Goal: Task Accomplishment & Management: Complete application form

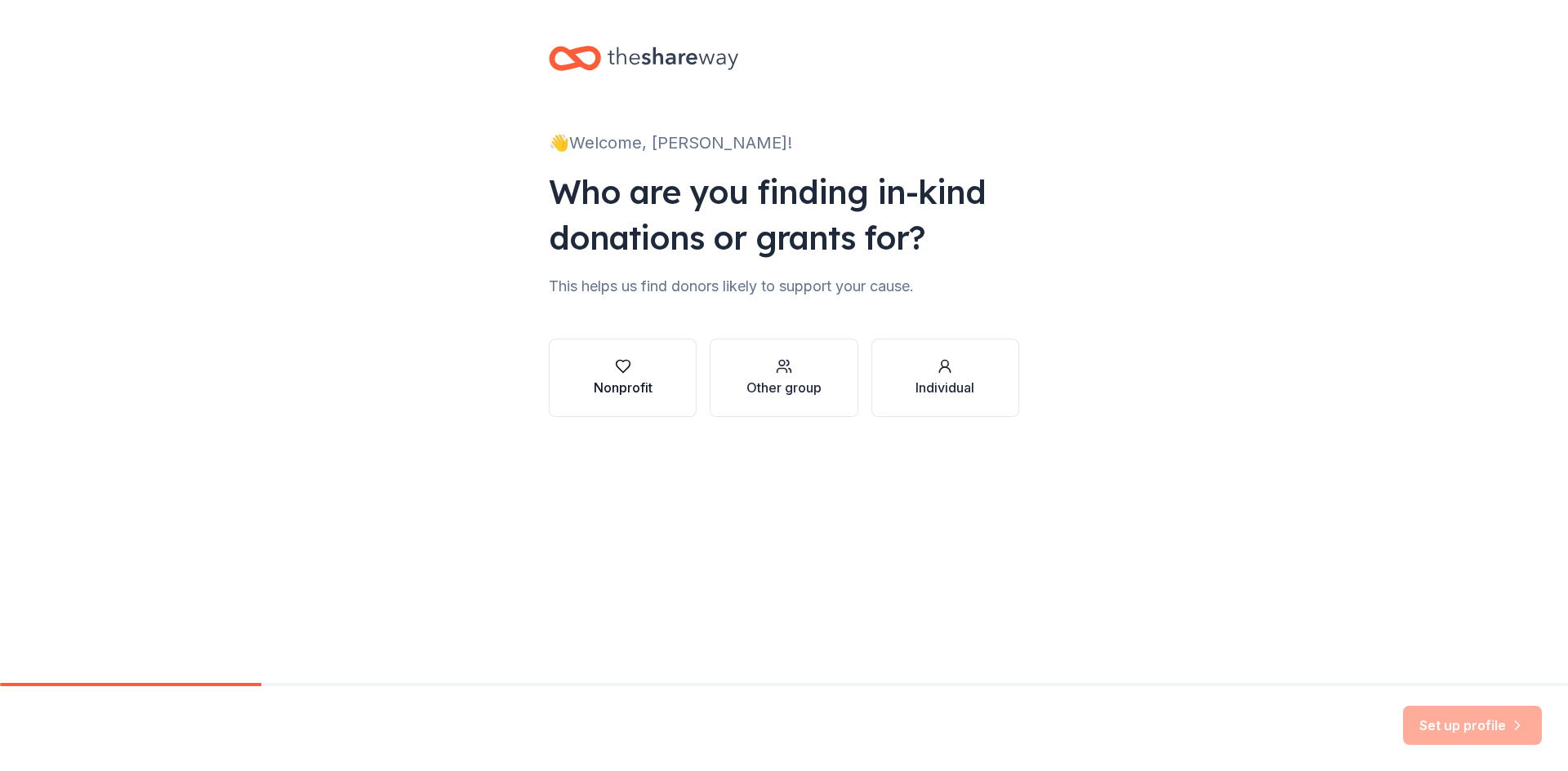
click at [603, 361] on div "button" at bounding box center [623, 366] width 59 height 17
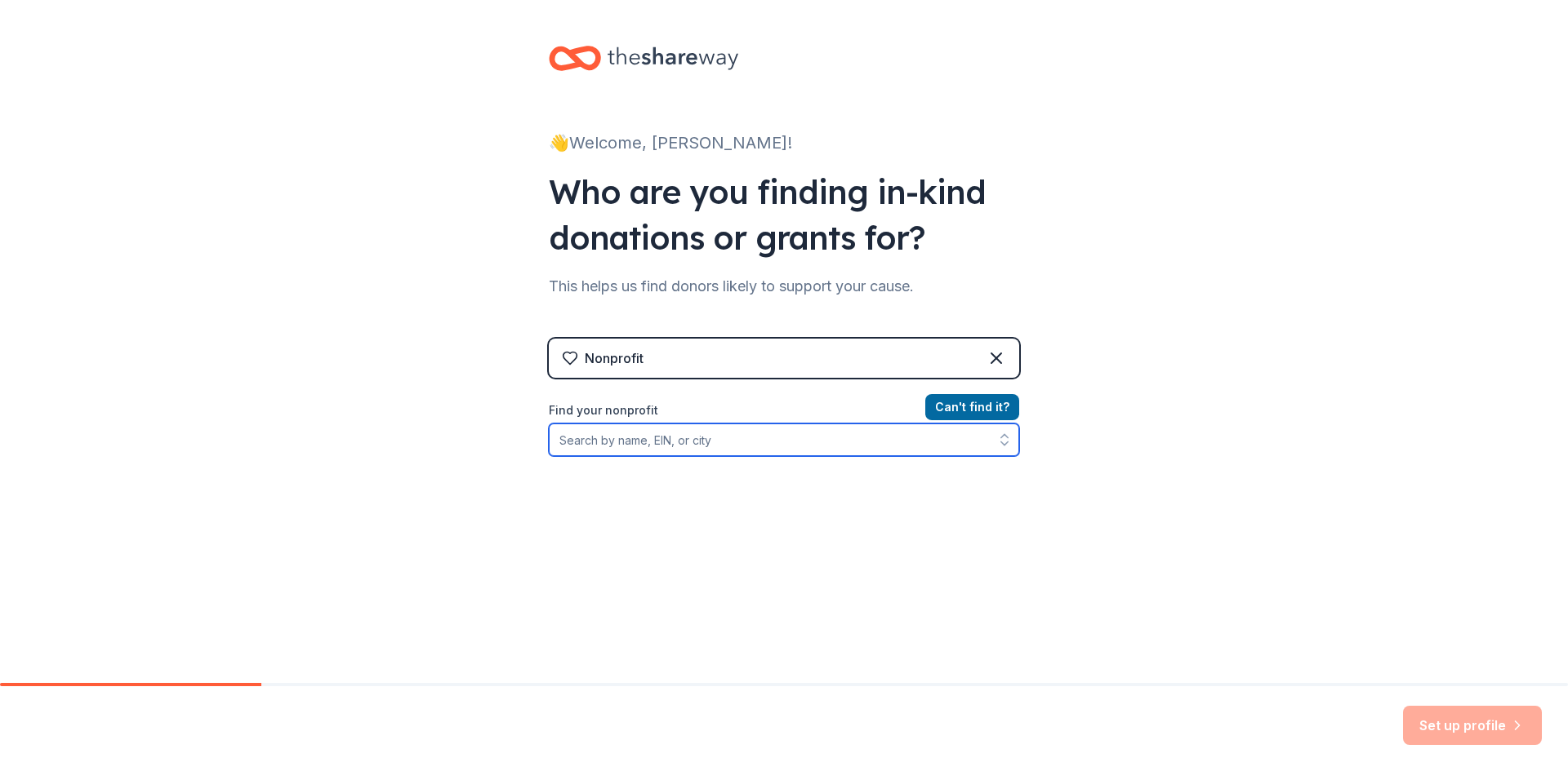
click at [720, 445] on input "Find your nonprofit" at bounding box center [784, 439] width 470 height 32
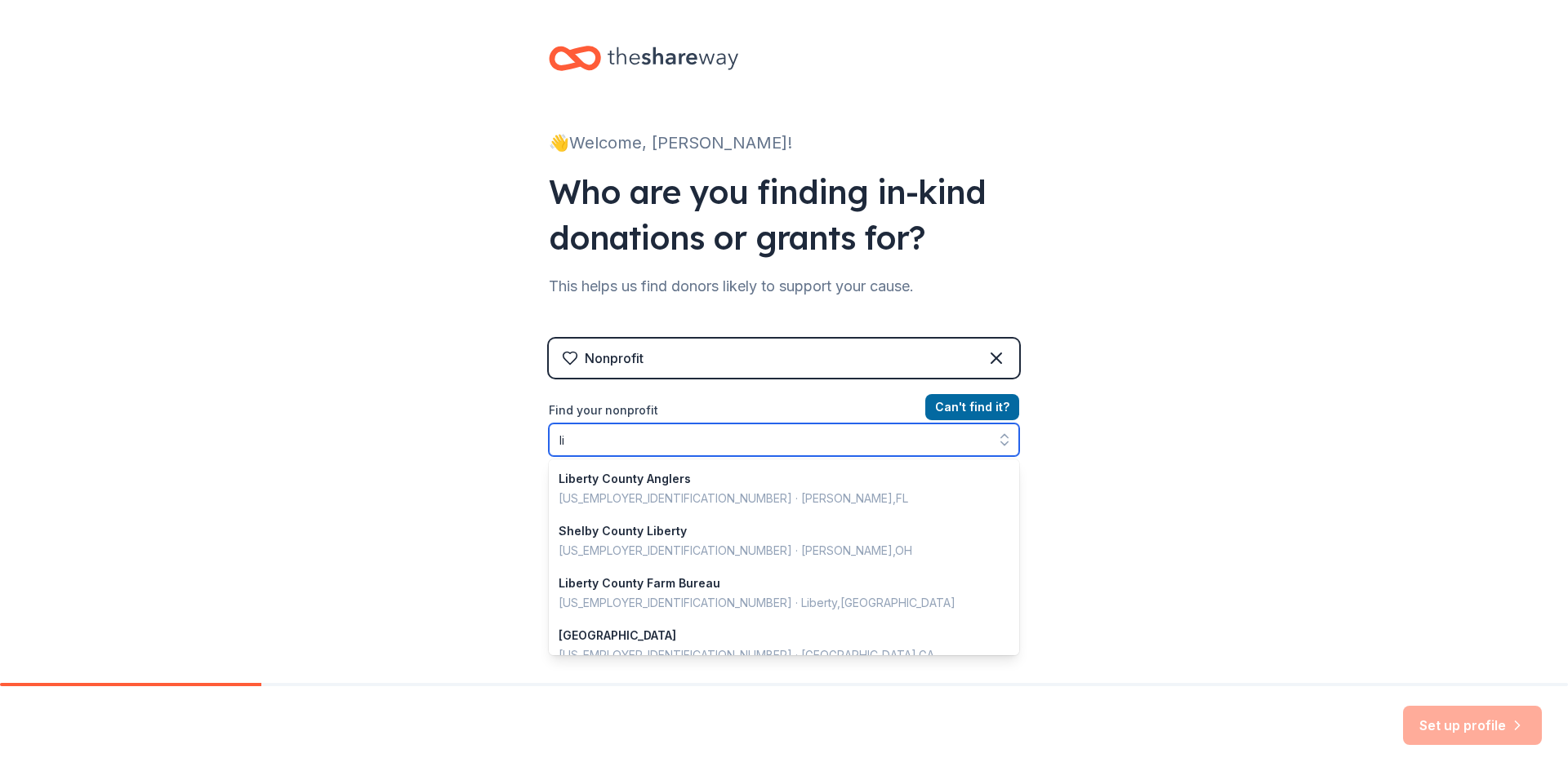
type input "l"
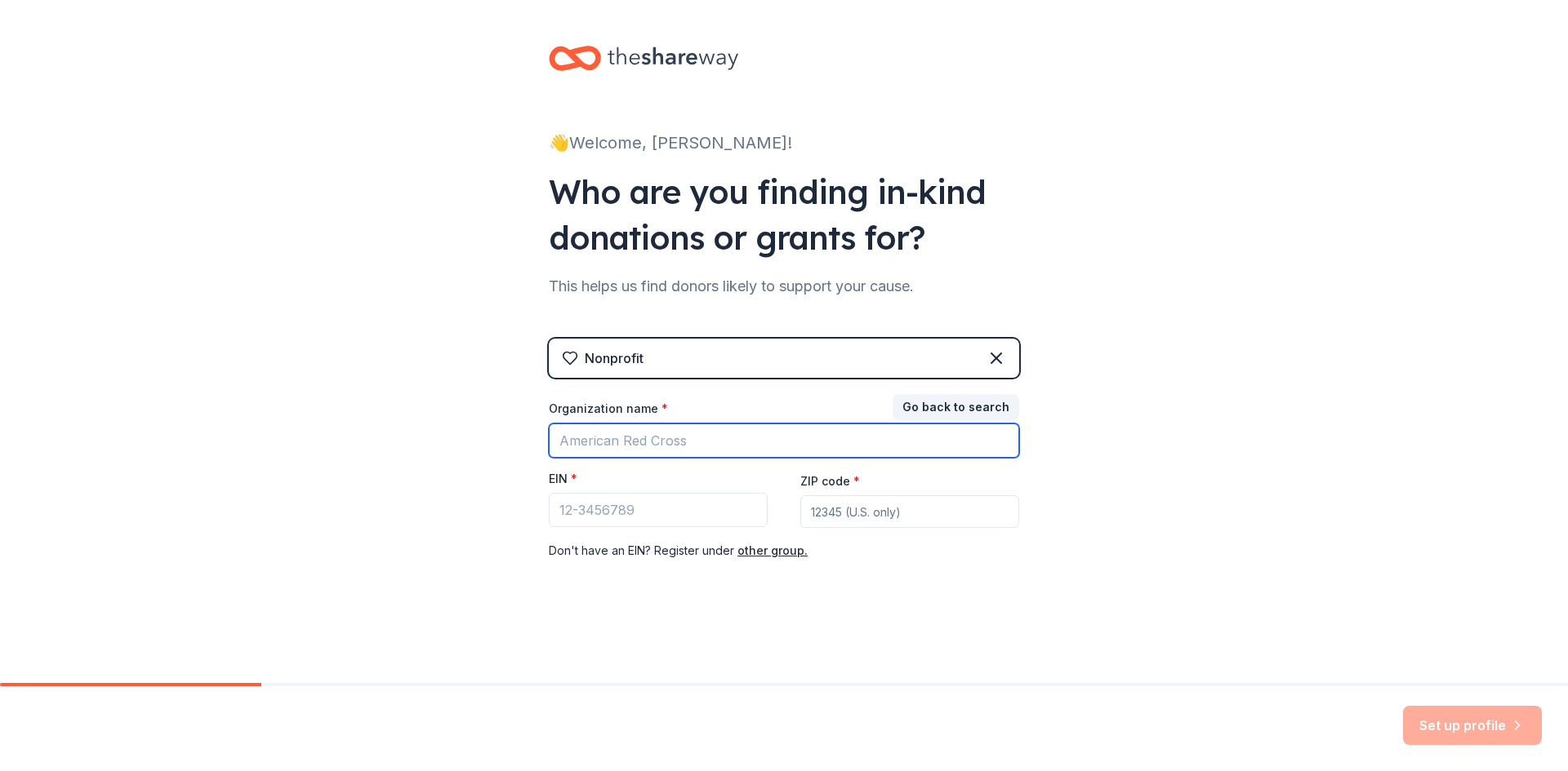
click at [697, 435] on input "Organization name *" at bounding box center [784, 440] width 470 height 34
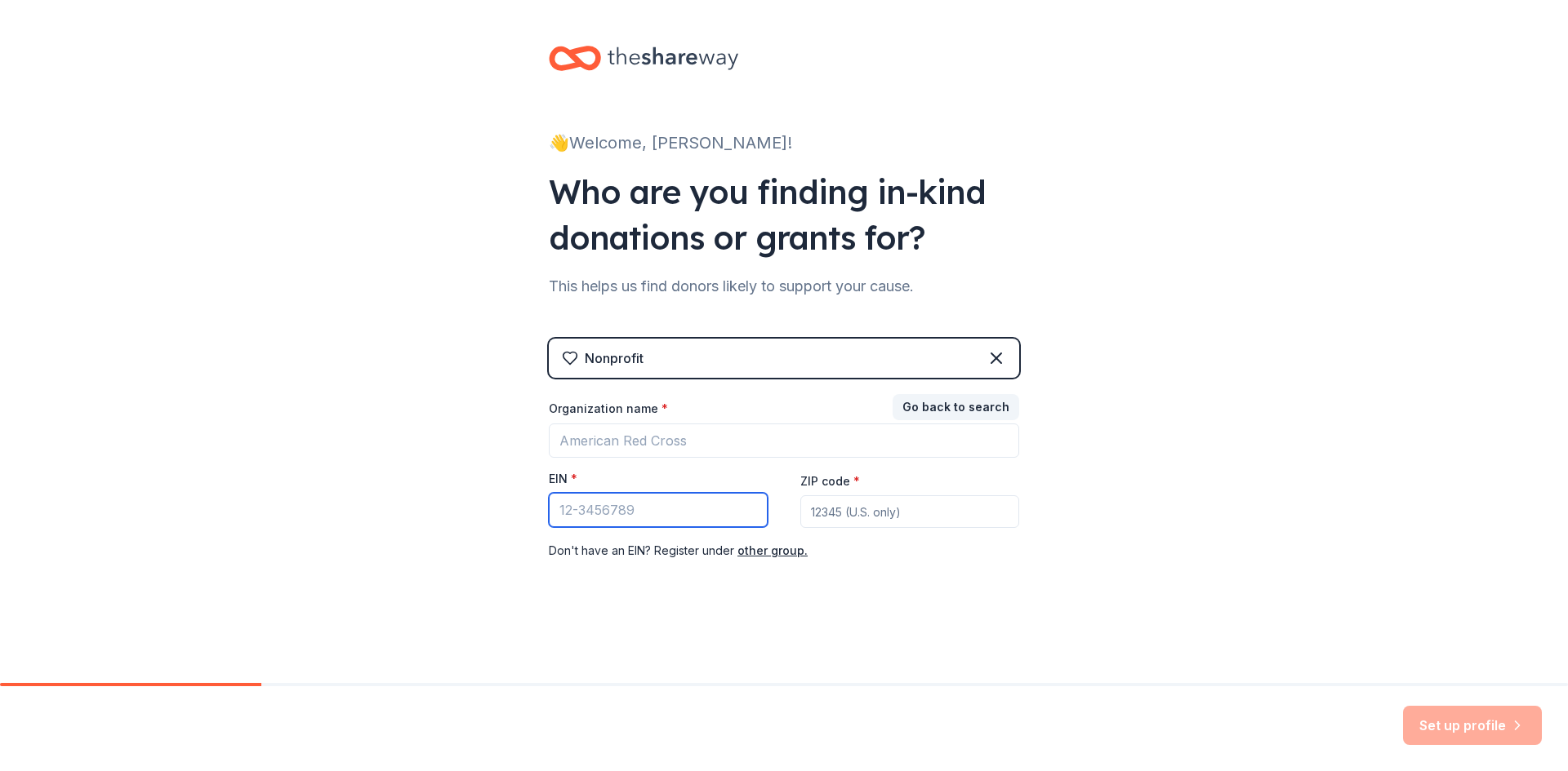
click at [596, 506] on input "EIN *" at bounding box center [659, 510] width 219 height 34
type input "76-0522348"
click at [831, 509] on input "ZIP code *" at bounding box center [909, 511] width 219 height 32
type input "77561"
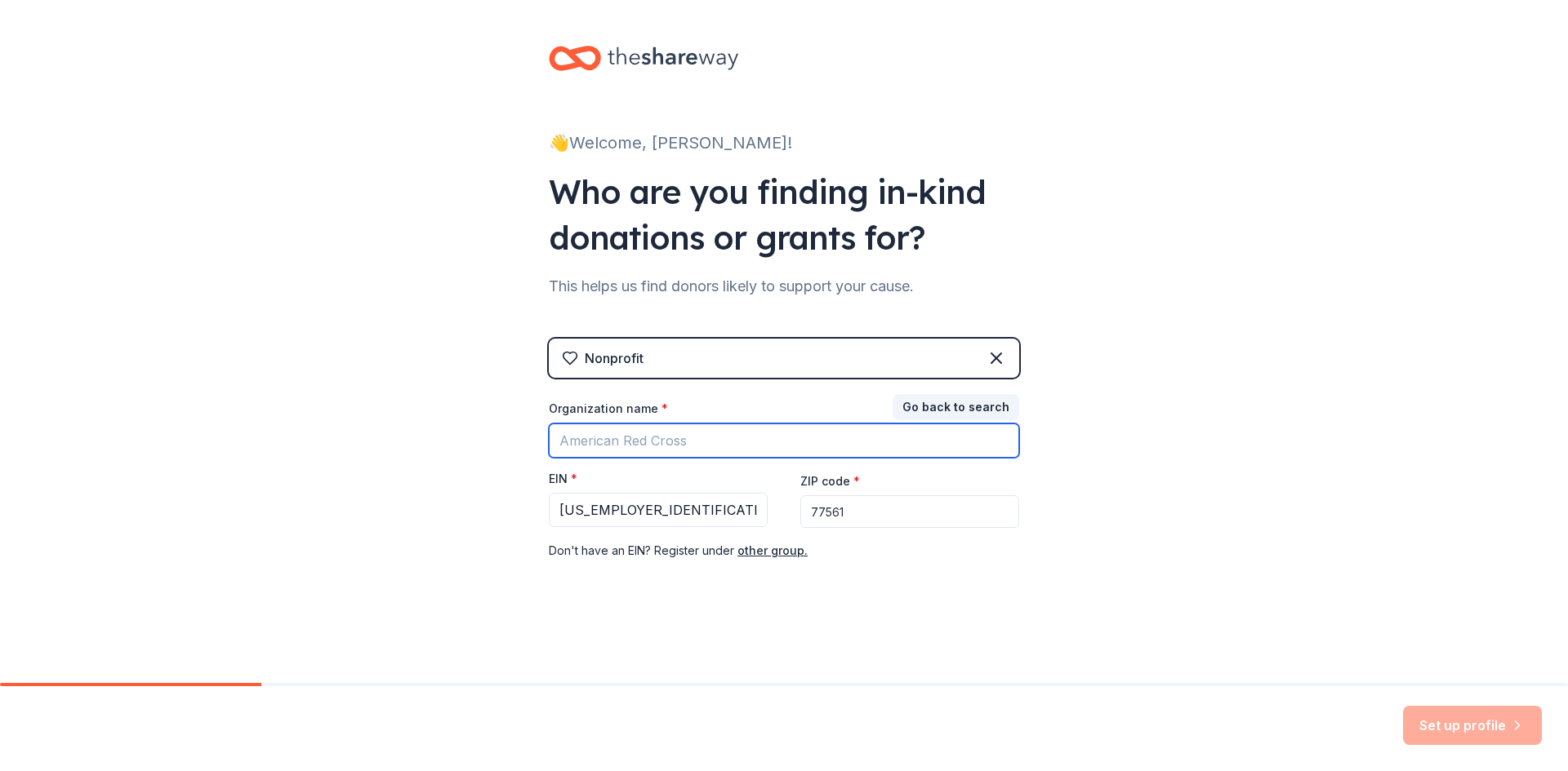
click at [623, 452] on input "Organization name *" at bounding box center [784, 440] width 470 height 34
type input "Hardin Volunteer Fire Department"
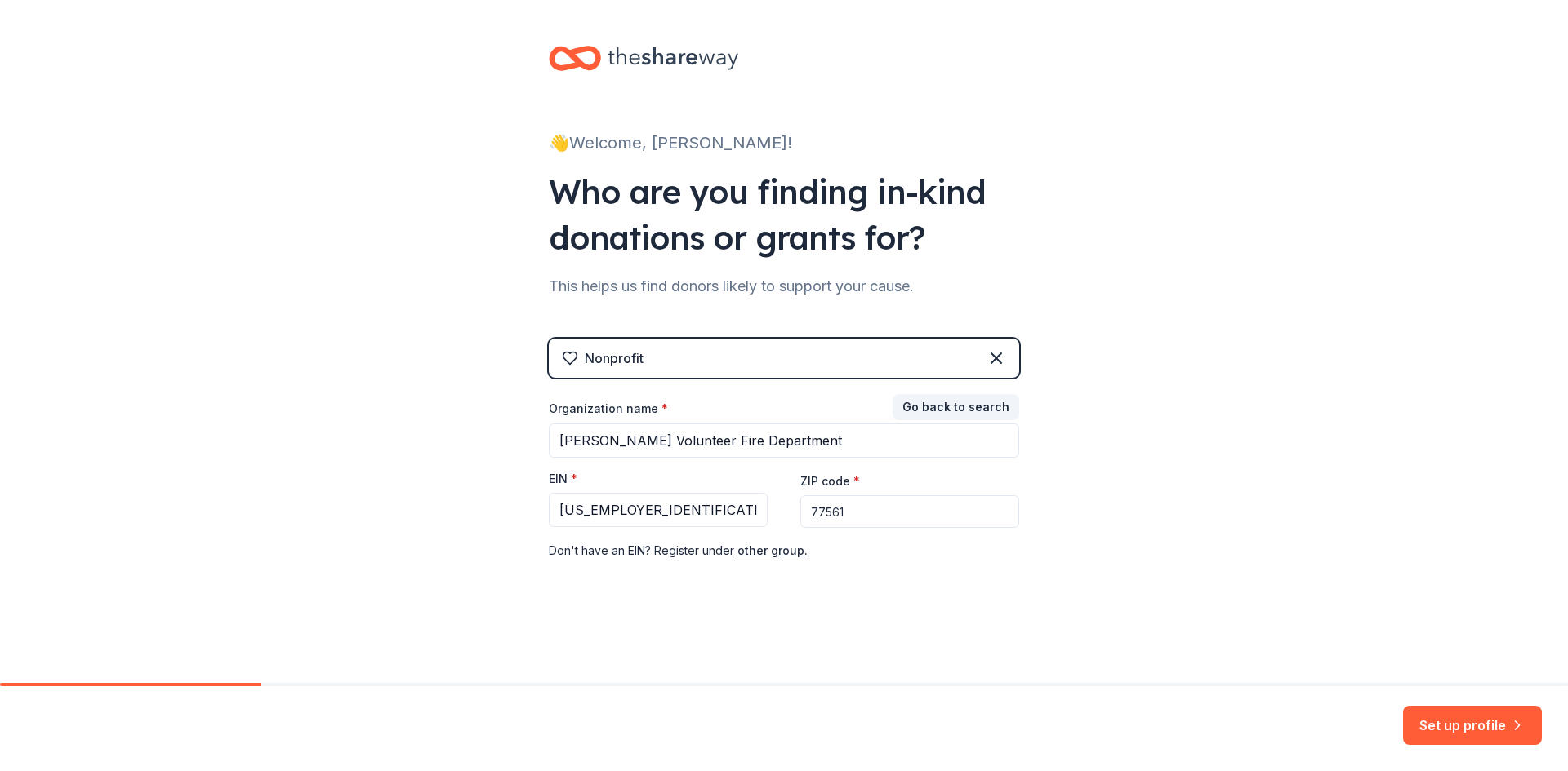
click at [1478, 723] on button "Set up profile" at bounding box center [1472, 726] width 139 height 39
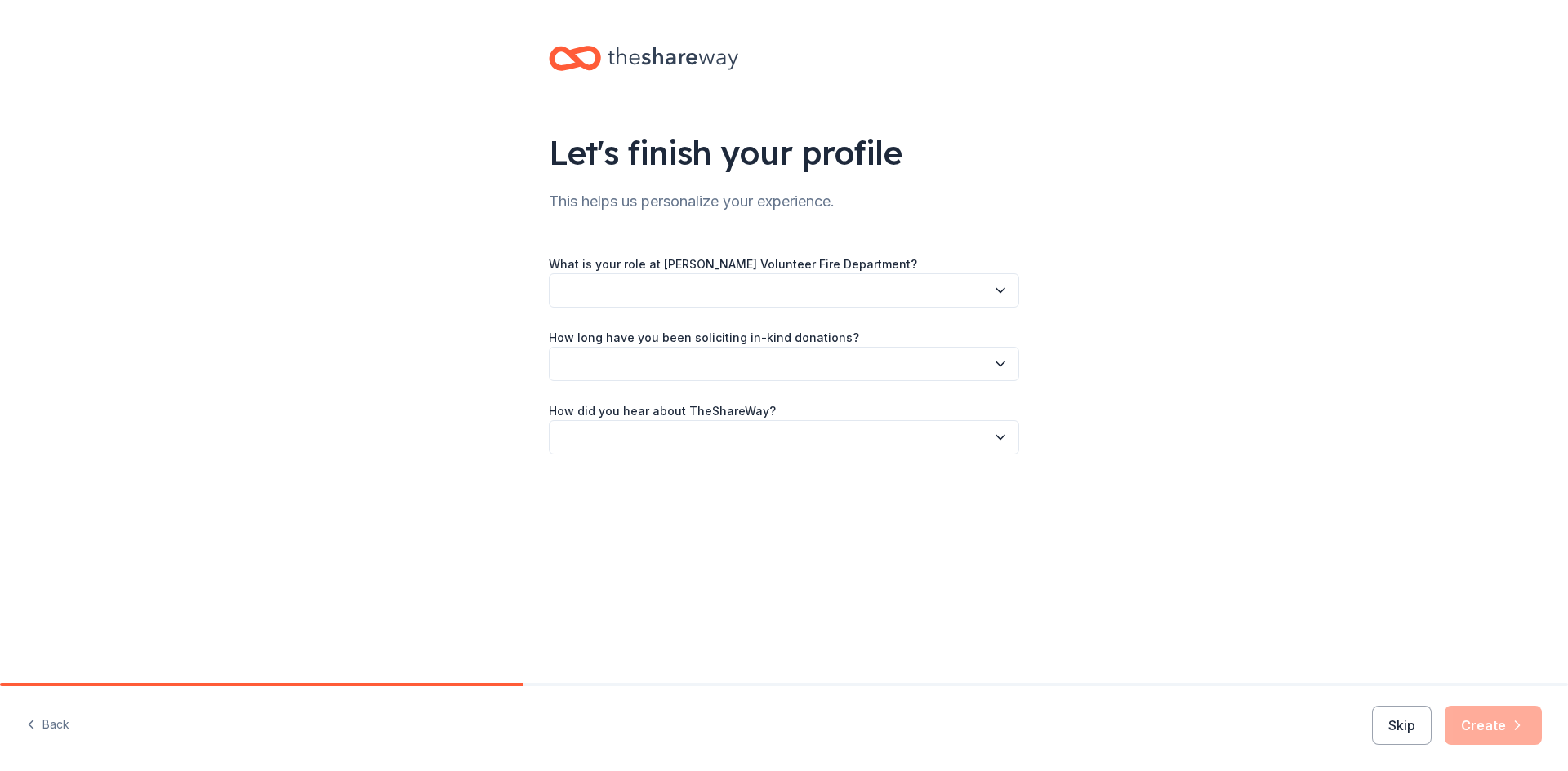
click at [821, 295] on button "button" at bounding box center [784, 290] width 470 height 34
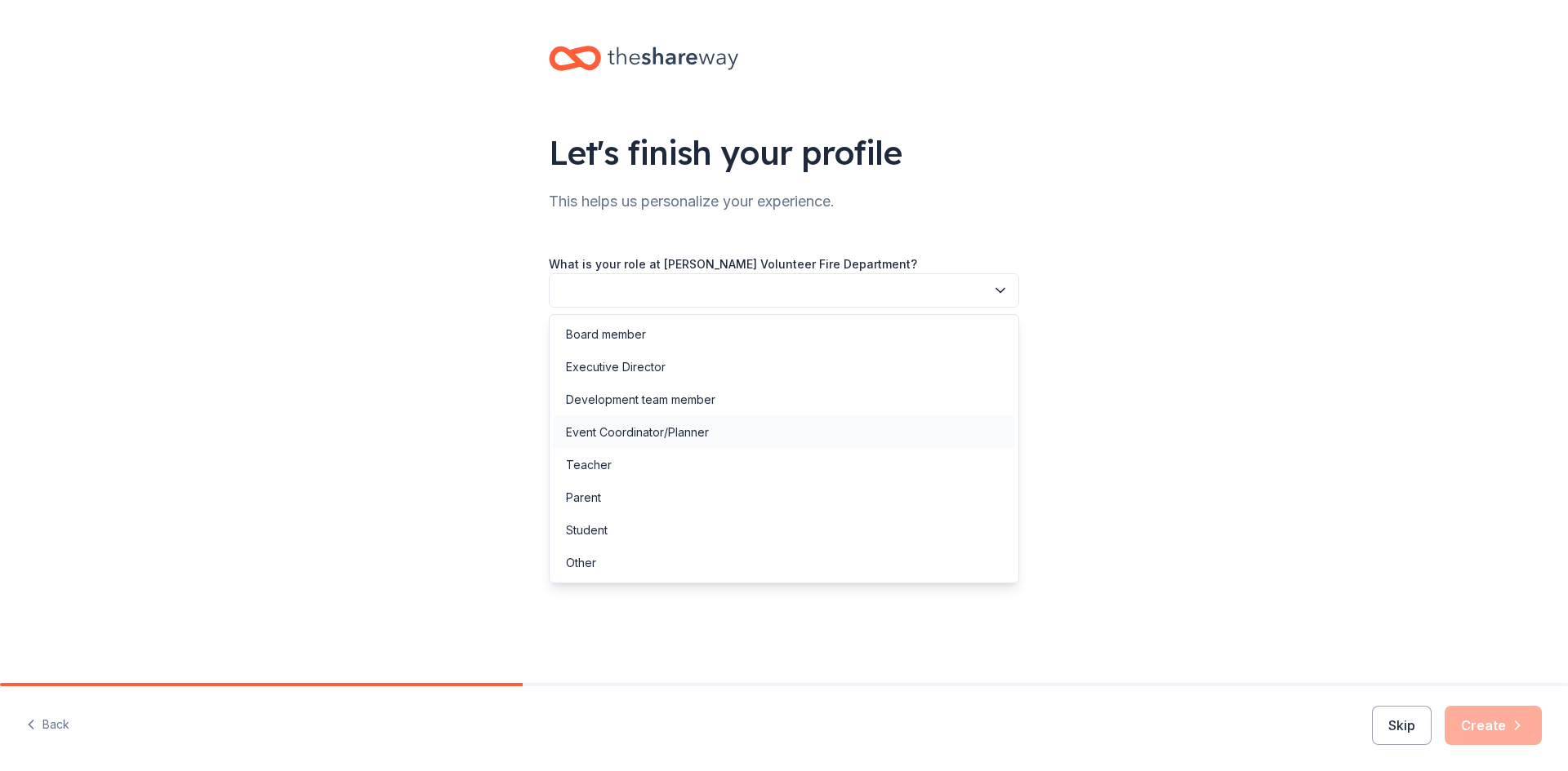
click at [801, 433] on div "Event Coordinator/Planner" at bounding box center [784, 431] width 462 height 32
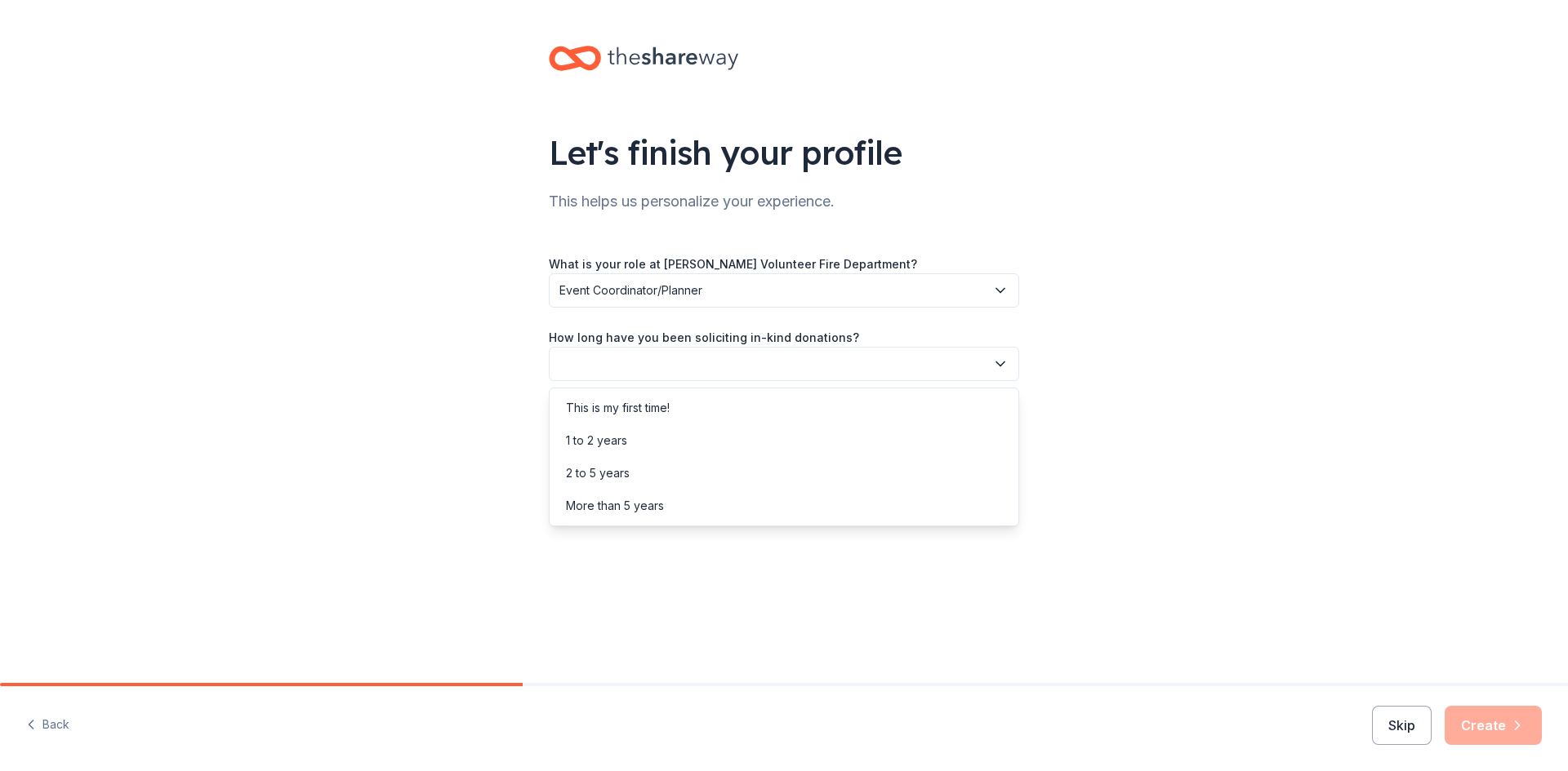
click at [770, 375] on button "button" at bounding box center [784, 364] width 470 height 34
click at [765, 404] on div "This is my first time!" at bounding box center [784, 407] width 462 height 32
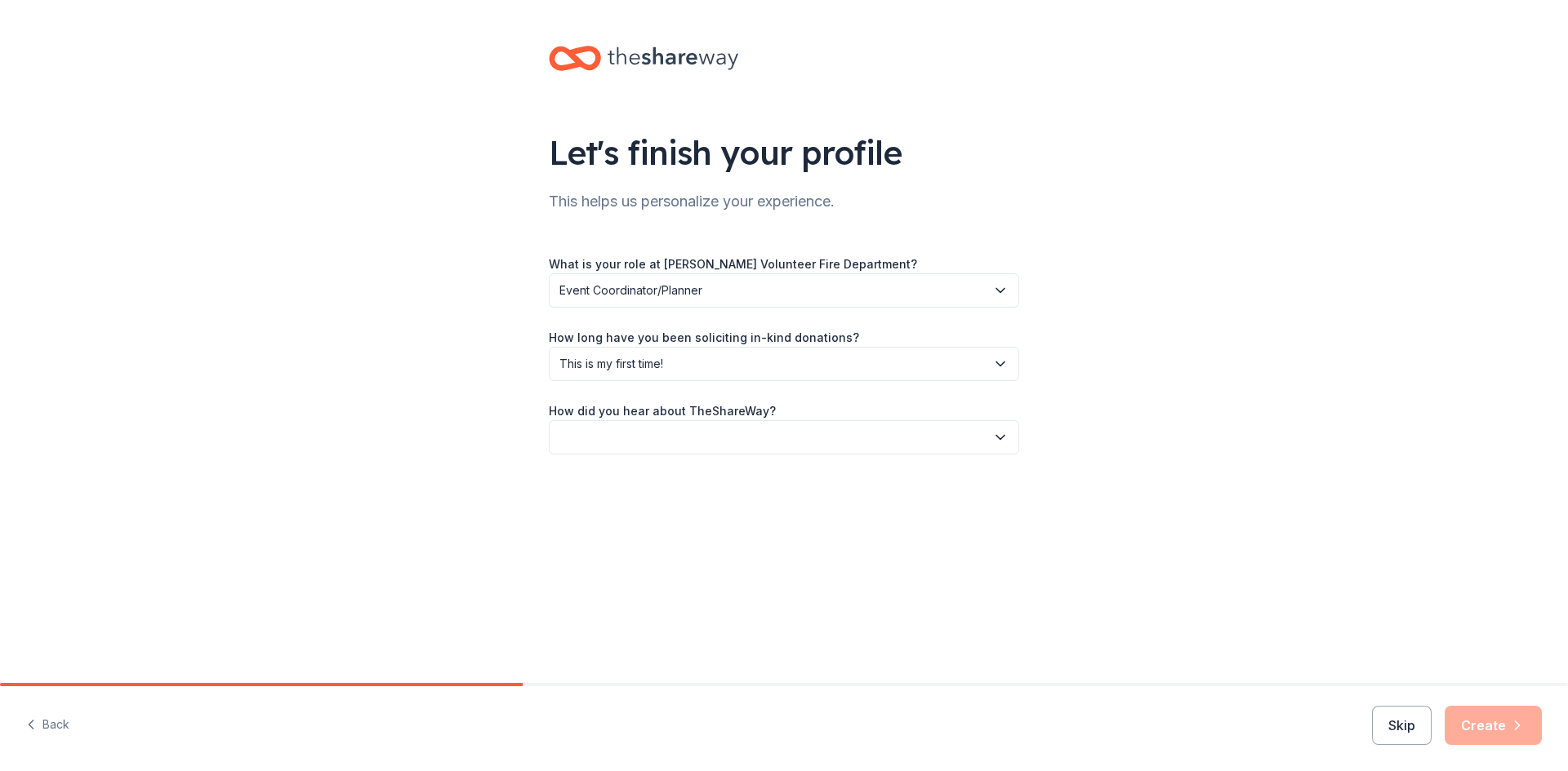
click at [788, 431] on button "button" at bounding box center [784, 437] width 470 height 34
click at [696, 614] on div "Other" at bounding box center [784, 612] width 462 height 32
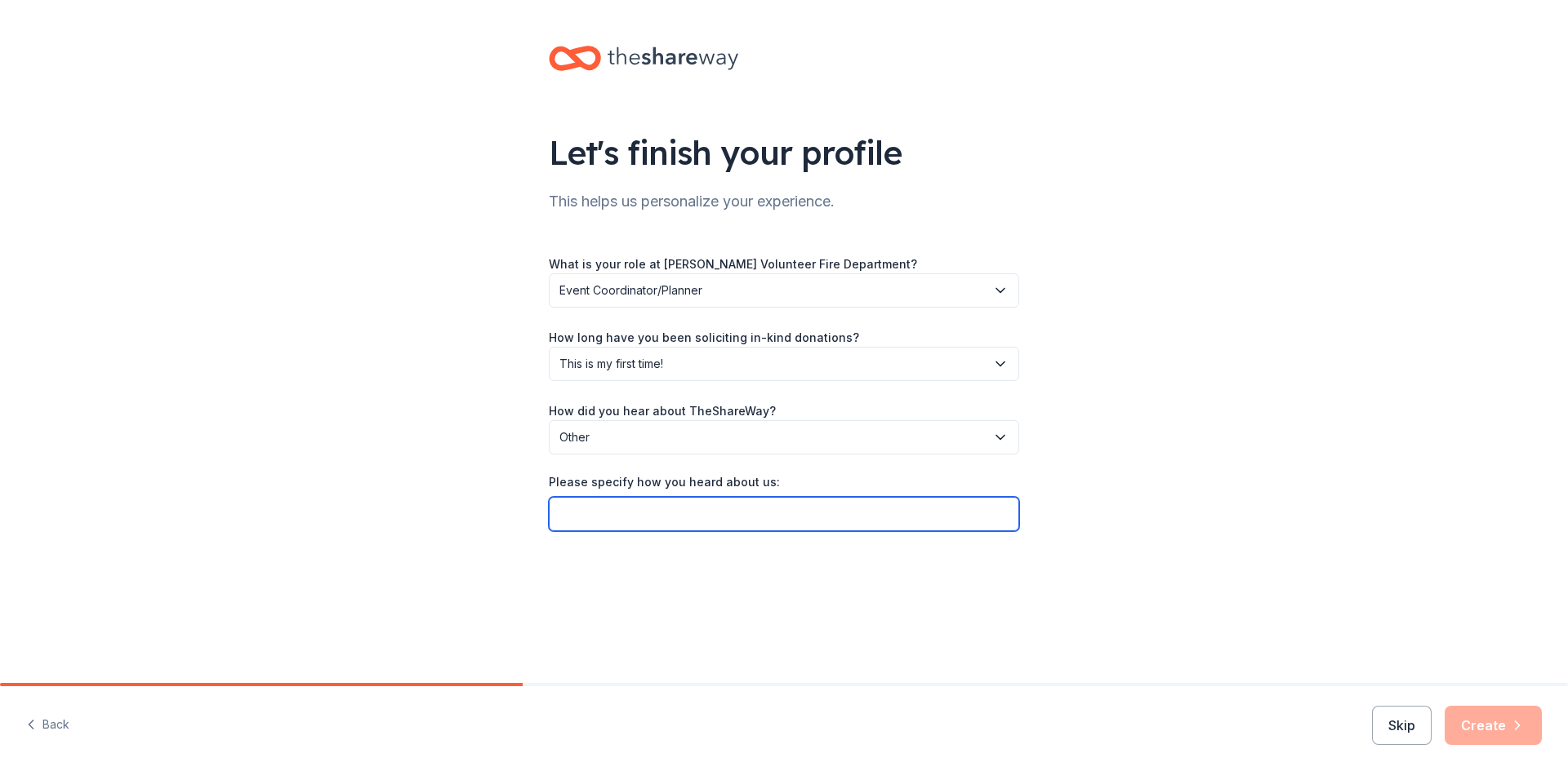
click at [680, 508] on input "Please specify how you heard about us:" at bounding box center [784, 514] width 470 height 34
type input "Coworker"
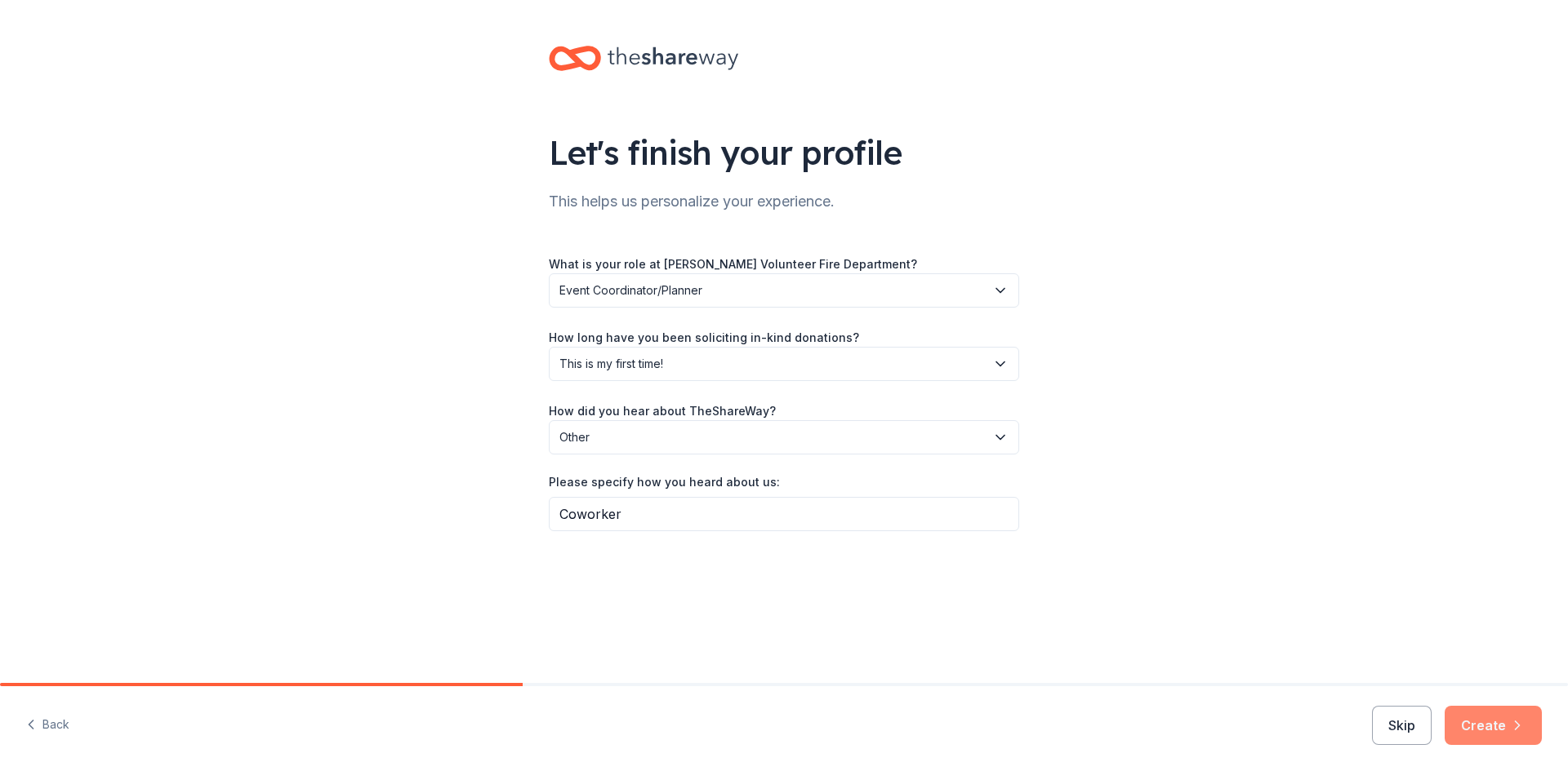
click at [1487, 736] on button "Create" at bounding box center [1493, 726] width 97 height 39
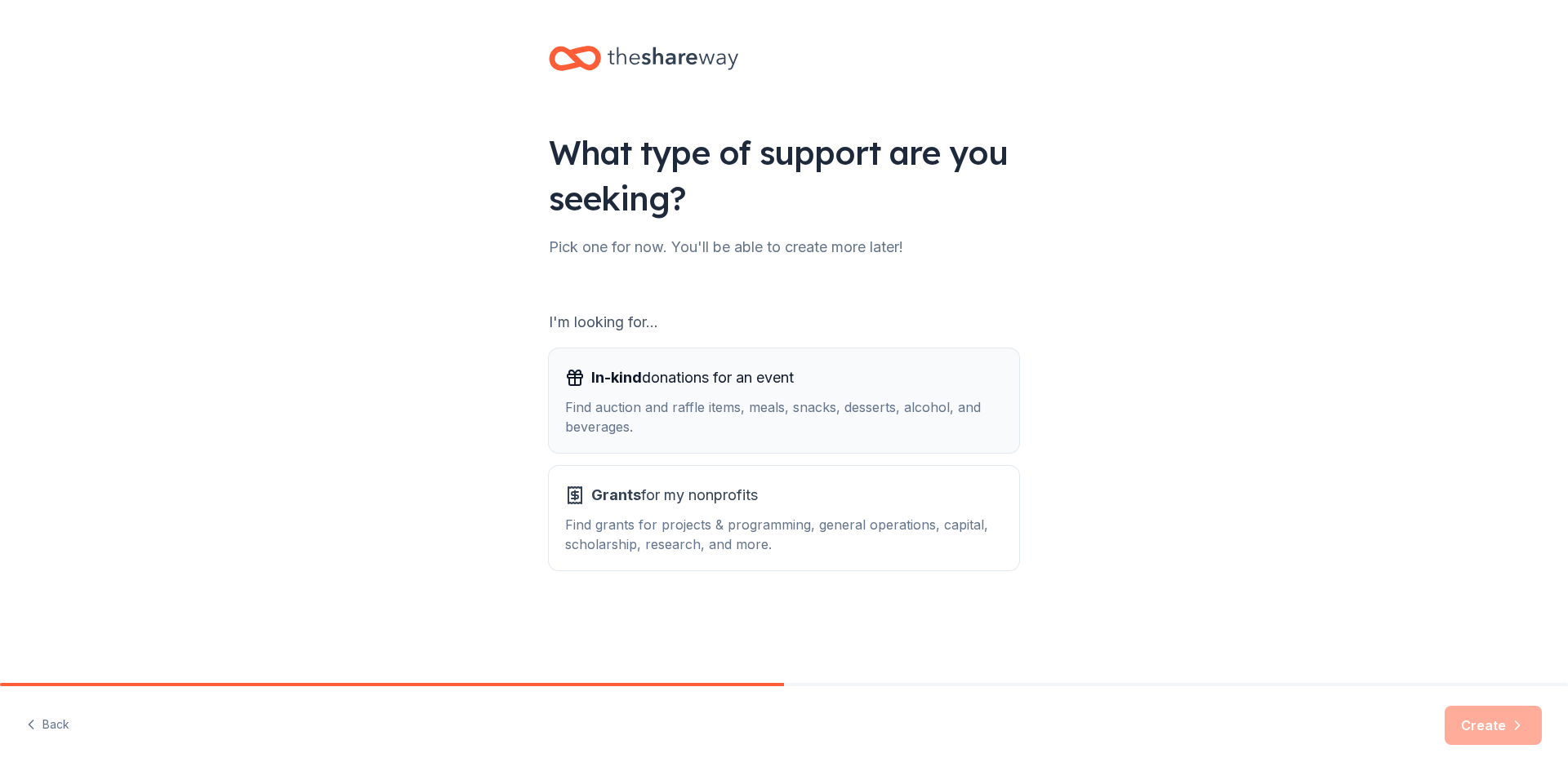
click at [715, 404] on div "Find auction and raffle items, meals, snacks, desserts, alcohol, and beverages." at bounding box center [783, 417] width 438 height 39
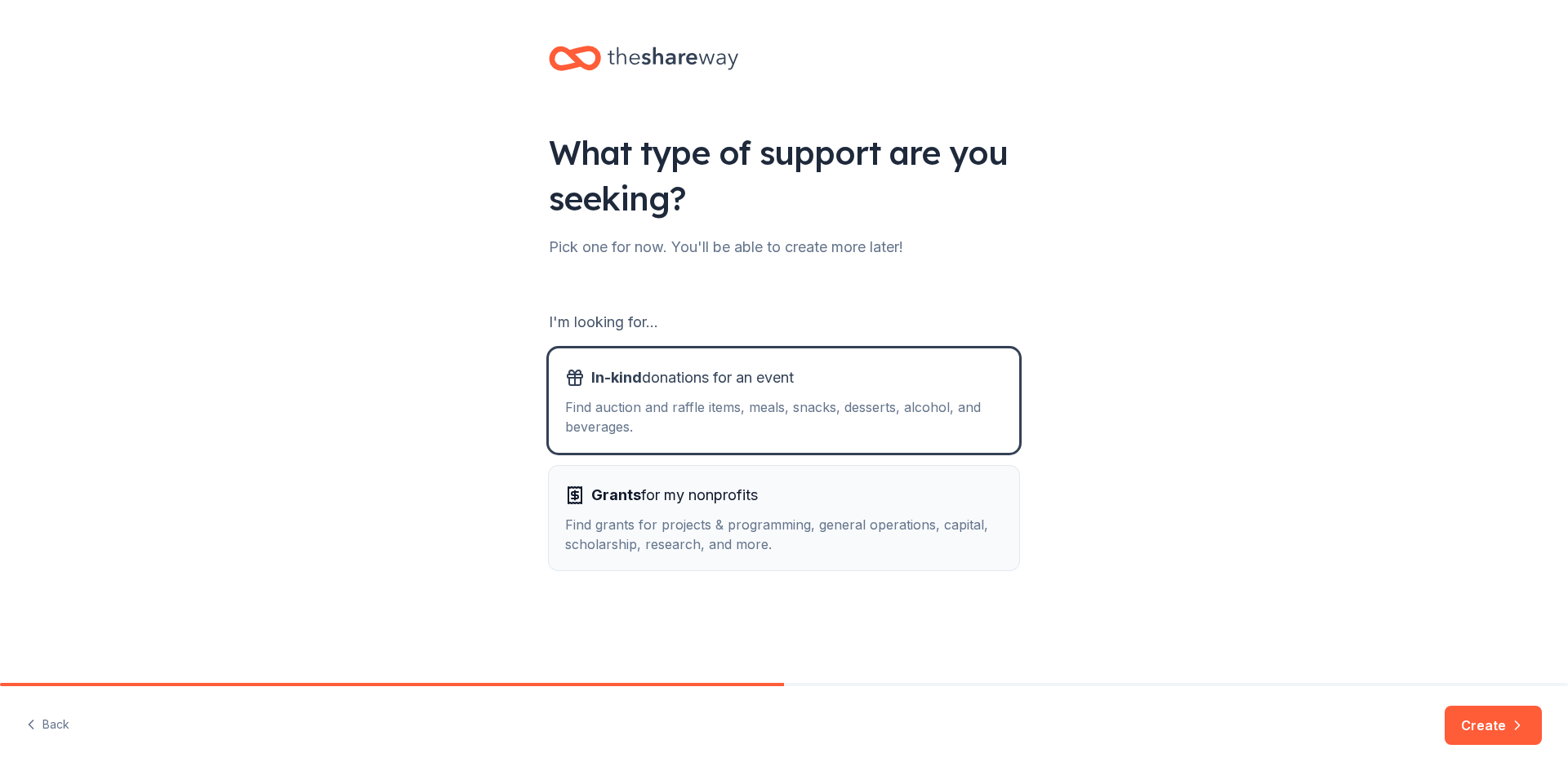
click at [726, 505] on span "Grants for my nonprofits" at bounding box center [674, 495] width 166 height 26
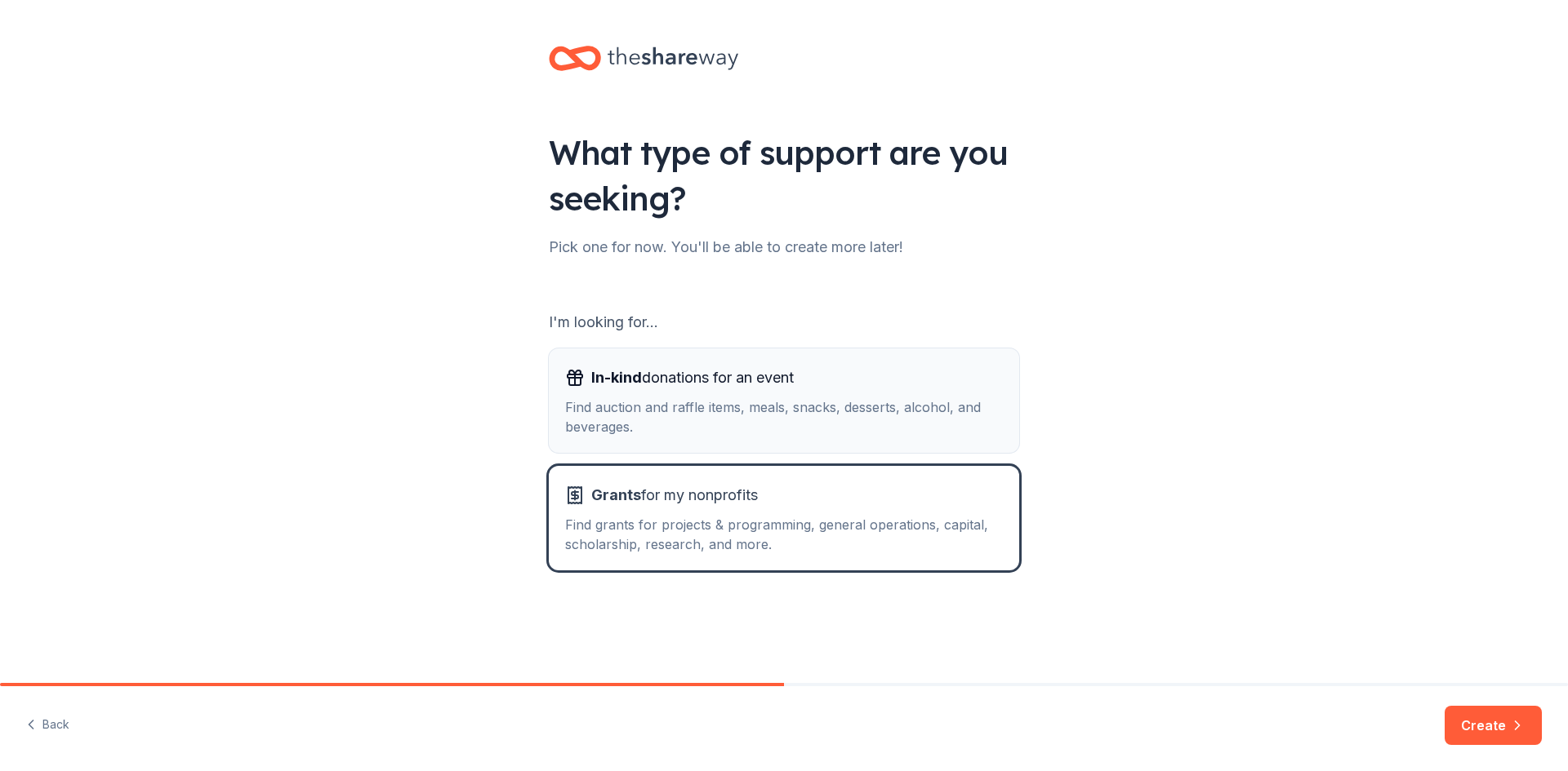
click at [724, 417] on div "Find auction and raffle items, meals, snacks, desserts, alcohol, and beverages." at bounding box center [783, 417] width 438 height 39
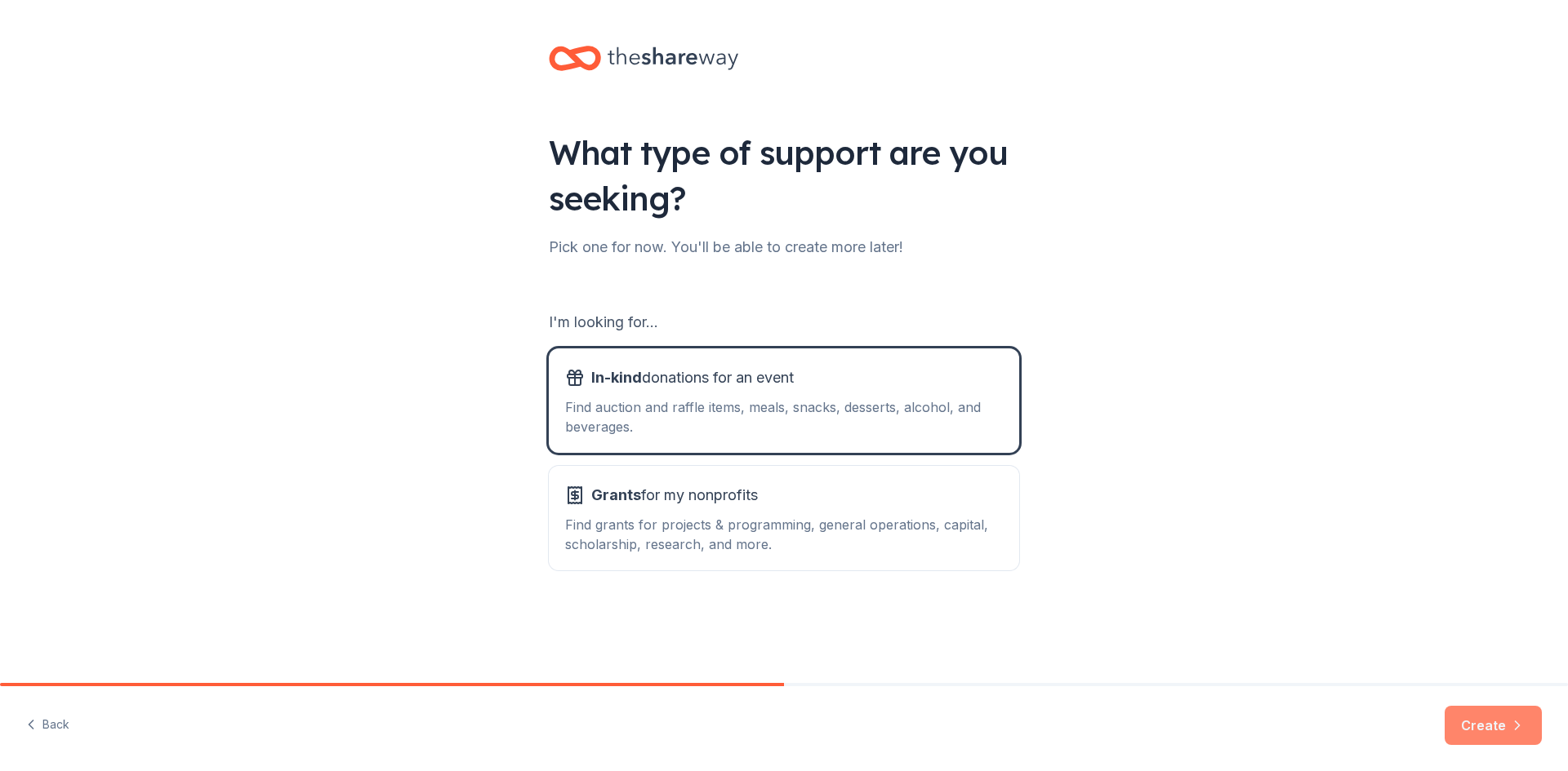
click at [1506, 723] on button "Create" at bounding box center [1493, 726] width 97 height 39
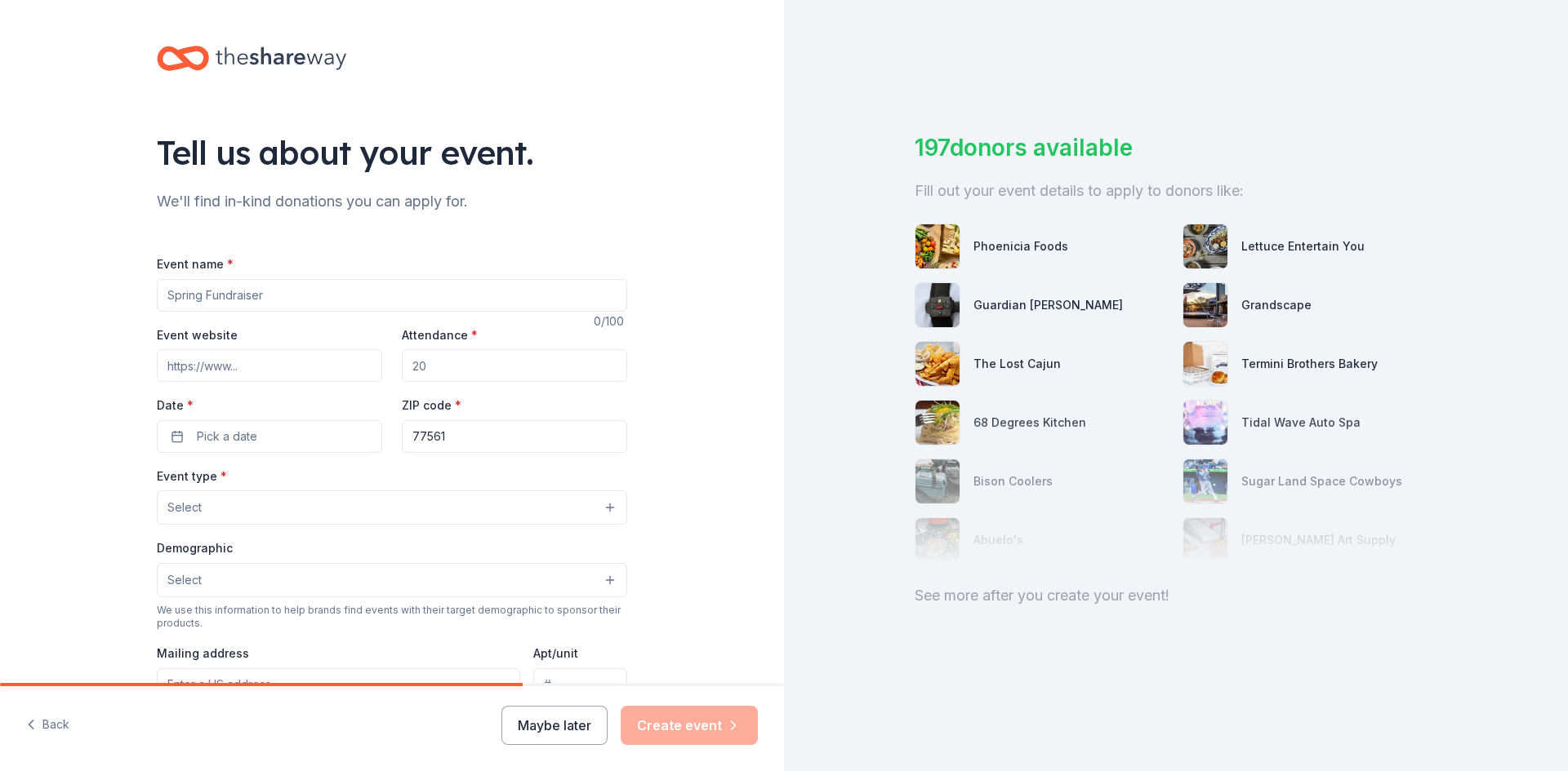
click at [426, 302] on input "Event name *" at bounding box center [392, 295] width 470 height 32
type input "W"
type input "Christmas Party"
type input "20"
click at [258, 431] on button "Pick a date" at bounding box center [269, 436] width 225 height 32
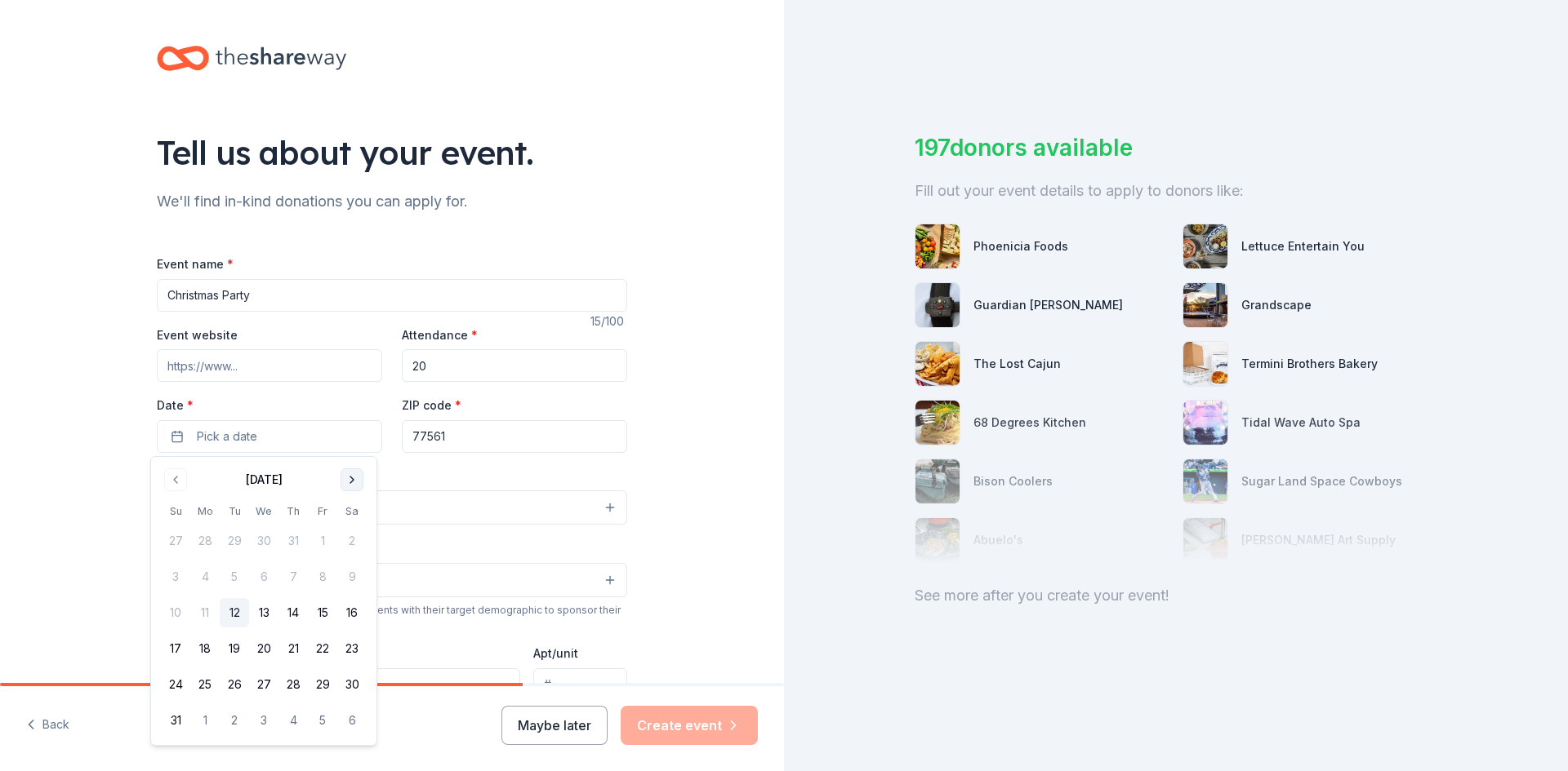
click at [357, 482] on button "Go to next month" at bounding box center [351, 479] width 23 height 23
click at [355, 613] on button "20" at bounding box center [352, 612] width 29 height 29
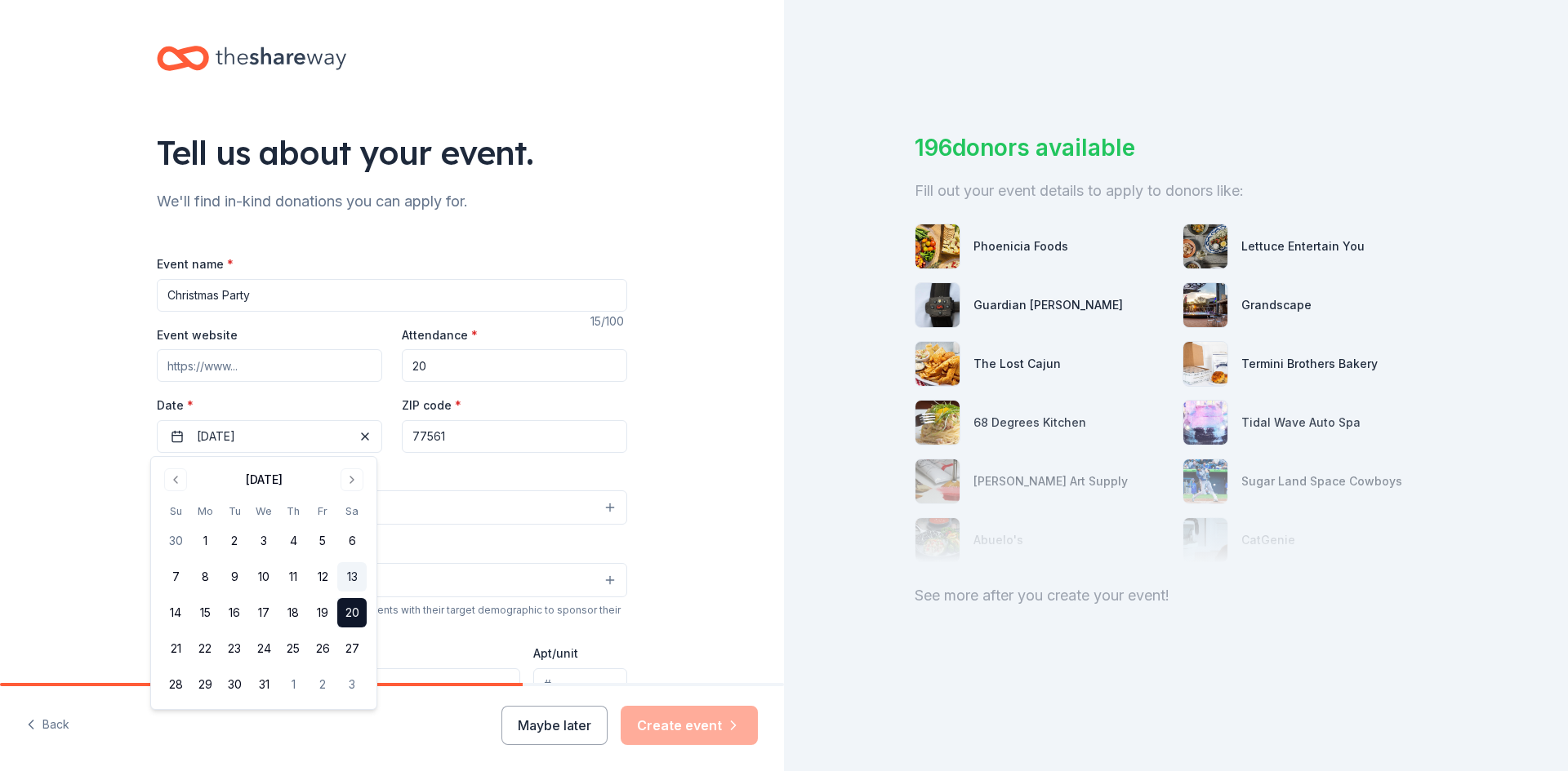
click at [352, 579] on button "13" at bounding box center [352, 577] width 29 height 29
click at [736, 526] on div "Tell us about your event. We'll find in-kind donations you can apply for. Event…" at bounding box center [392, 543] width 784 height 1086
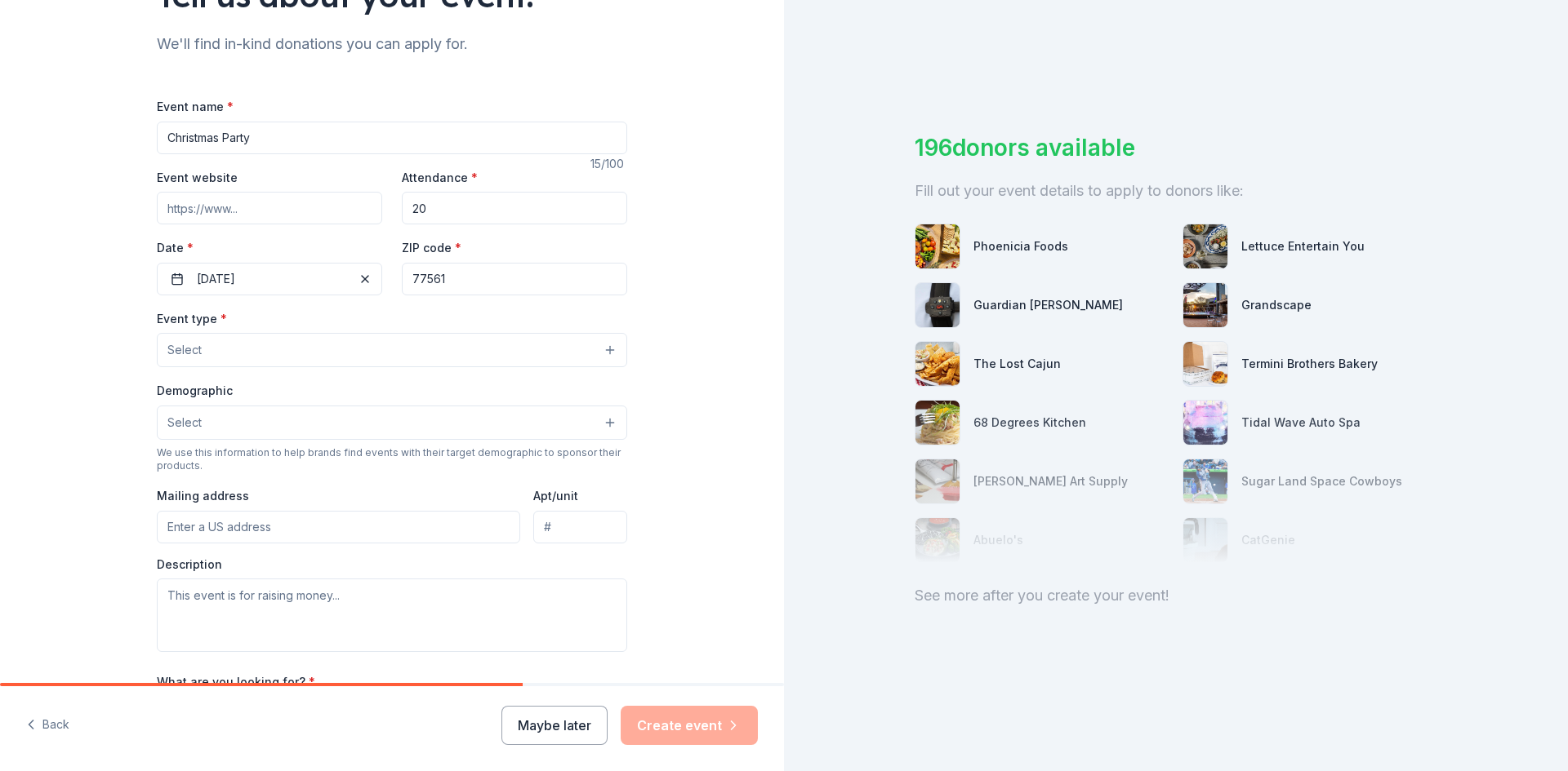
scroll to position [163, 0]
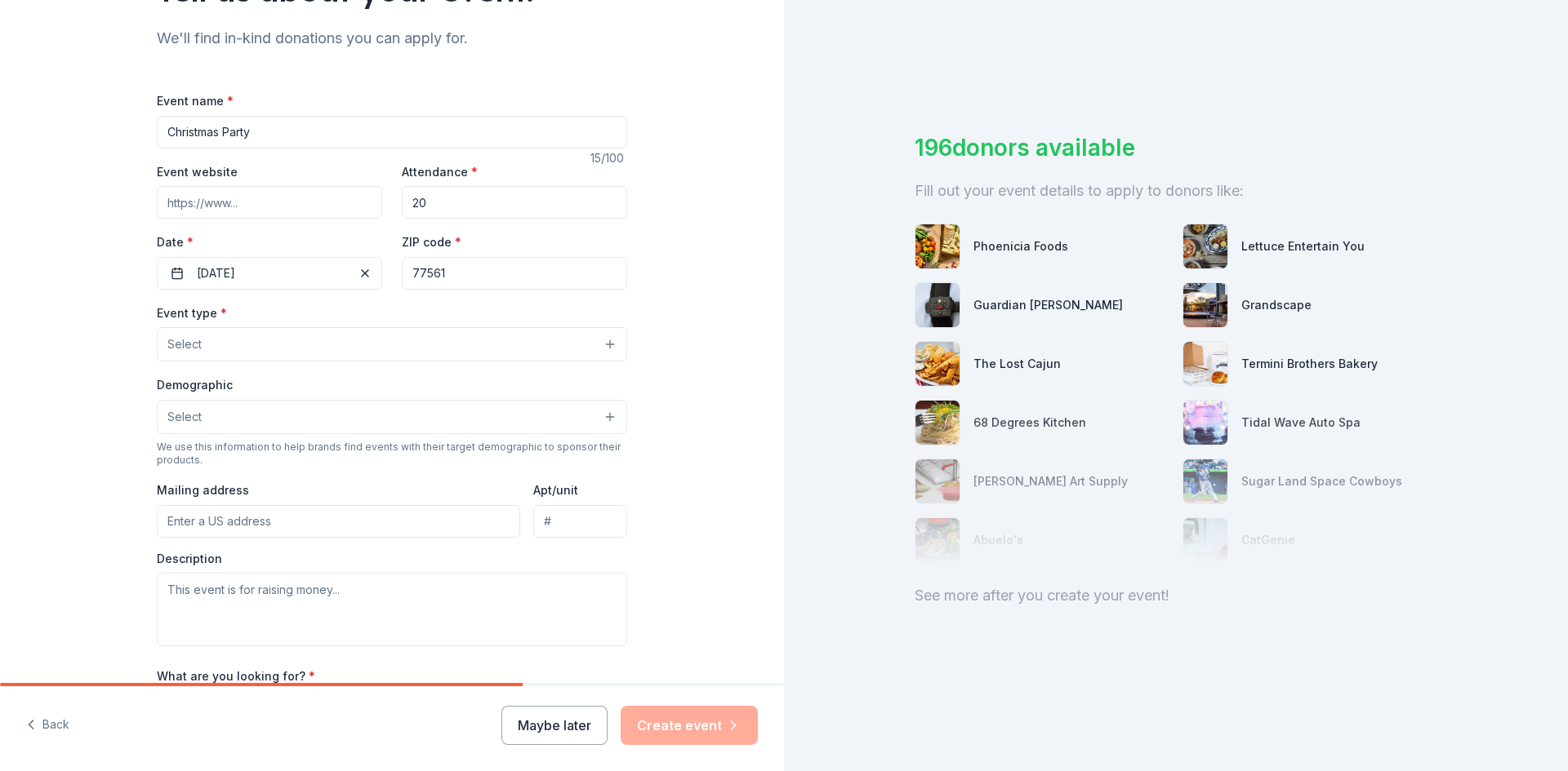
click at [293, 340] on button "Select" at bounding box center [392, 343] width 470 height 34
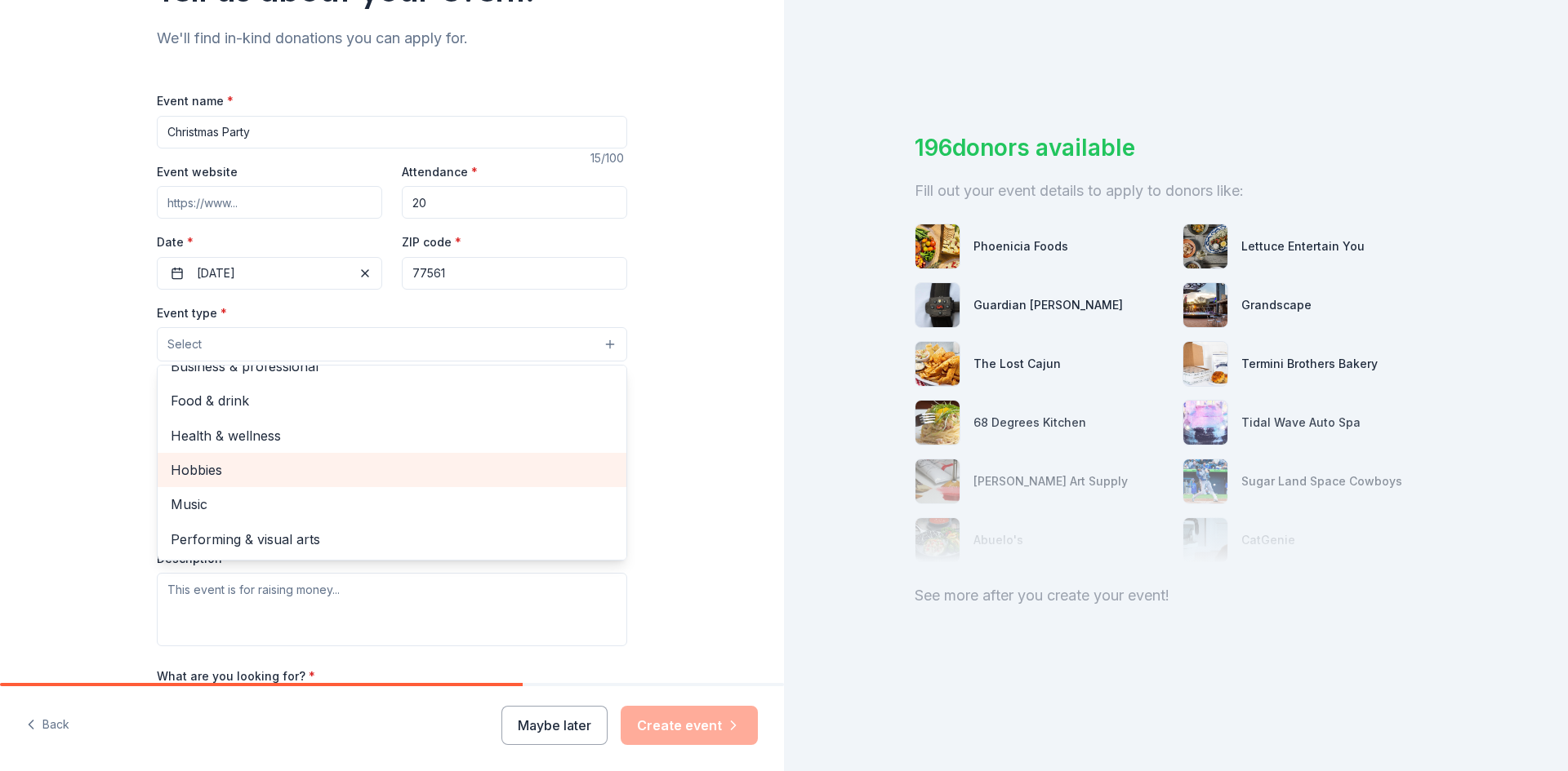
scroll to position [0, 0]
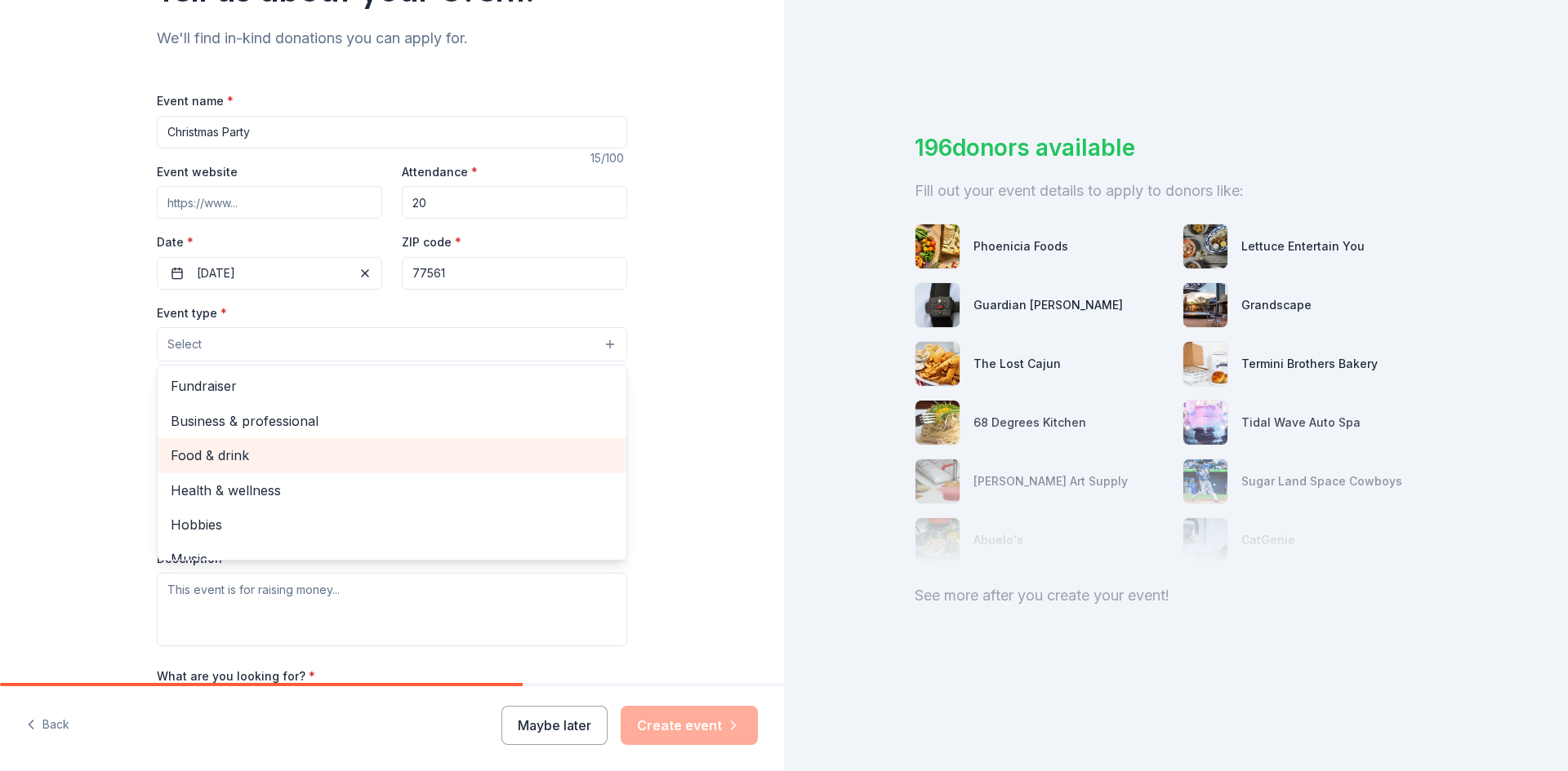
click at [307, 448] on span "Food & drink" at bounding box center [392, 456] width 442 height 22
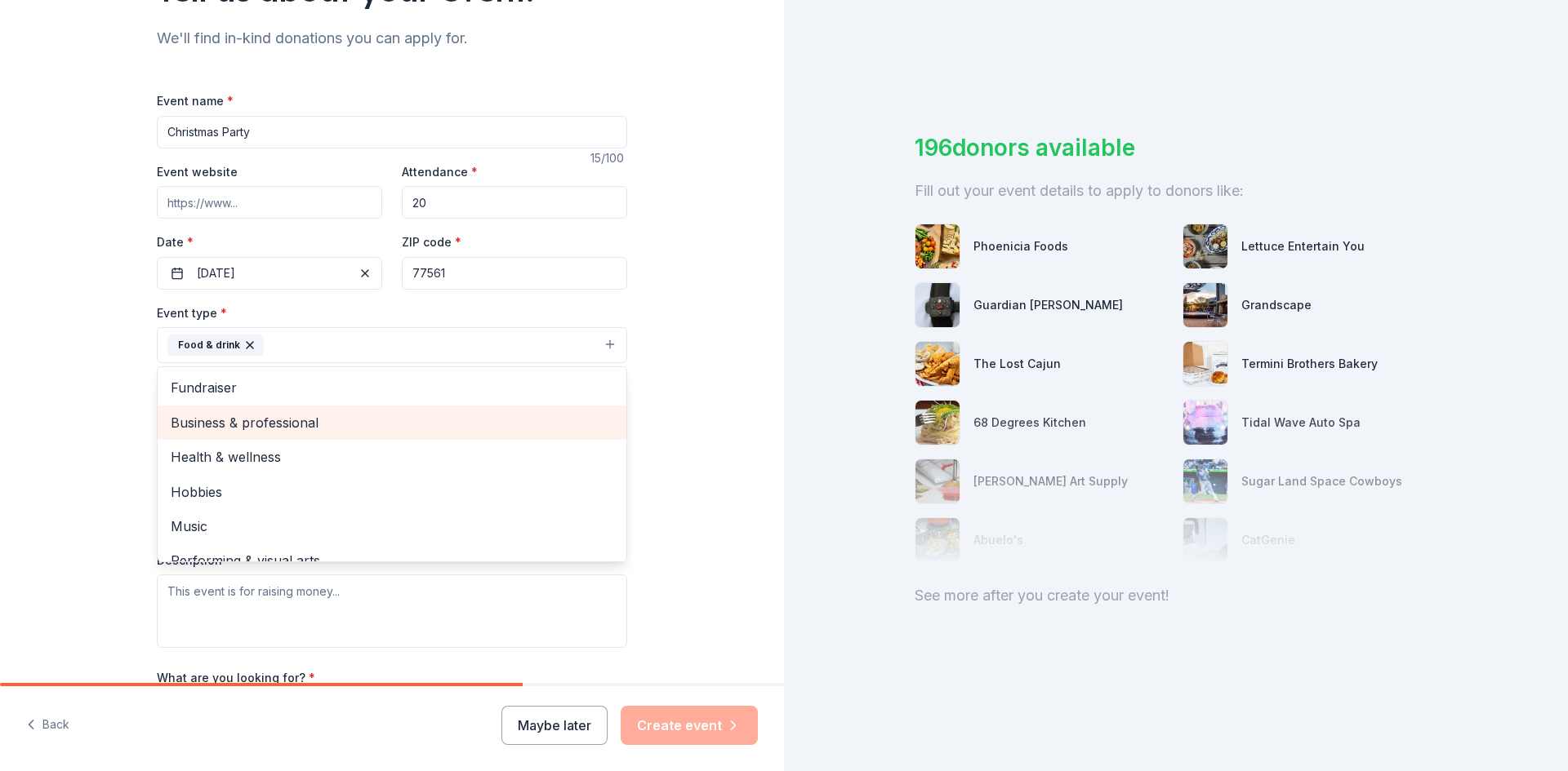
click at [336, 428] on span "Business & professional" at bounding box center [392, 423] width 442 height 22
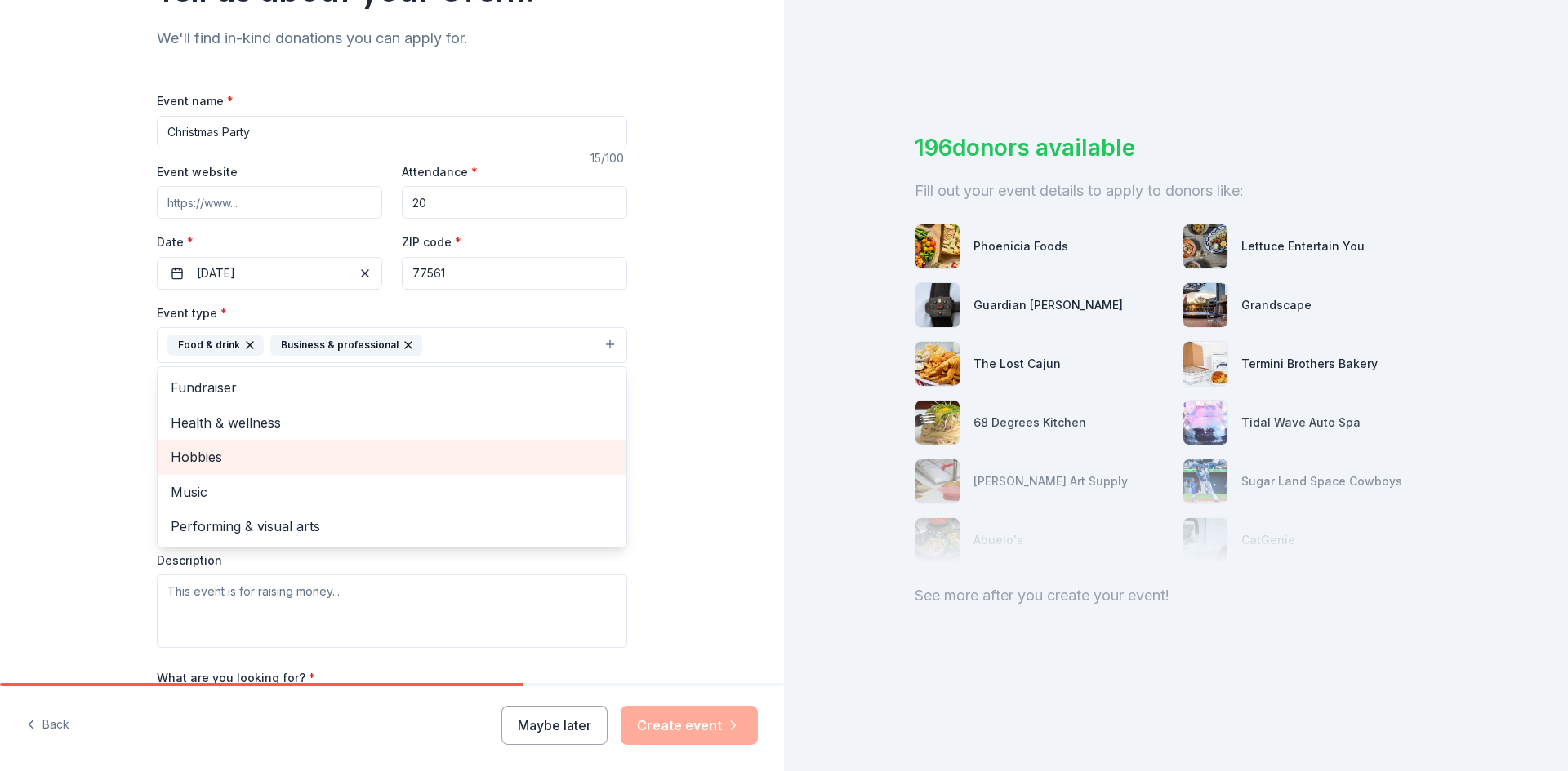
click at [324, 448] on span "Hobbies" at bounding box center [392, 457] width 442 height 22
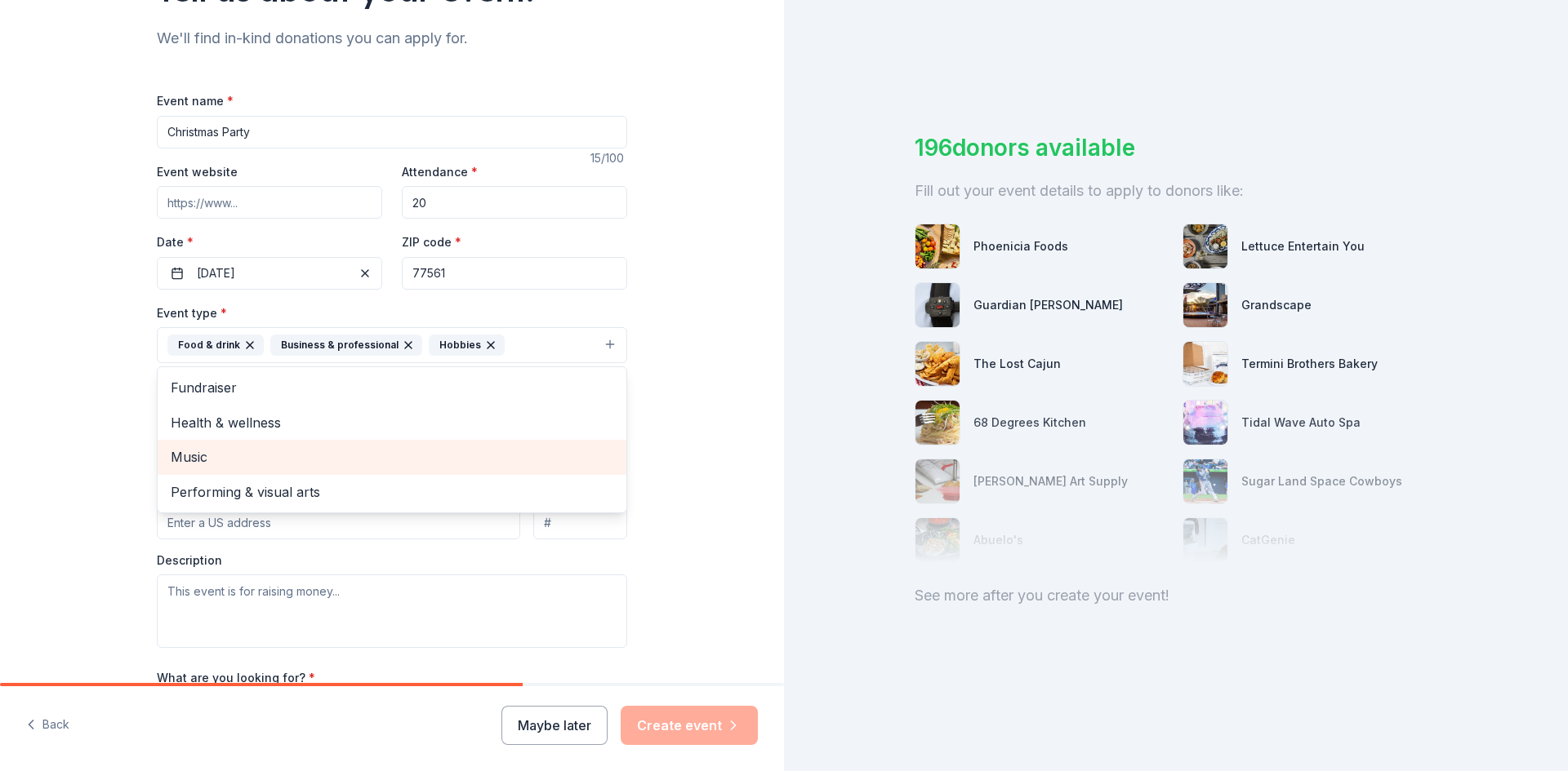
click at [324, 448] on span "Music" at bounding box center [392, 457] width 442 height 22
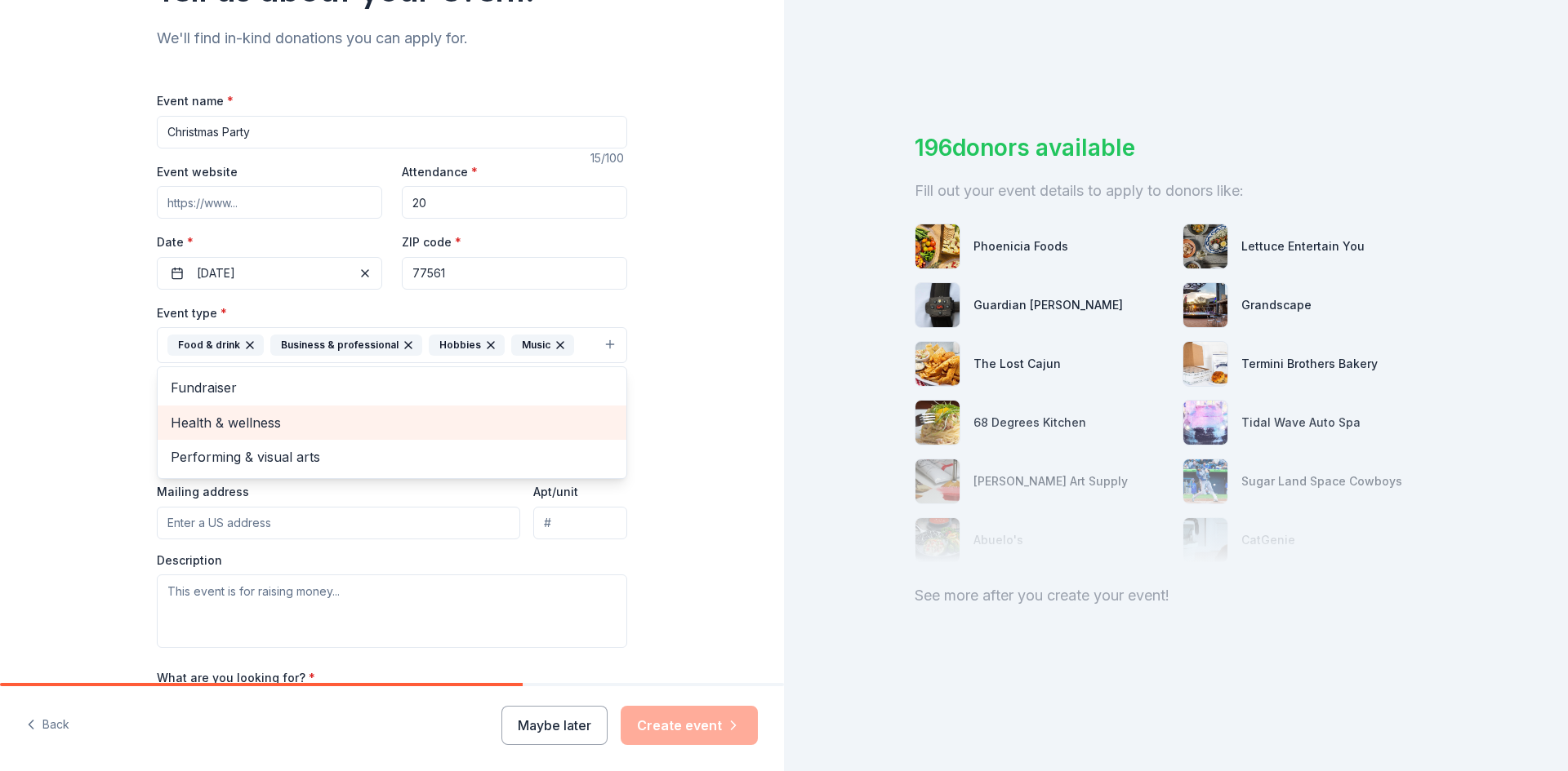
click at [549, 422] on span "Health & wellness" at bounding box center [392, 423] width 442 height 22
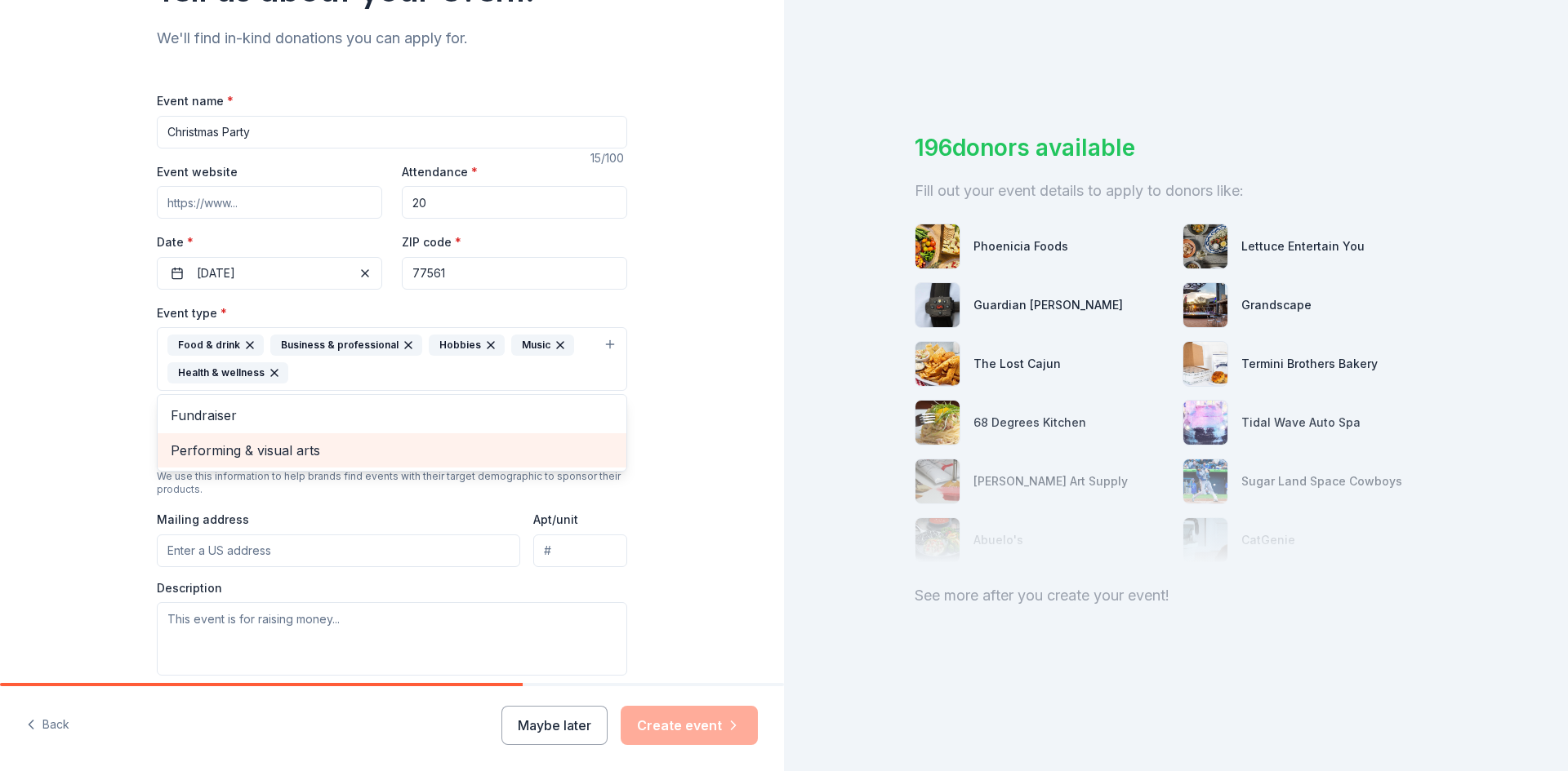
click at [544, 446] on span "Performing & visual arts" at bounding box center [392, 451] width 442 height 22
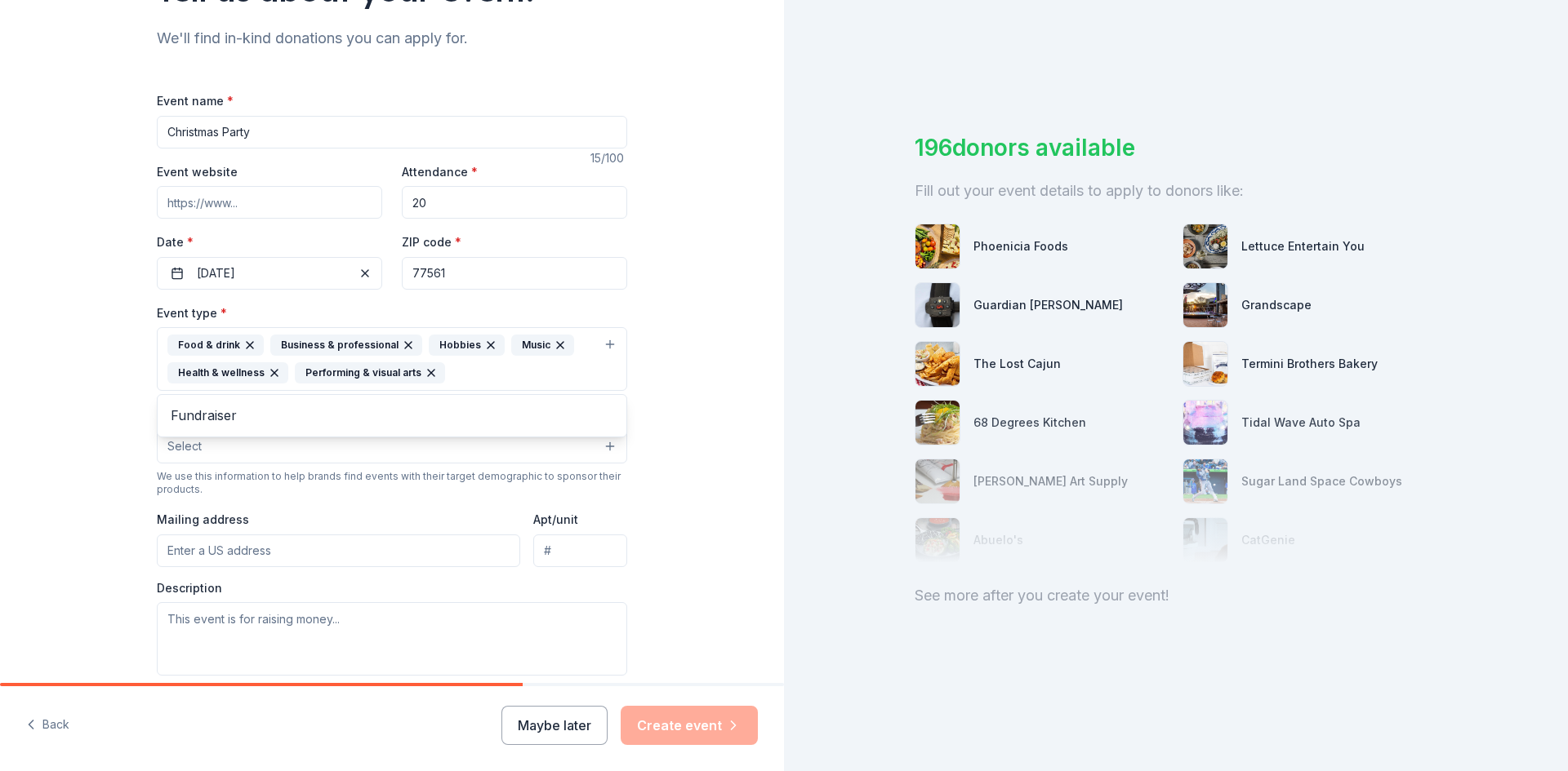
click at [678, 438] on div "Tell us about your event. We'll find in-kind donations you can apply for. Event…" at bounding box center [392, 394] width 784 height 1115
click at [569, 450] on button "Select" at bounding box center [392, 446] width 470 height 34
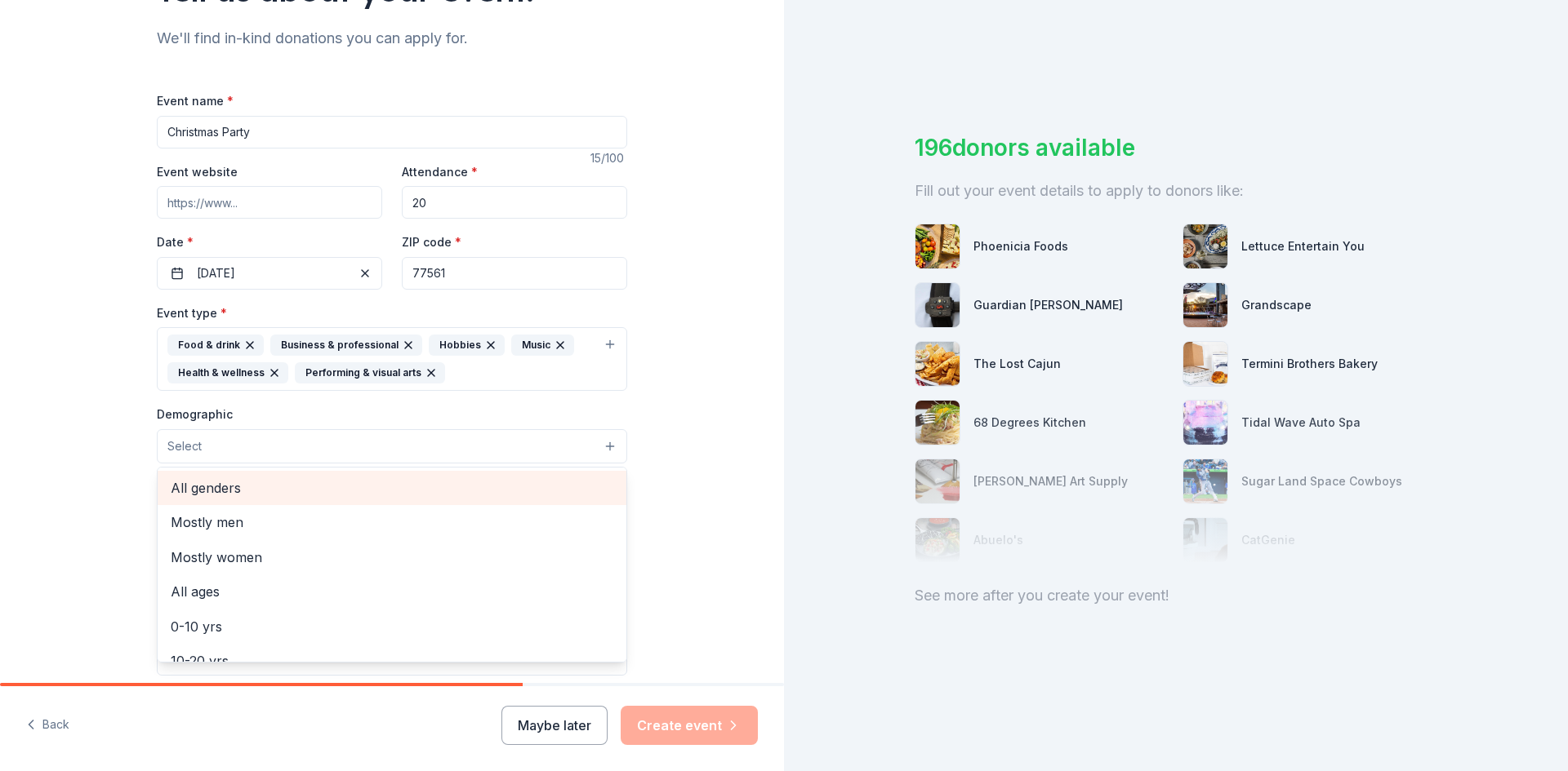
click at [450, 500] on div "All genders" at bounding box center [392, 487] width 469 height 34
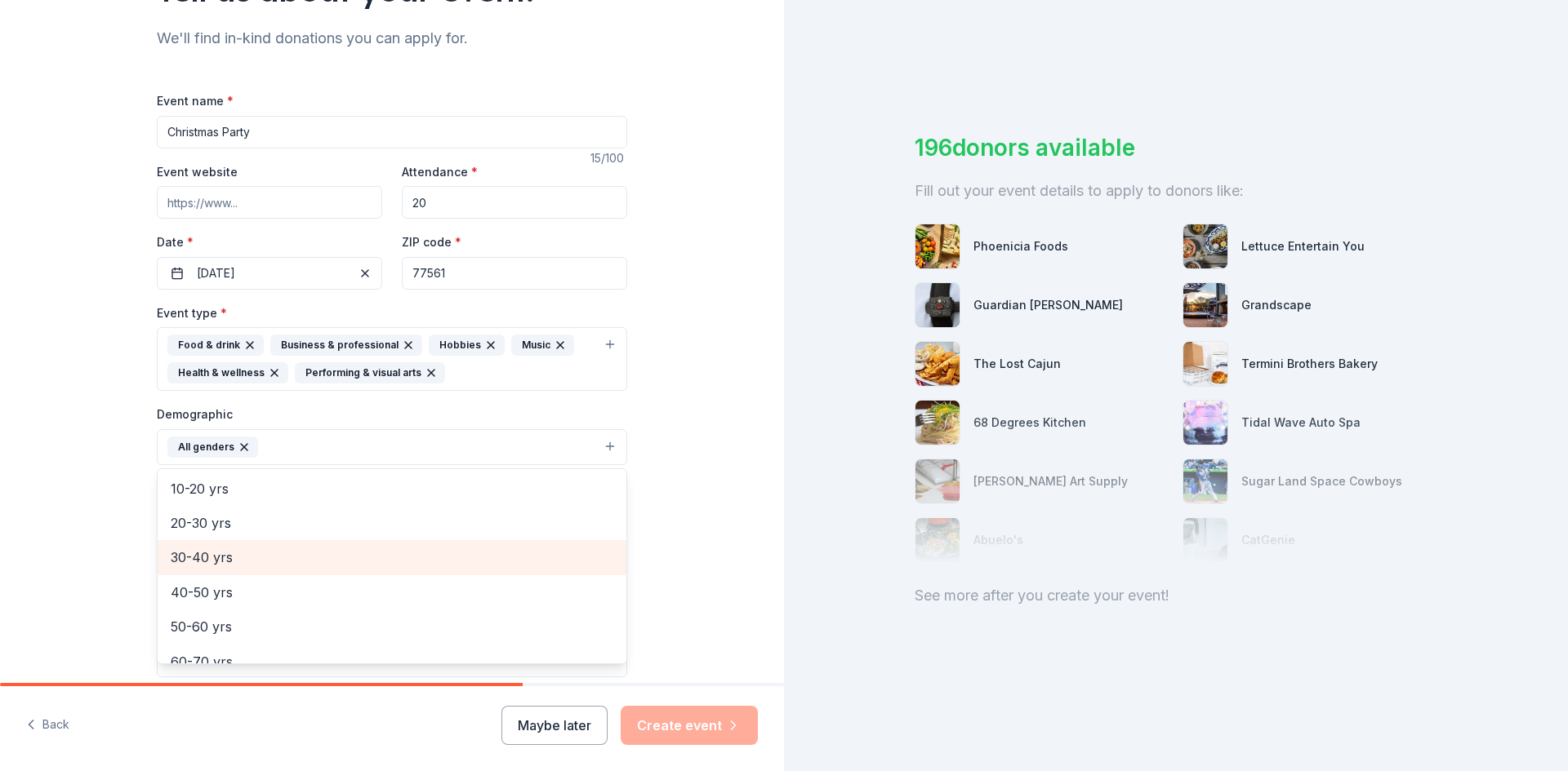
scroll to position [163, 0]
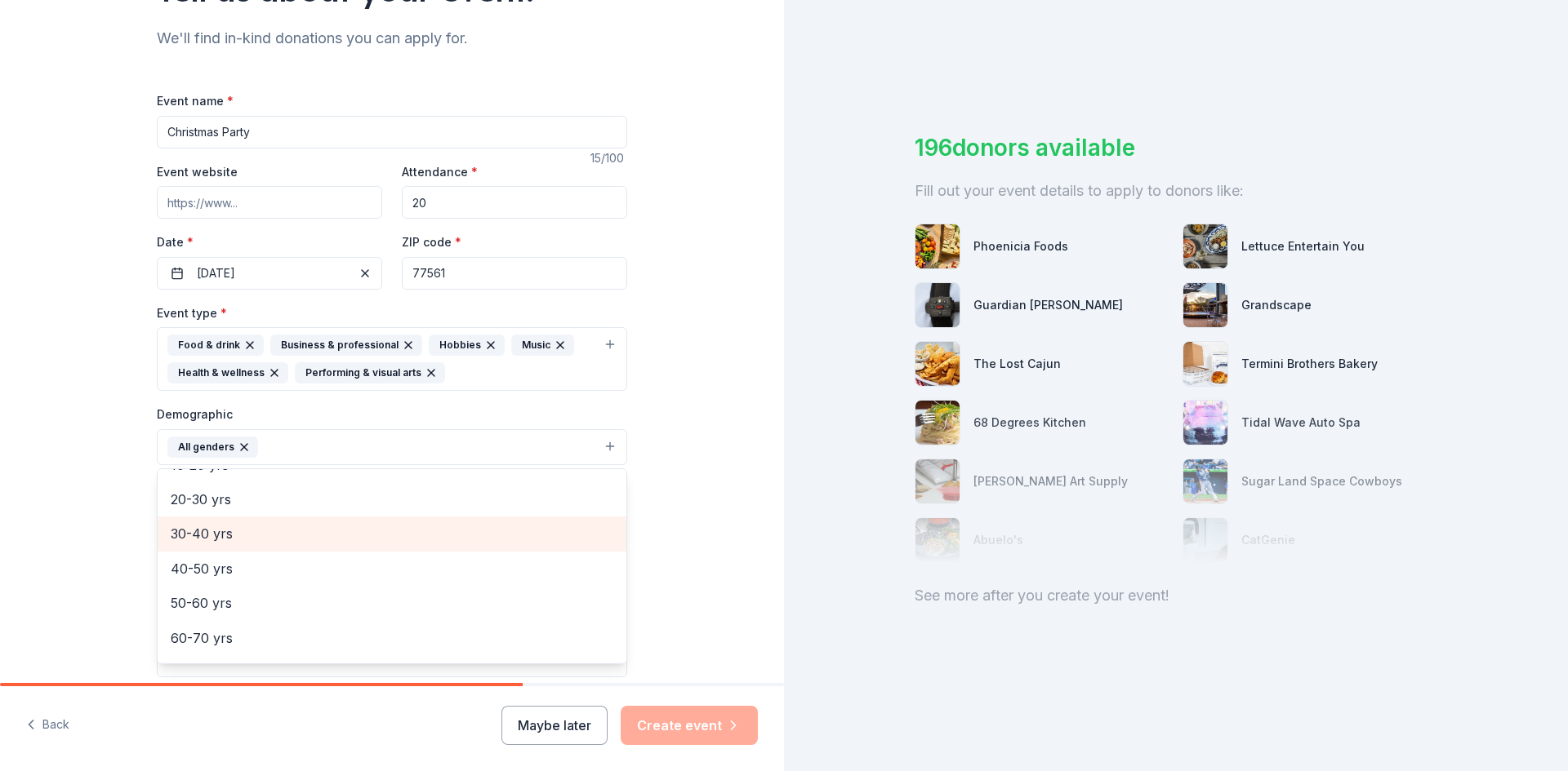
click at [427, 543] on span "30-40 yrs" at bounding box center [392, 534] width 442 height 22
click at [421, 538] on span "40-50 yrs" at bounding box center [392, 534] width 442 height 22
click at [421, 544] on span "50-60 yrs" at bounding box center [392, 539] width 442 height 22
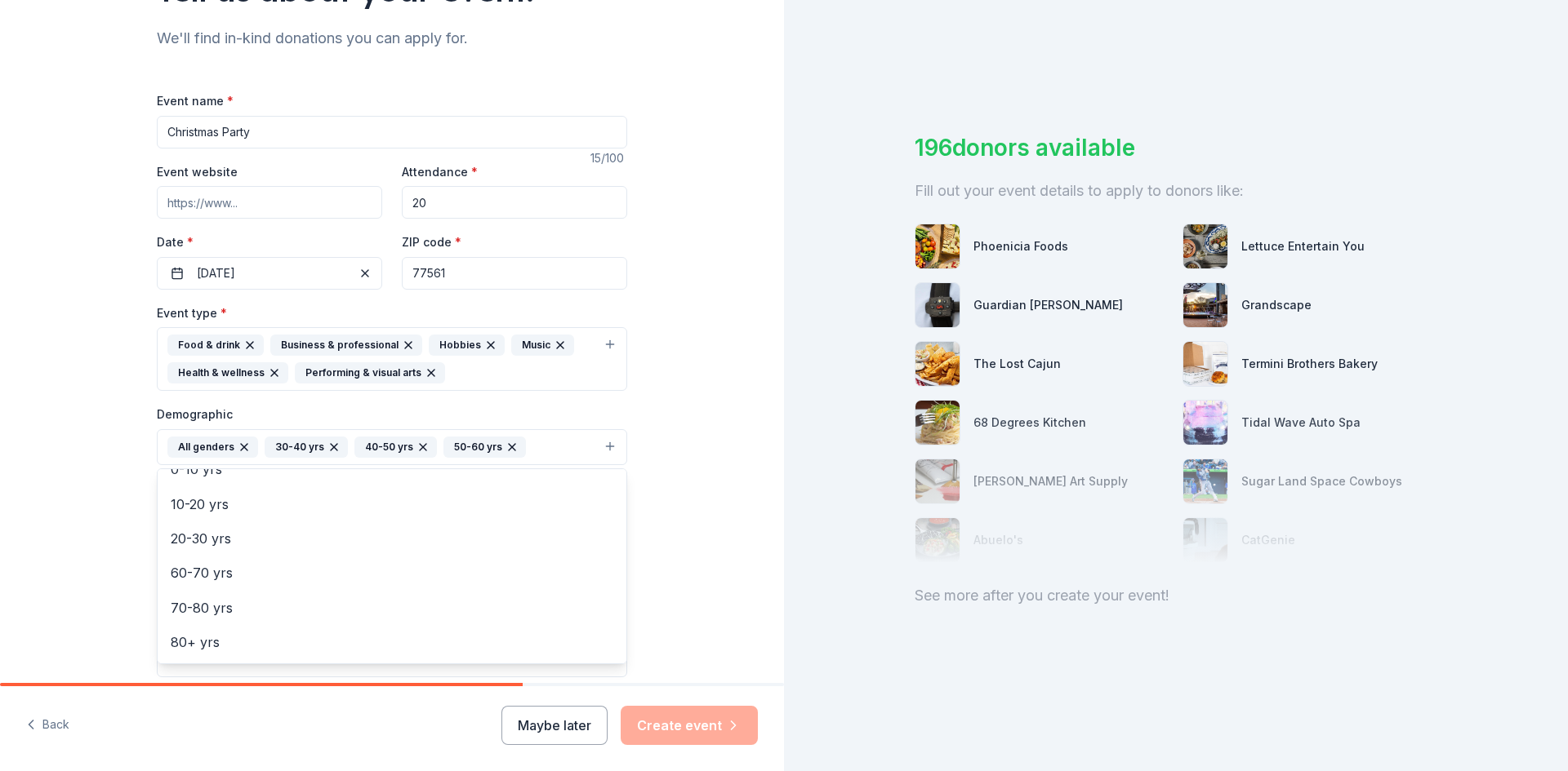
click at [662, 431] on div "Tell us about your event. We'll find in-kind donations you can apply for. Event…" at bounding box center [392, 395] width 784 height 1117
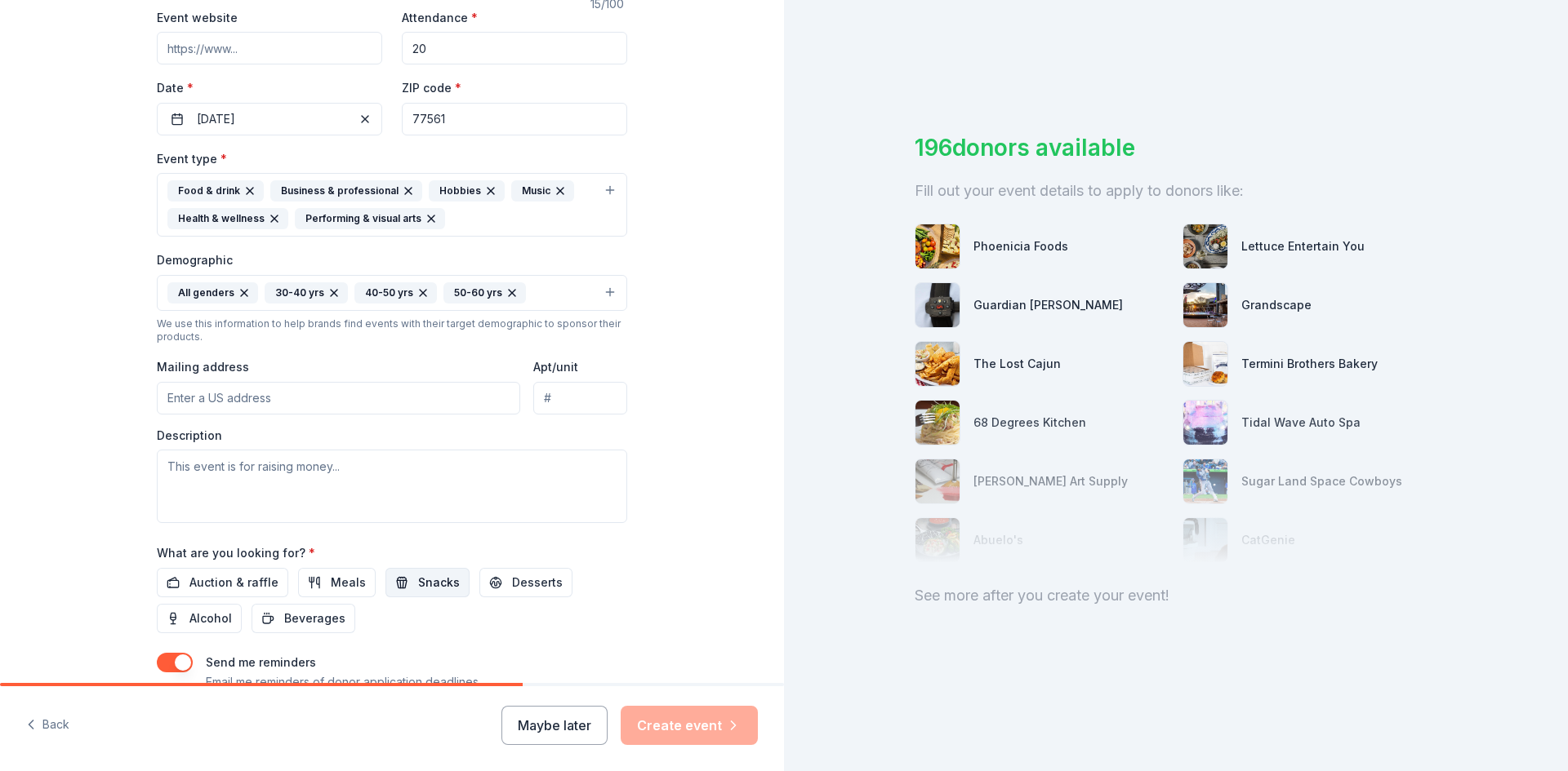
scroll to position [434, 0]
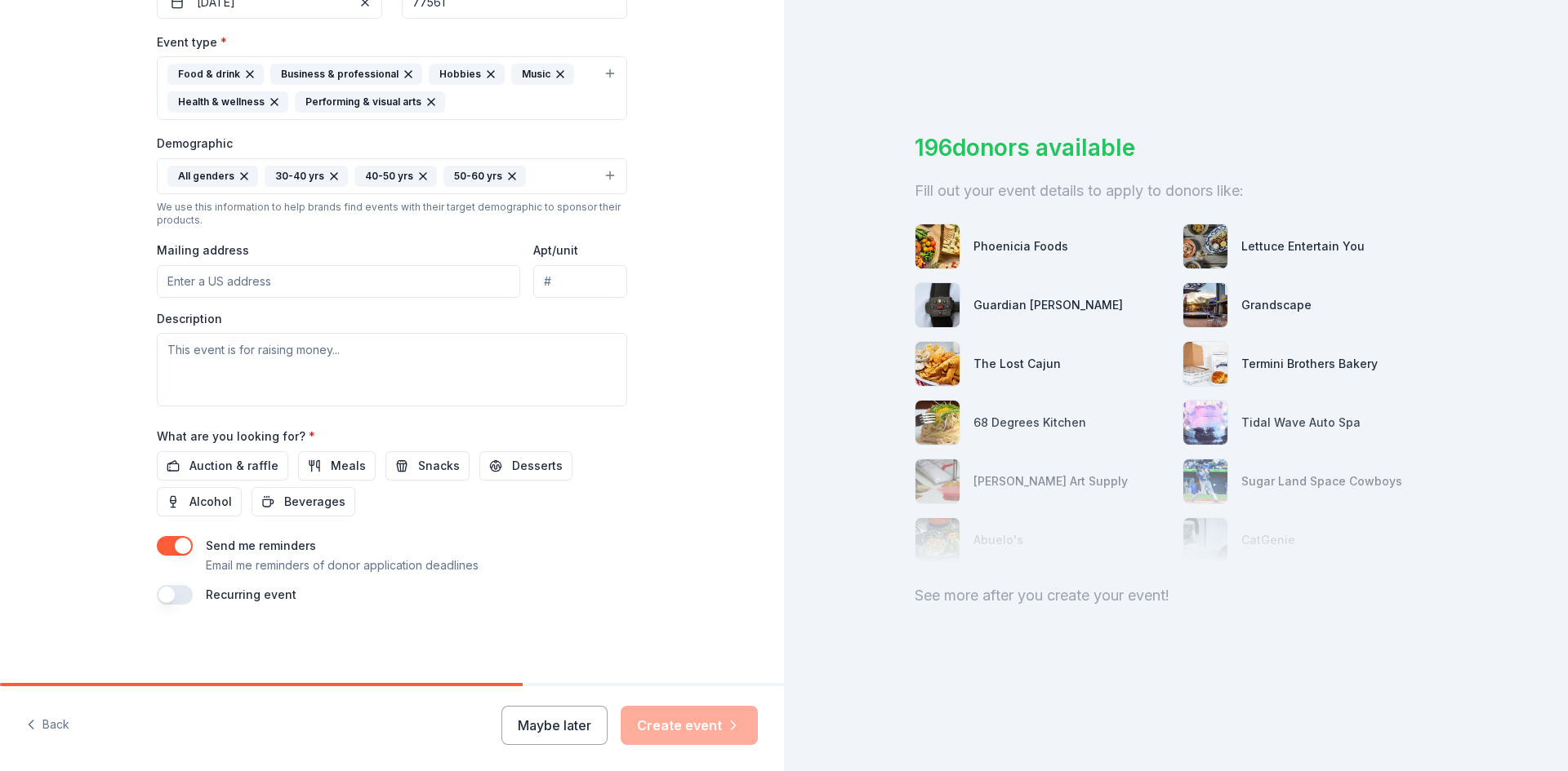
click at [297, 287] on input "Mailing address" at bounding box center [338, 281] width 363 height 32
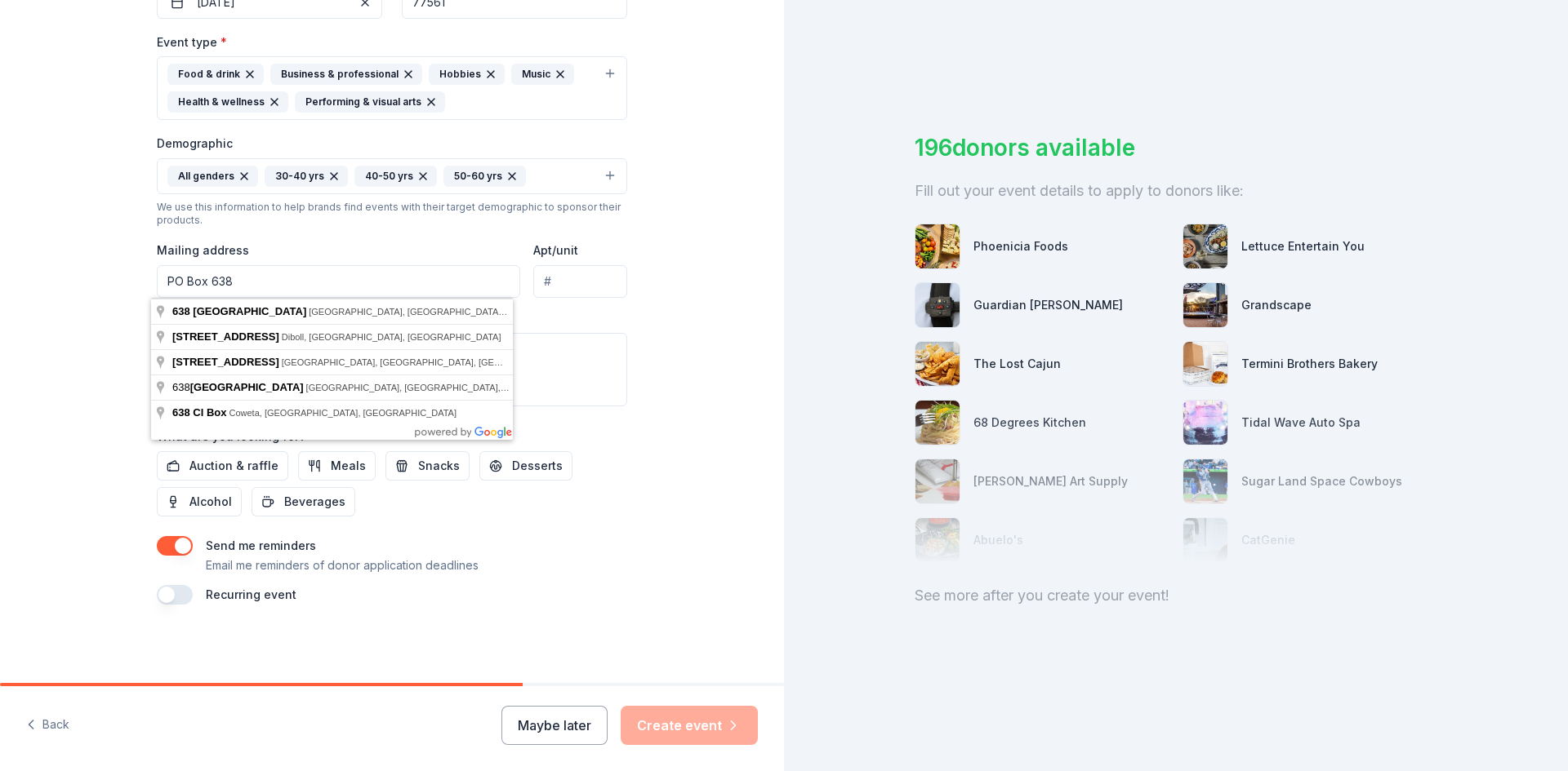
click at [287, 278] on input "PO Box 638" at bounding box center [338, 281] width 363 height 32
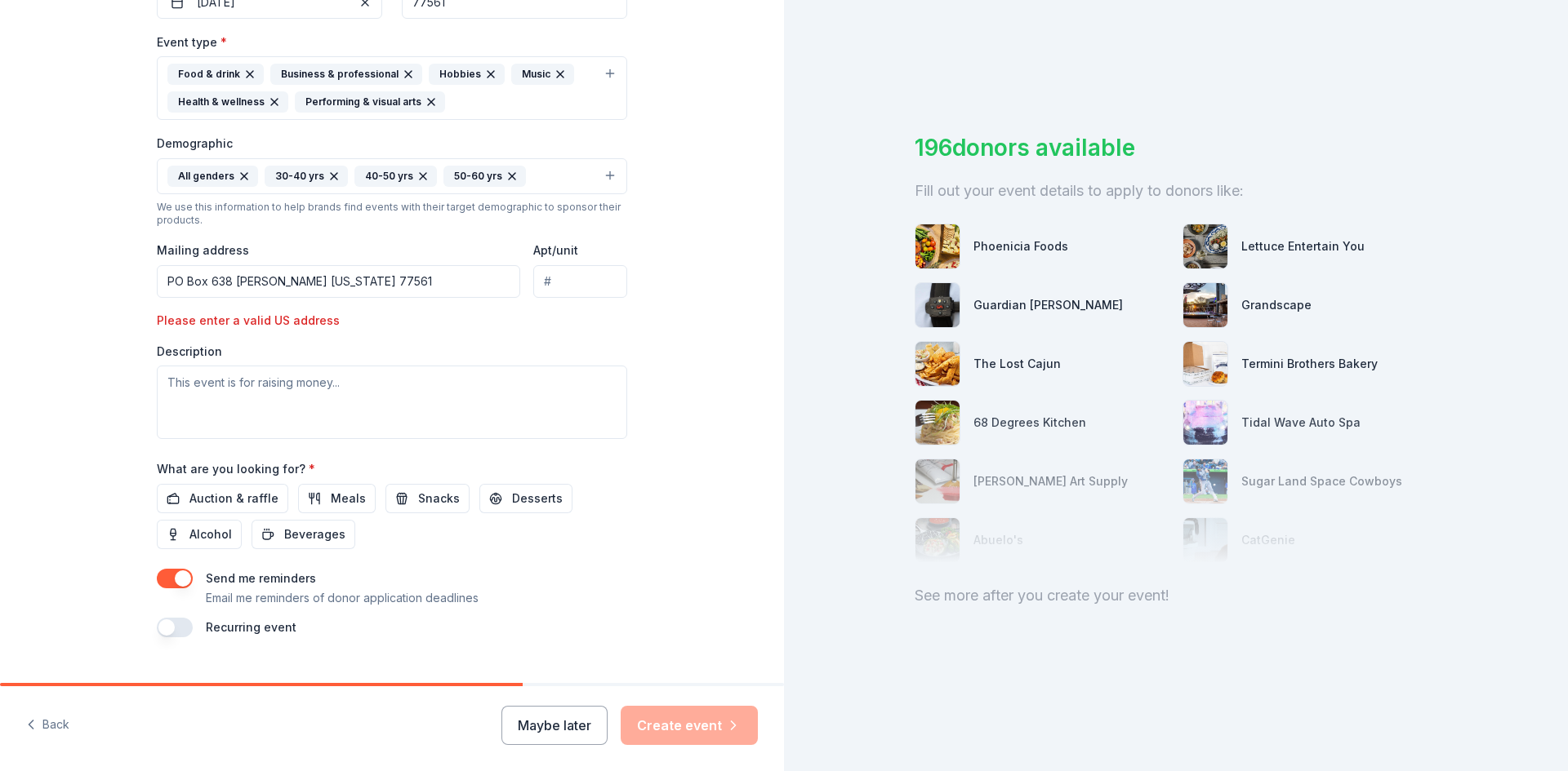
click at [357, 288] on input "PO Box 638 Hardin Texas 77561" at bounding box center [338, 281] width 363 height 32
drag, startPoint x: 356, startPoint y: 288, endPoint x: 118, endPoint y: 258, distance: 239.9
click at [118, 258] on div "Tell us about your event. We'll find in-kind donations you can apply for. Event…" at bounding box center [392, 140] width 784 height 1150
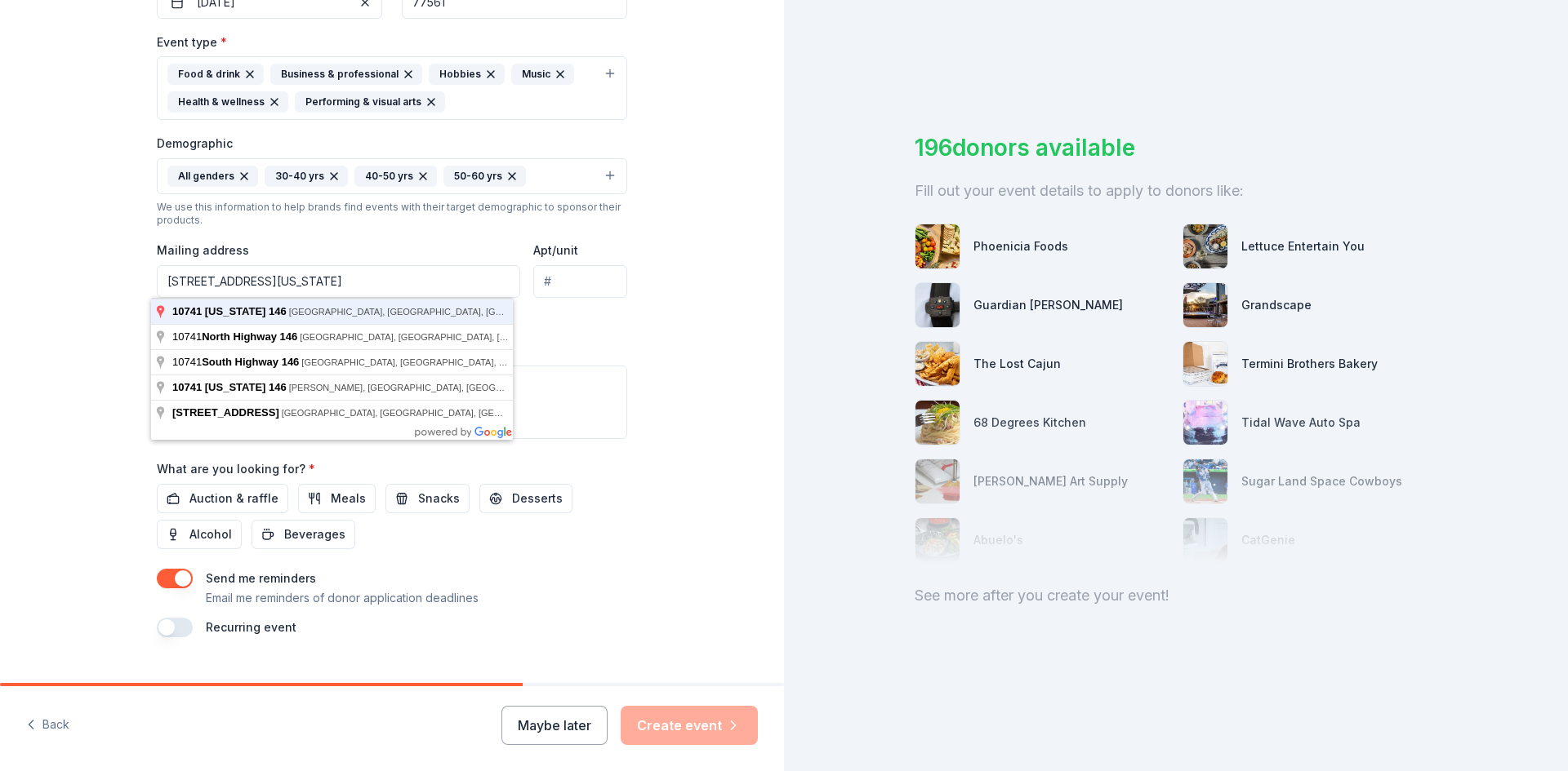
type input "10741 Texas 146, Liberty, TX, 77575"
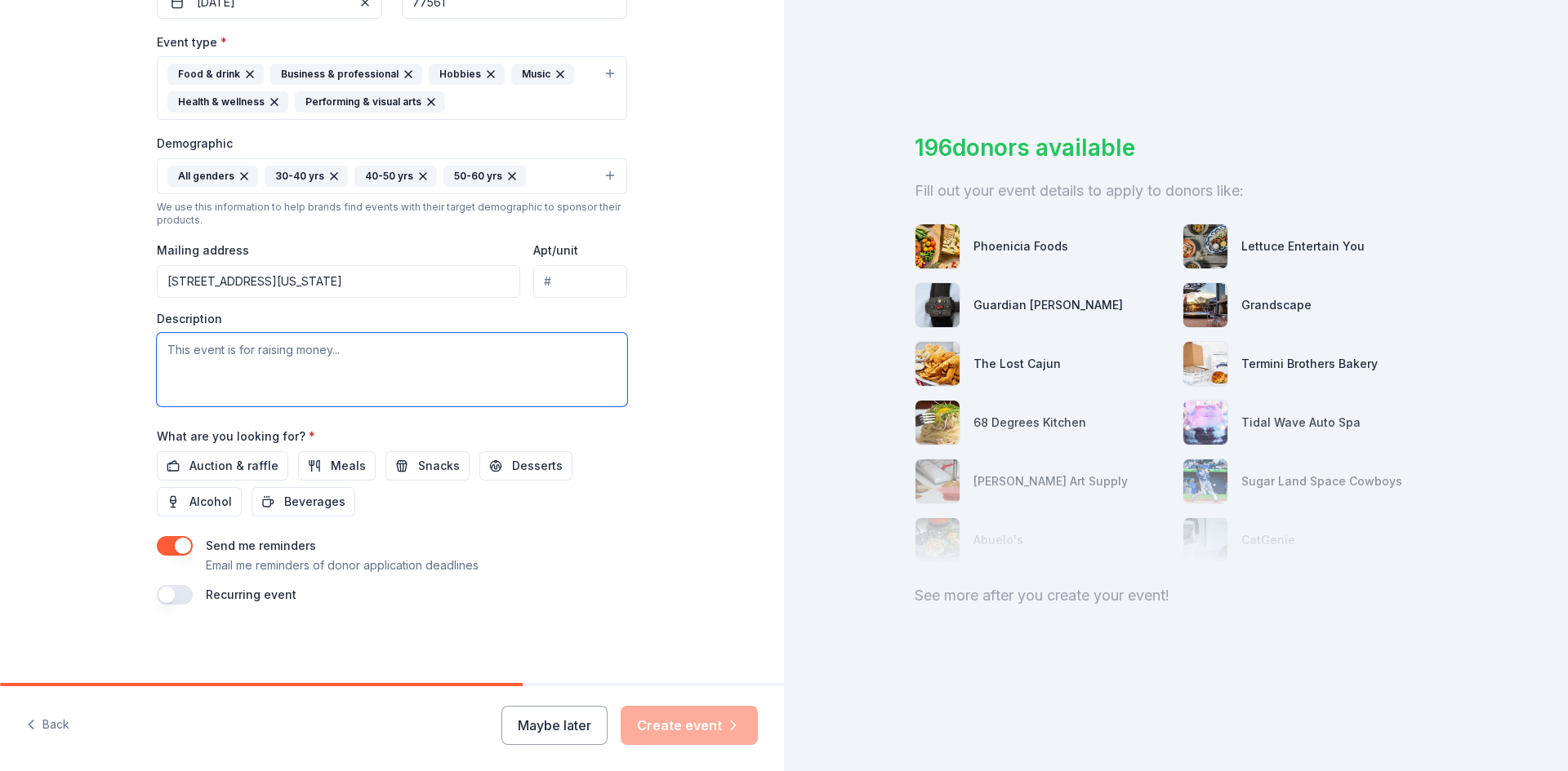
click at [278, 357] on textarea at bounding box center [392, 369] width 470 height 73
type textarea "Company Christmas Party"
click at [310, 463] on button "Meals" at bounding box center [336, 466] width 77 height 29
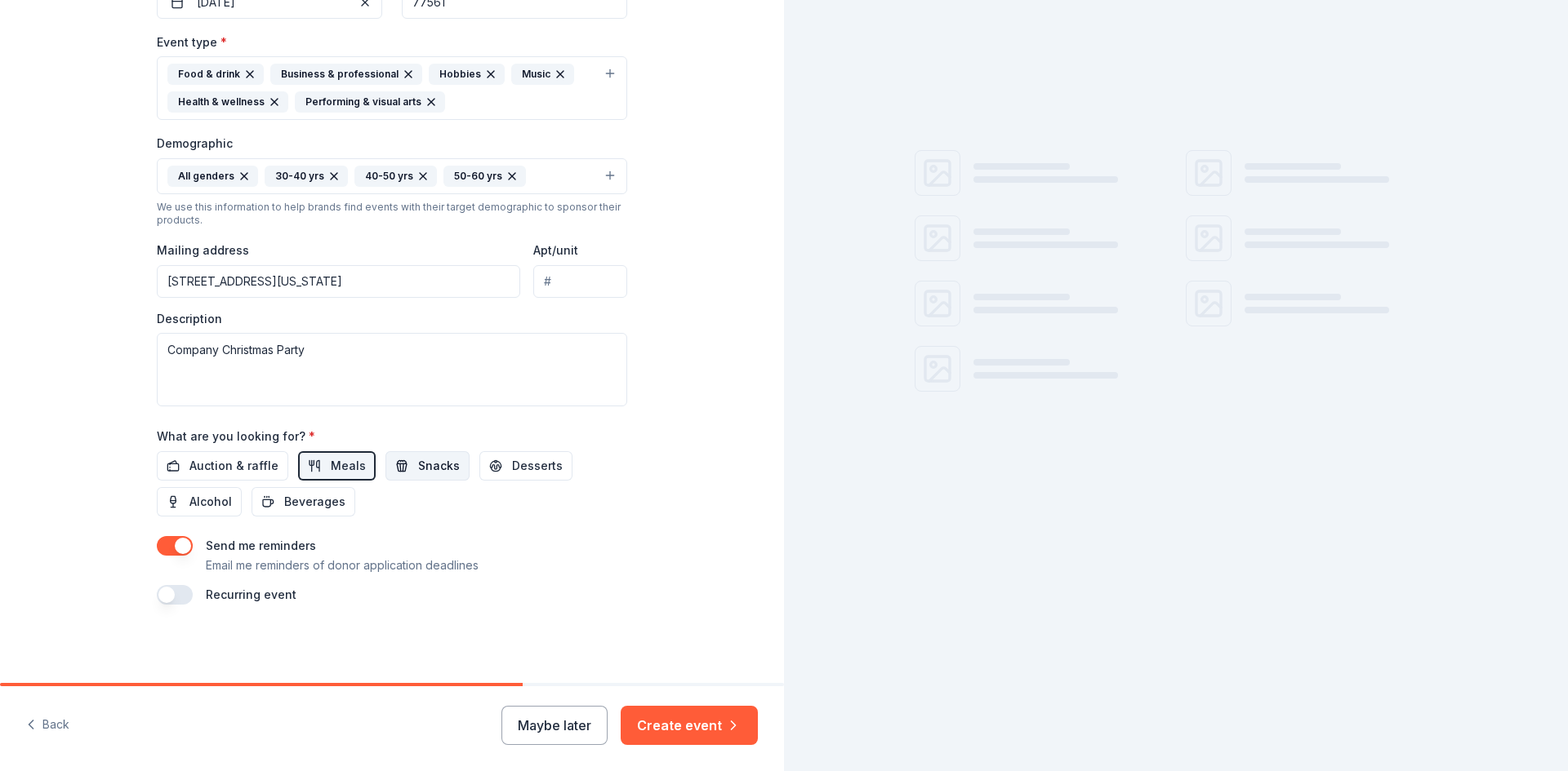
click at [430, 467] on span "Snacks" at bounding box center [438, 466] width 42 height 20
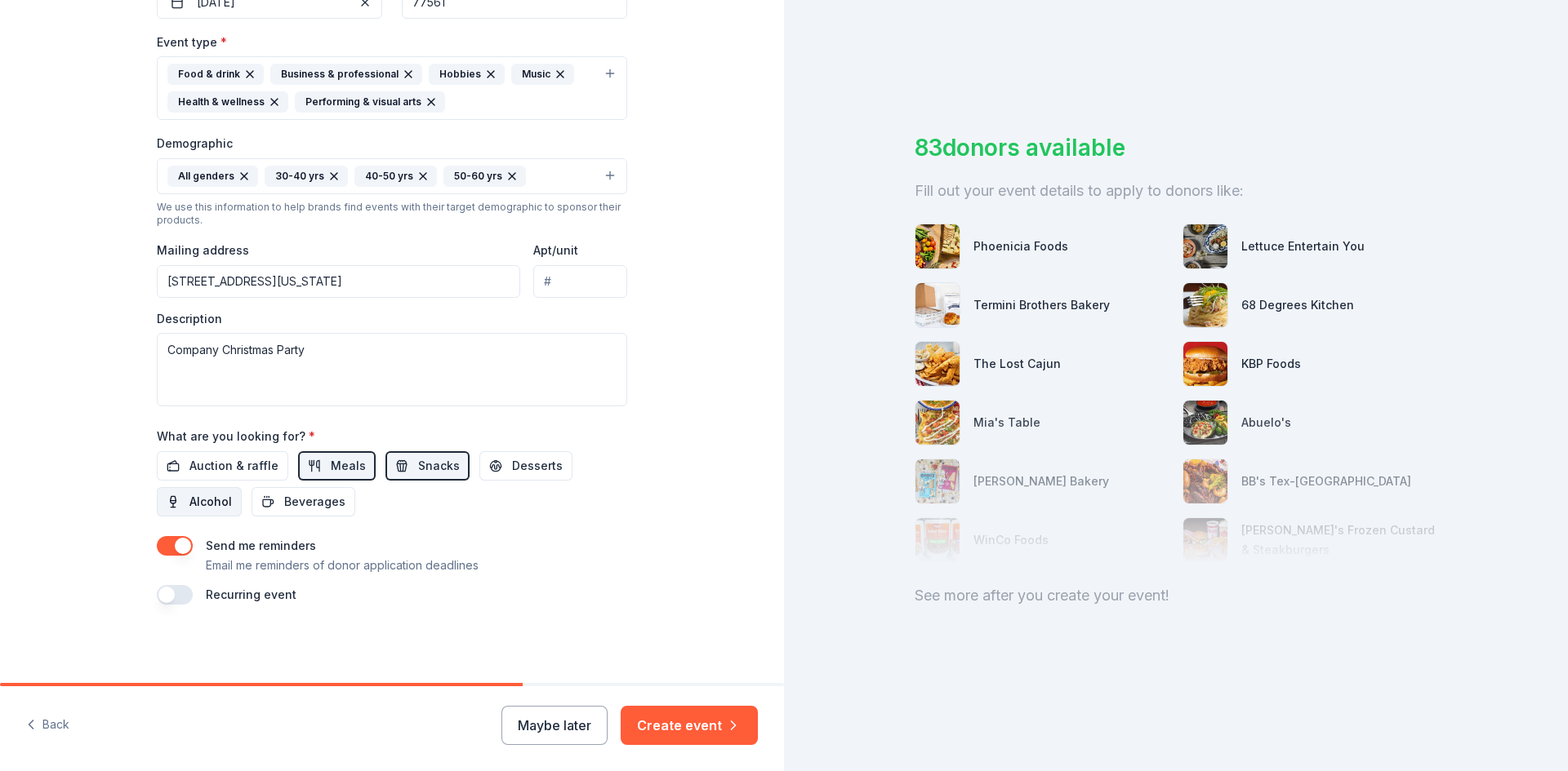
click at [214, 495] on span "Alcohol" at bounding box center [210, 502] width 42 height 20
click at [489, 465] on button "Desserts" at bounding box center [526, 466] width 93 height 29
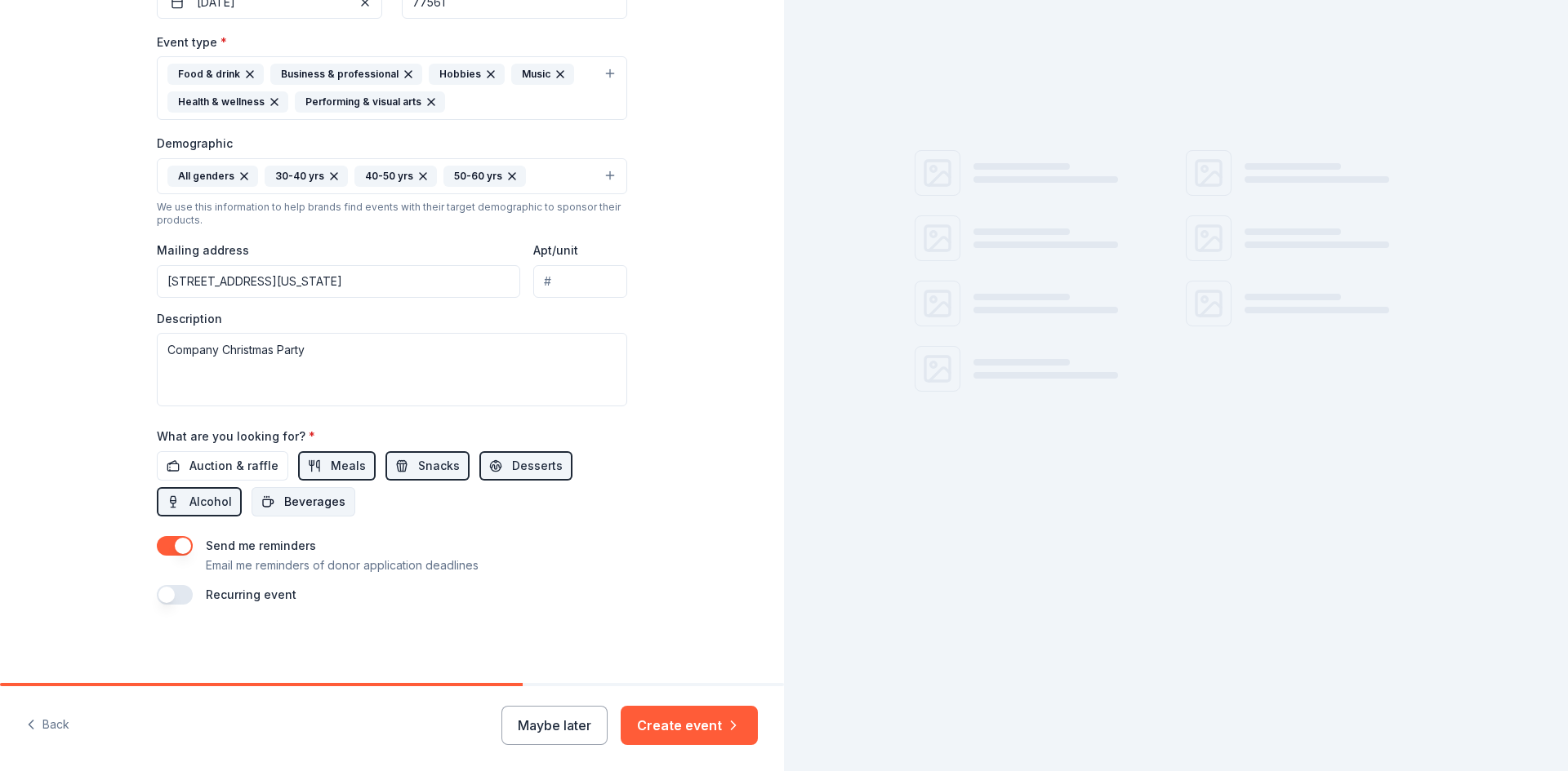
click at [302, 500] on span "Beverages" at bounding box center [314, 502] width 62 height 20
click at [227, 458] on span "Auction & raffle" at bounding box center [234, 466] width 89 height 20
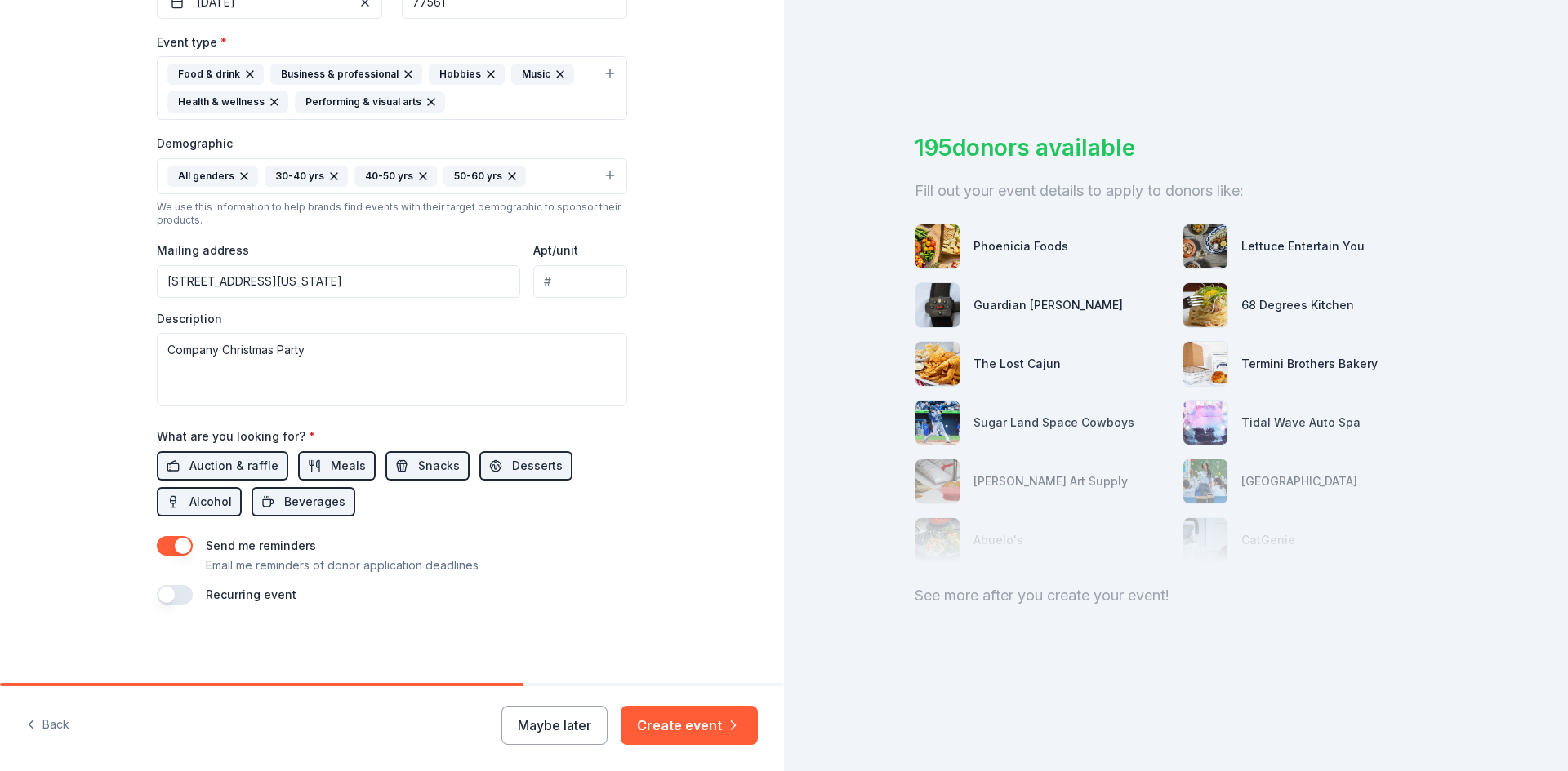
click at [160, 585] on button "button" at bounding box center [174, 595] width 36 height 20
click at [672, 717] on button "Create event" at bounding box center [689, 726] width 137 height 39
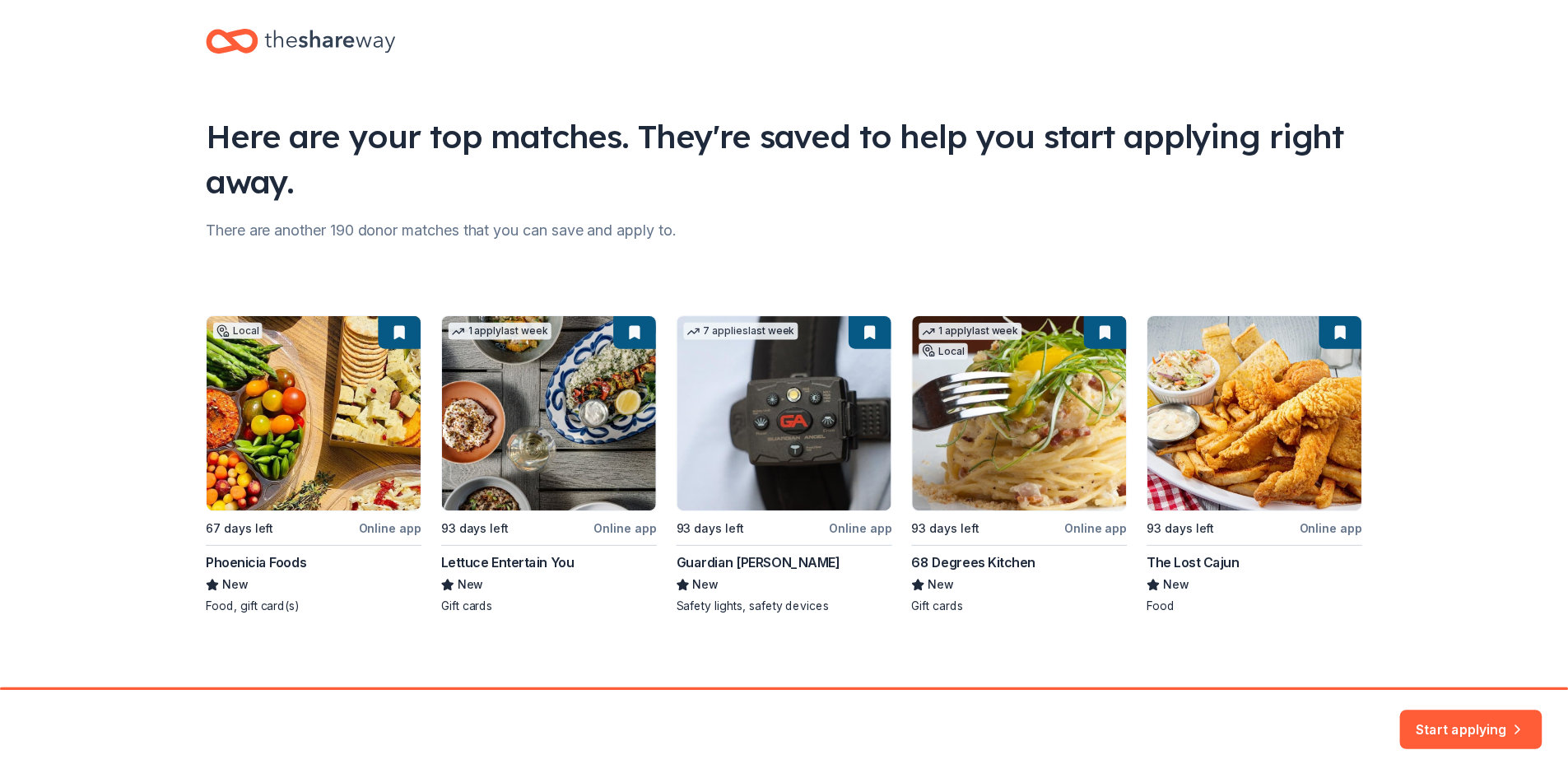
scroll to position [27, 0]
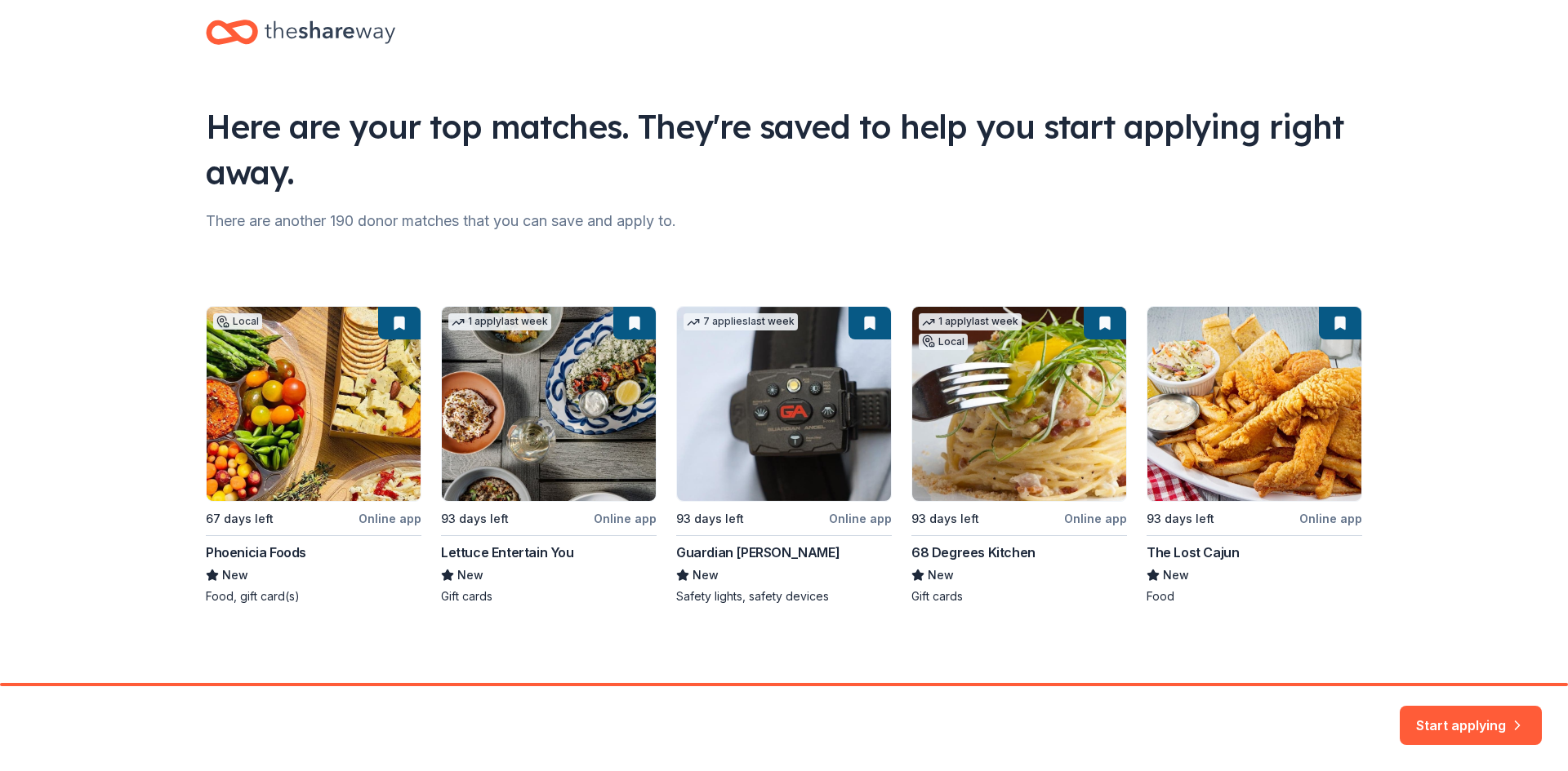
drag, startPoint x: 356, startPoint y: 371, endPoint x: 111, endPoint y: 342, distance: 246.7
click at [111, 342] on div "Here are your top matches. They're saved to help you start applying right away.…" at bounding box center [784, 328] width 1568 height 709
click at [1441, 714] on button "Start applying" at bounding box center [1470, 716] width 142 height 39
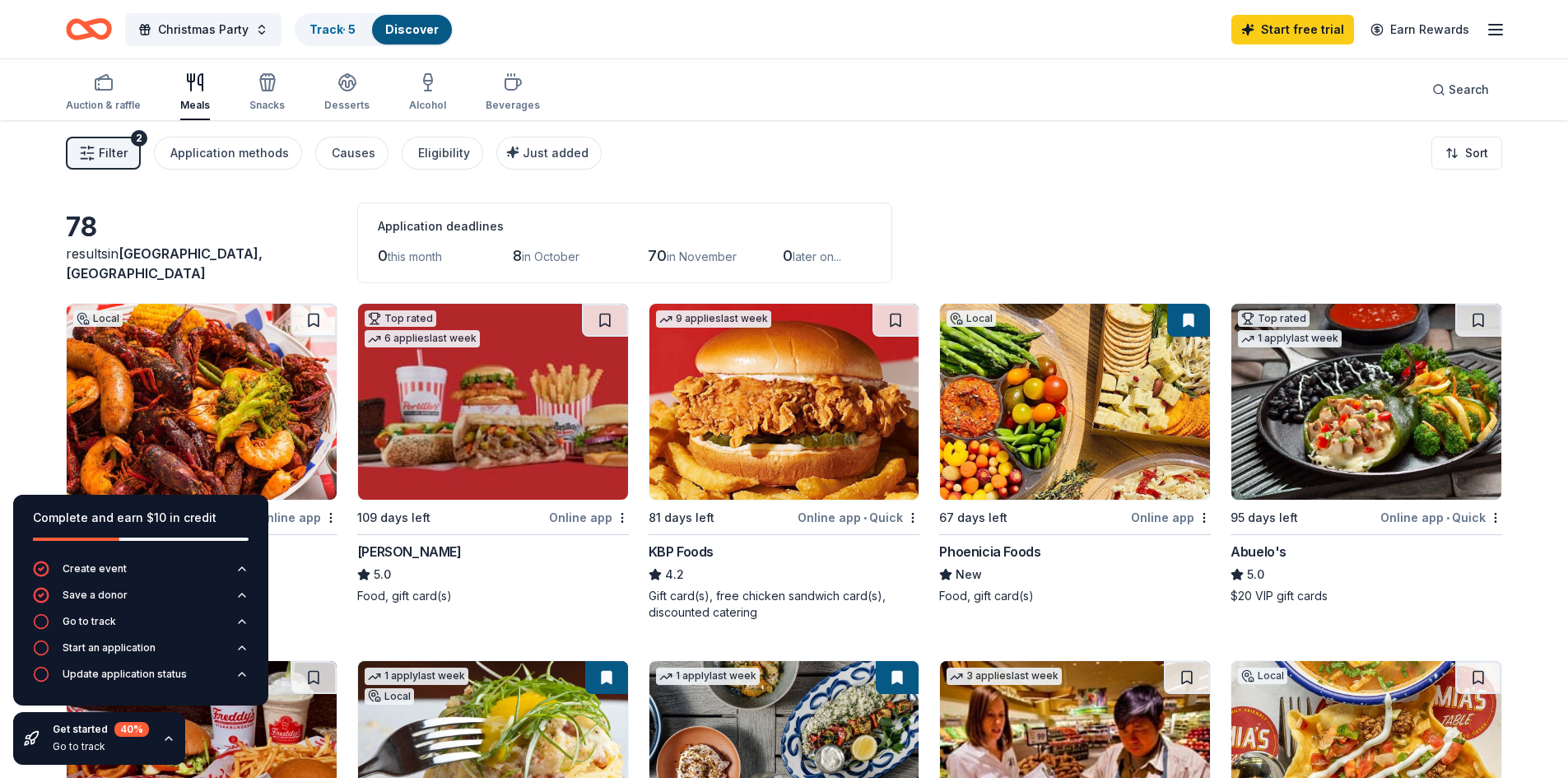
click at [266, 215] on div "78 results in Hardin, TX Application deadlines 0 this month 8 in October 70 in …" at bounding box center [784, 243] width 1437 height 81
drag, startPoint x: 155, startPoint y: 511, endPoint x: 150, endPoint y: 648, distance: 137.1
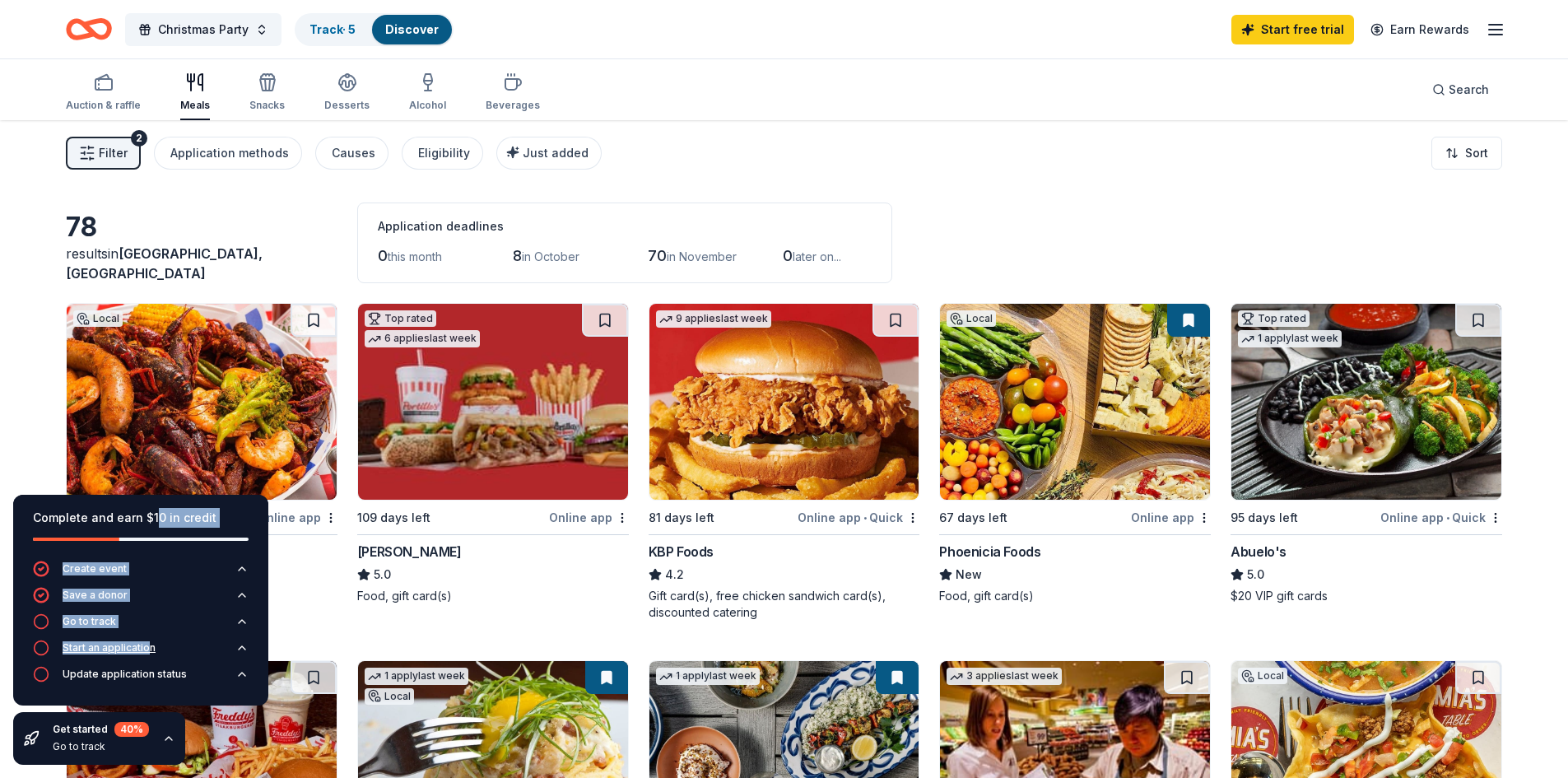
click at [150, 648] on div "Complete and earn $10 in credit Create event Save a donor Go to track Start an …" at bounding box center [140, 600] width 256 height 211
click at [425, 83] on icon "button" at bounding box center [428, 79] width 8 height 11
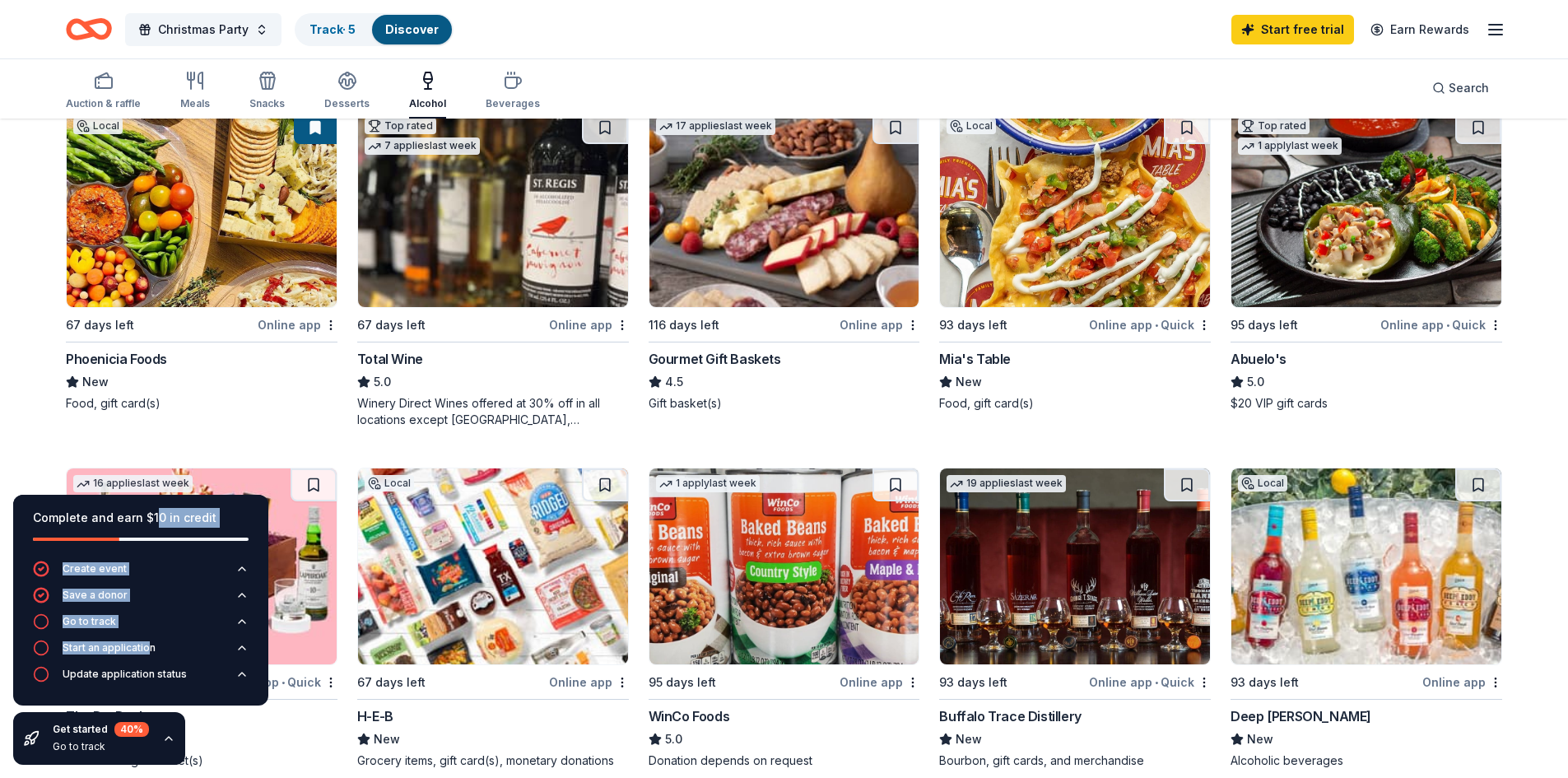
scroll to position [165, 0]
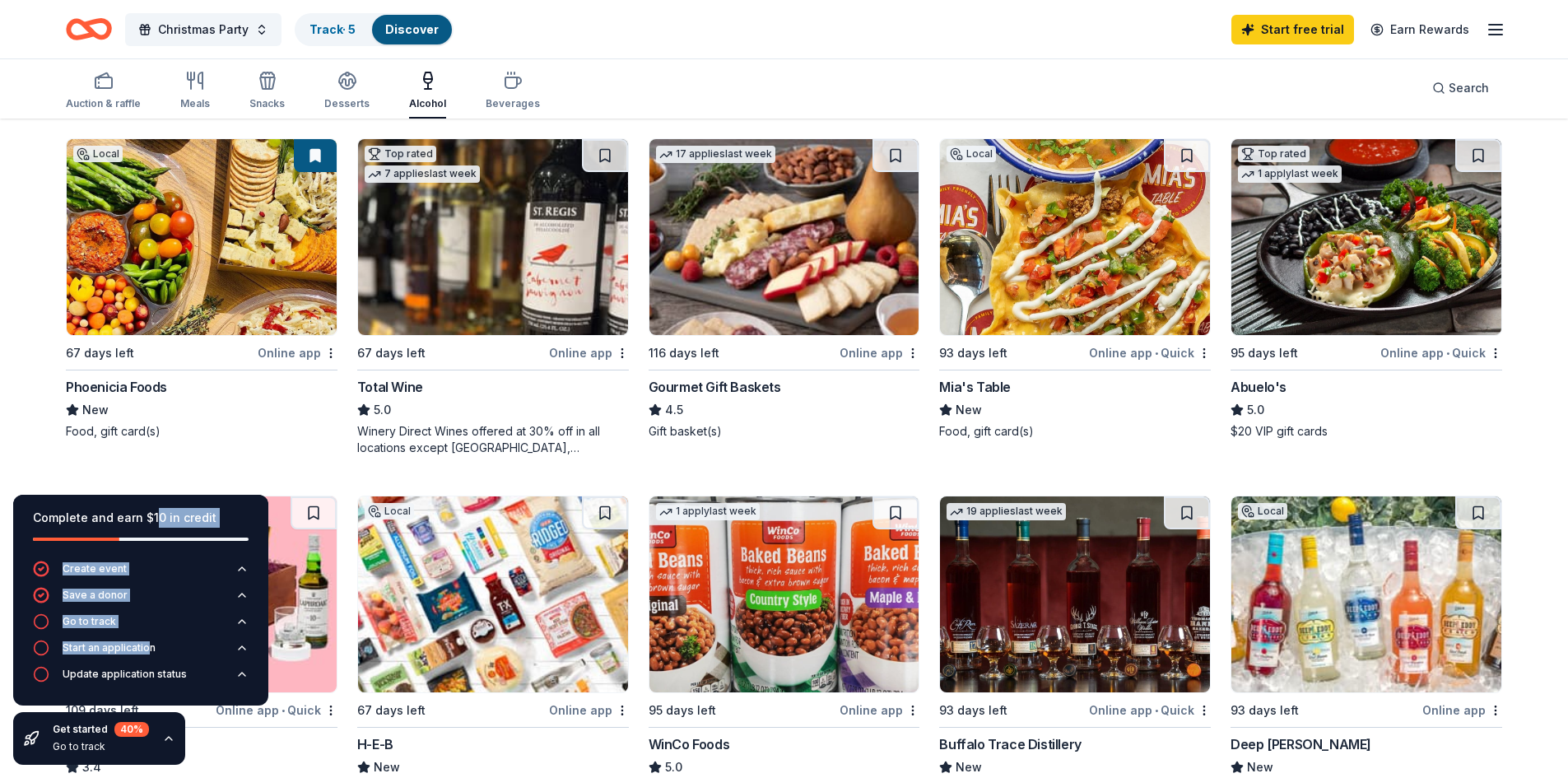
click at [696, 277] on img at bounding box center [784, 237] width 270 height 196
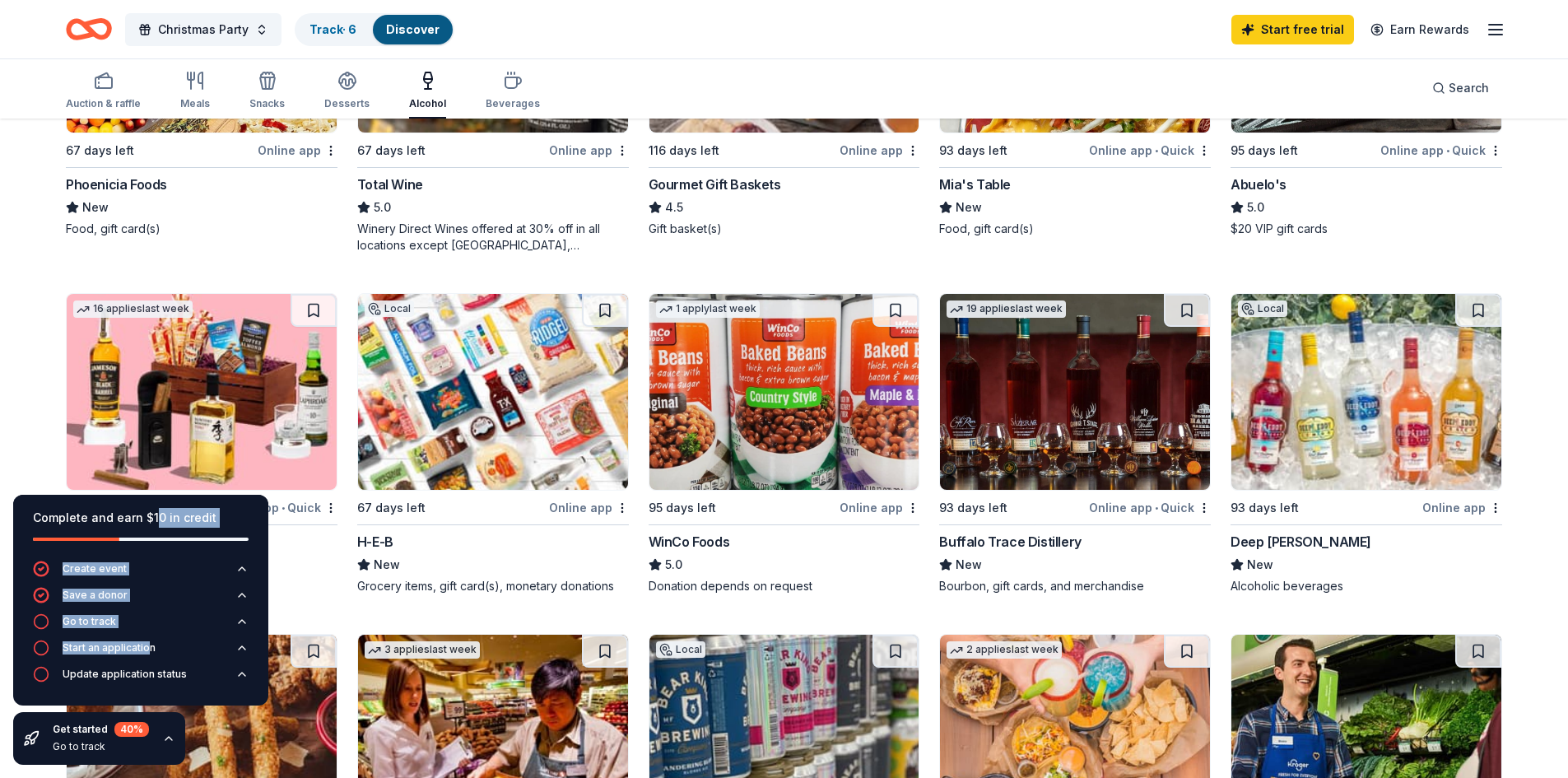
scroll to position [412, 0]
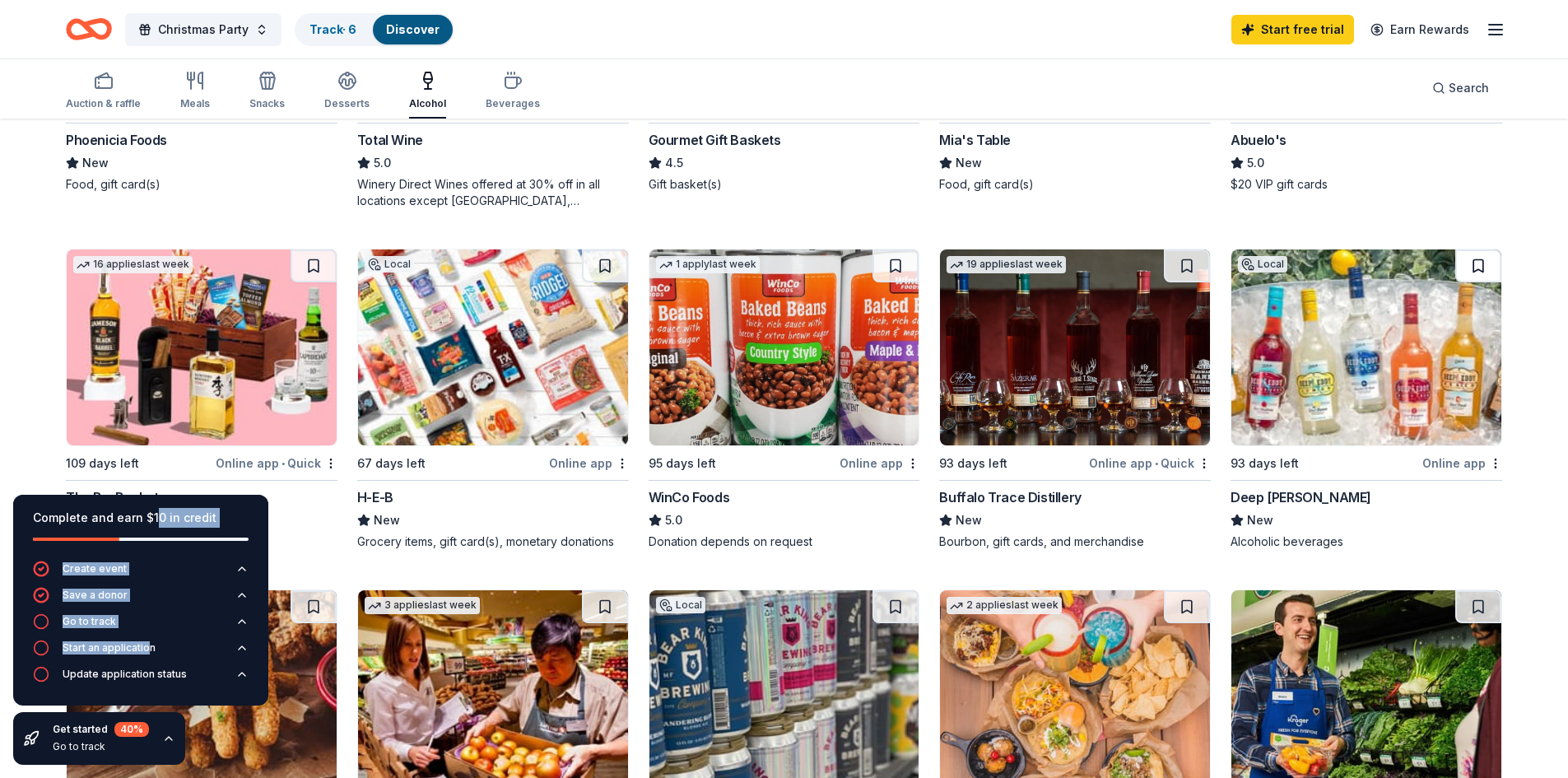
click at [1476, 263] on button at bounding box center [1478, 266] width 46 height 33
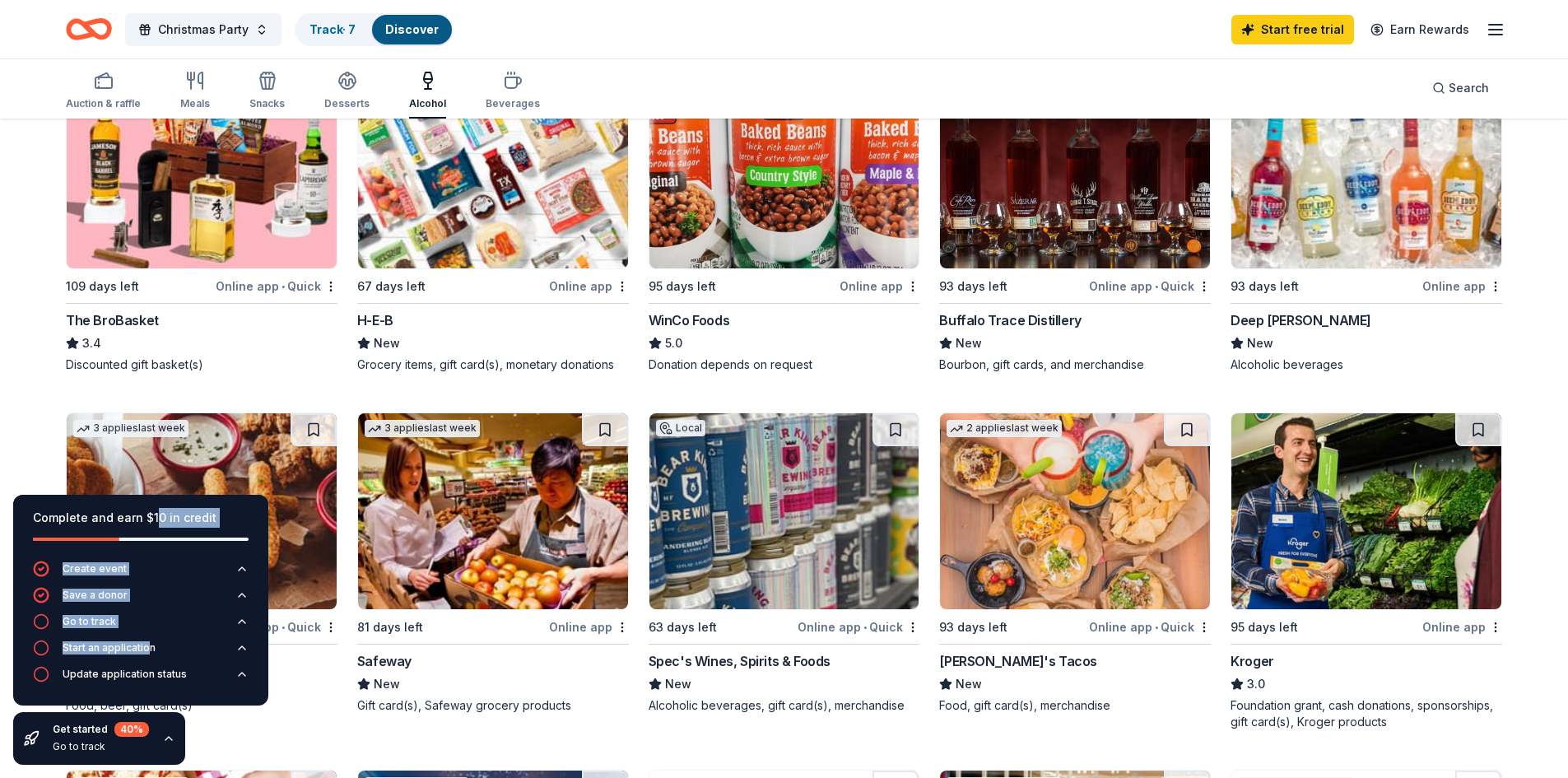
scroll to position [494, 0]
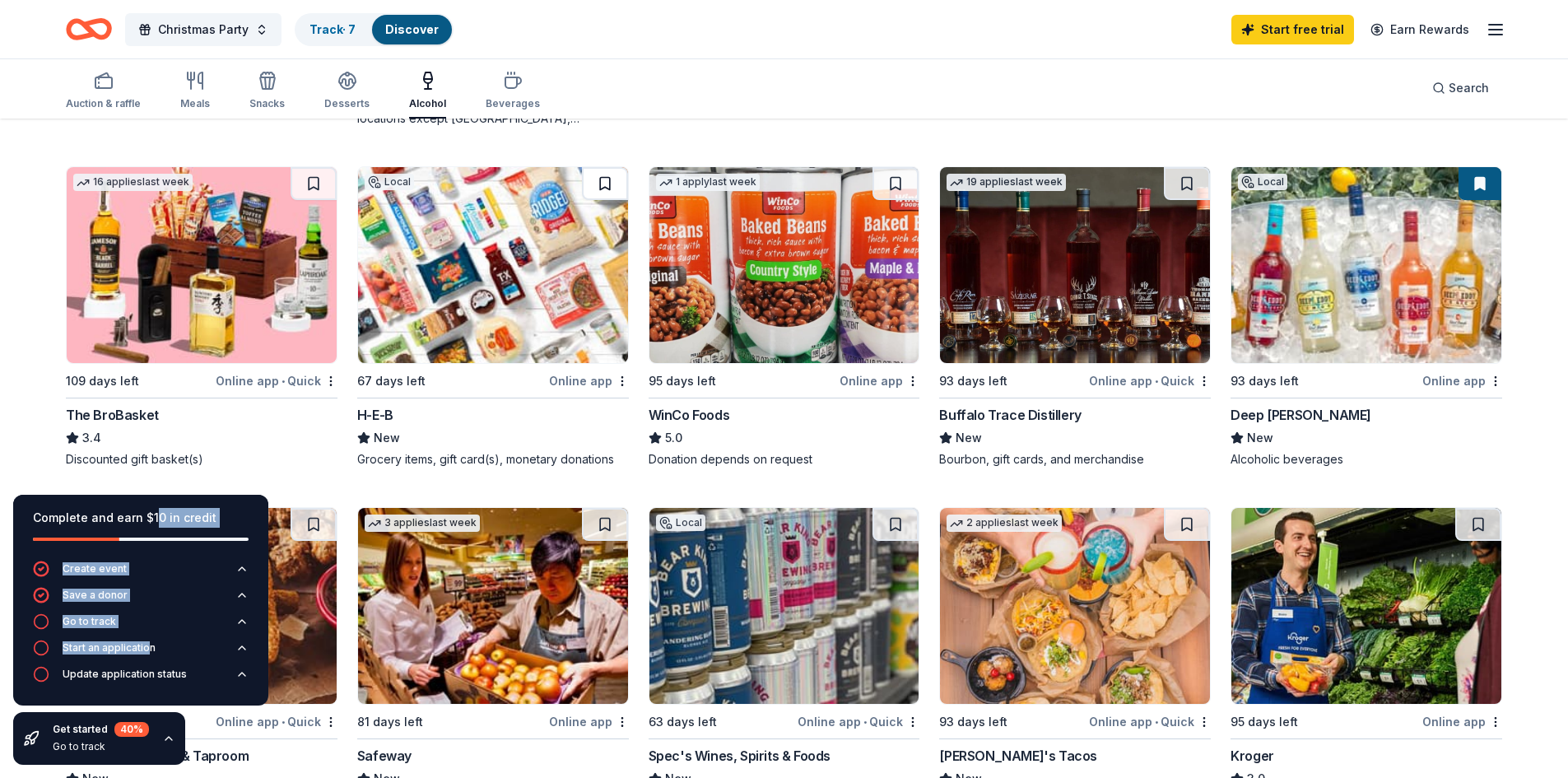
click at [603, 176] on button at bounding box center [605, 183] width 46 height 33
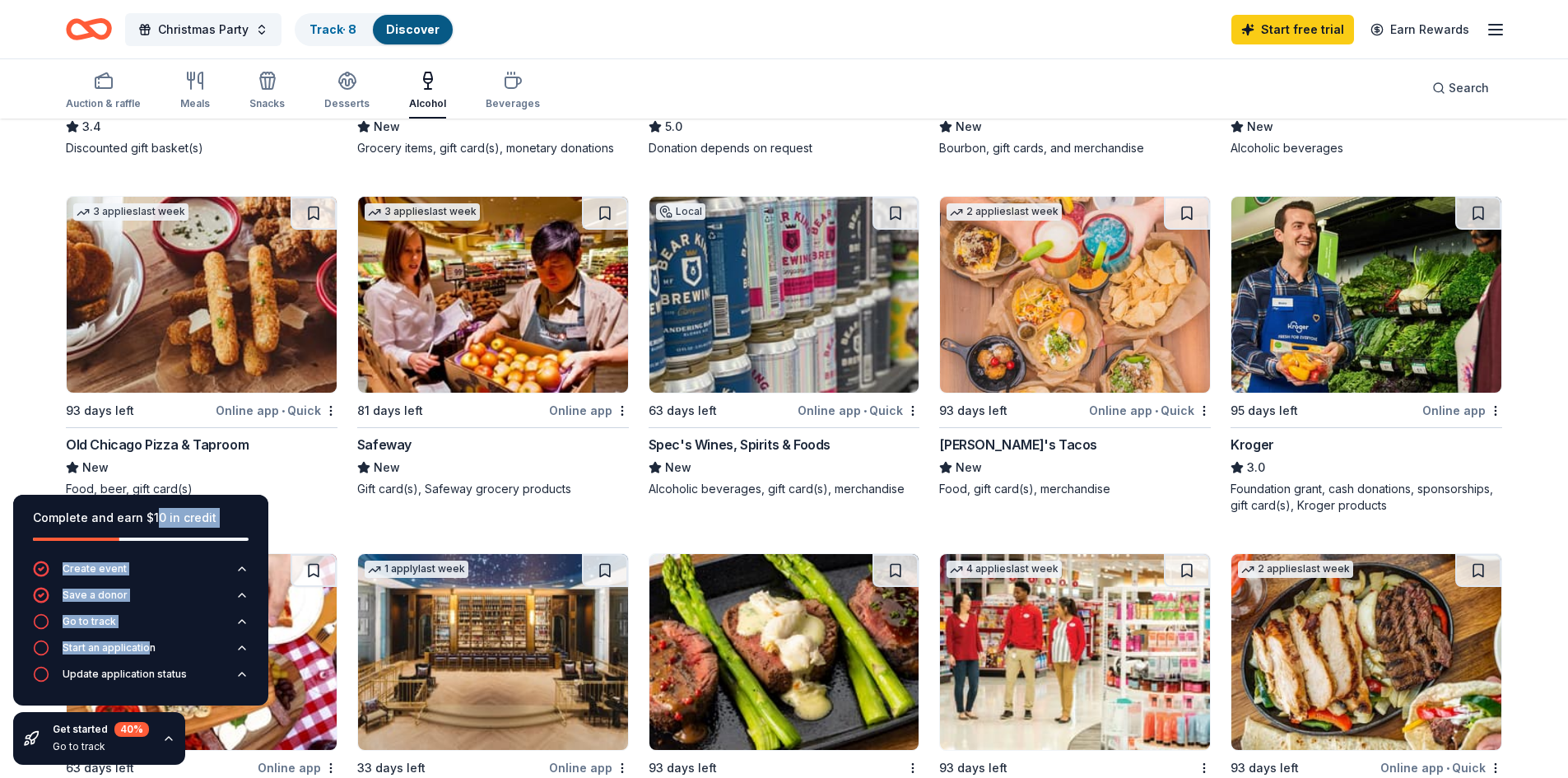
scroll to position [823, 0]
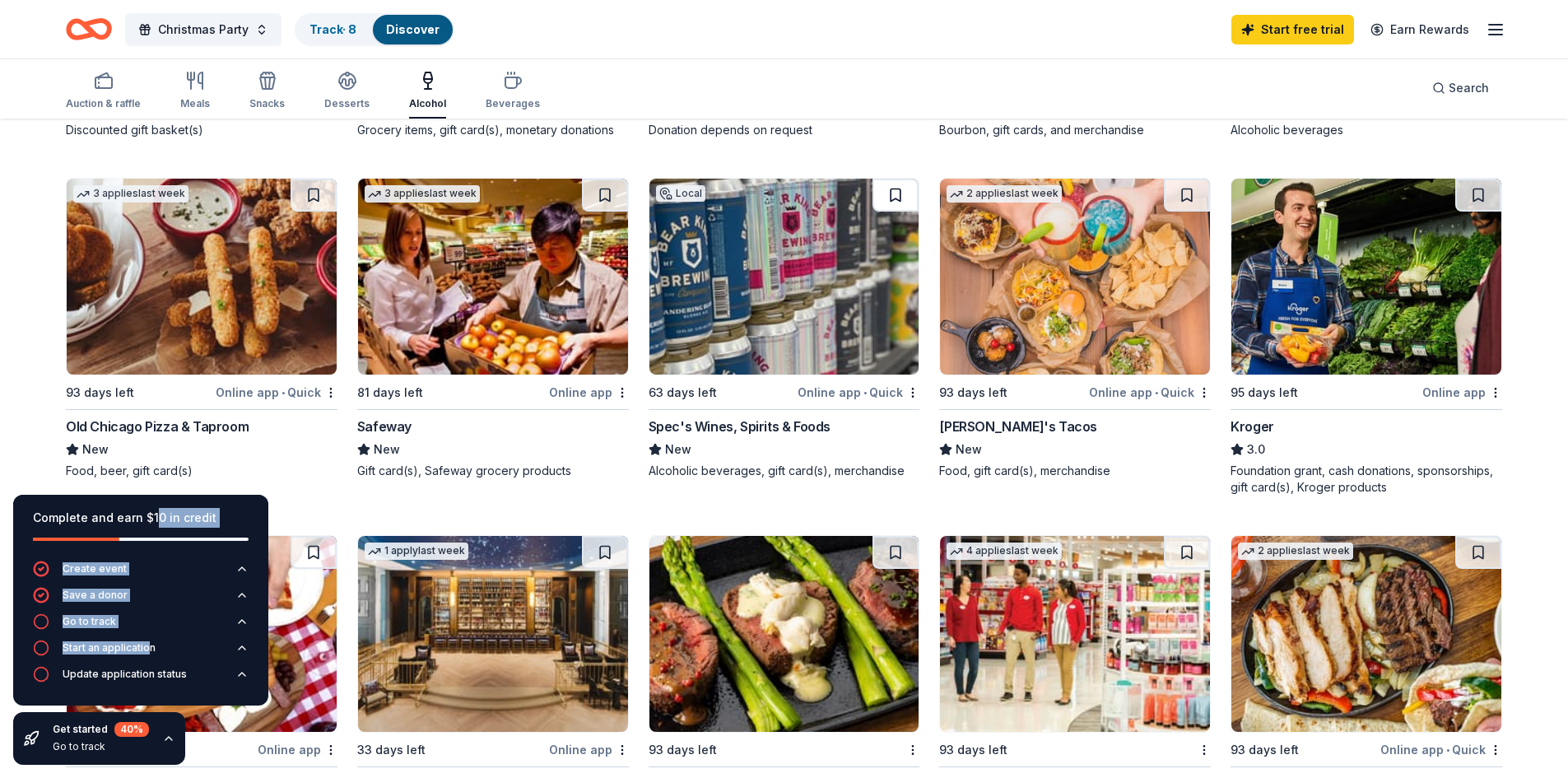
click at [886, 189] on button at bounding box center [895, 194] width 46 height 33
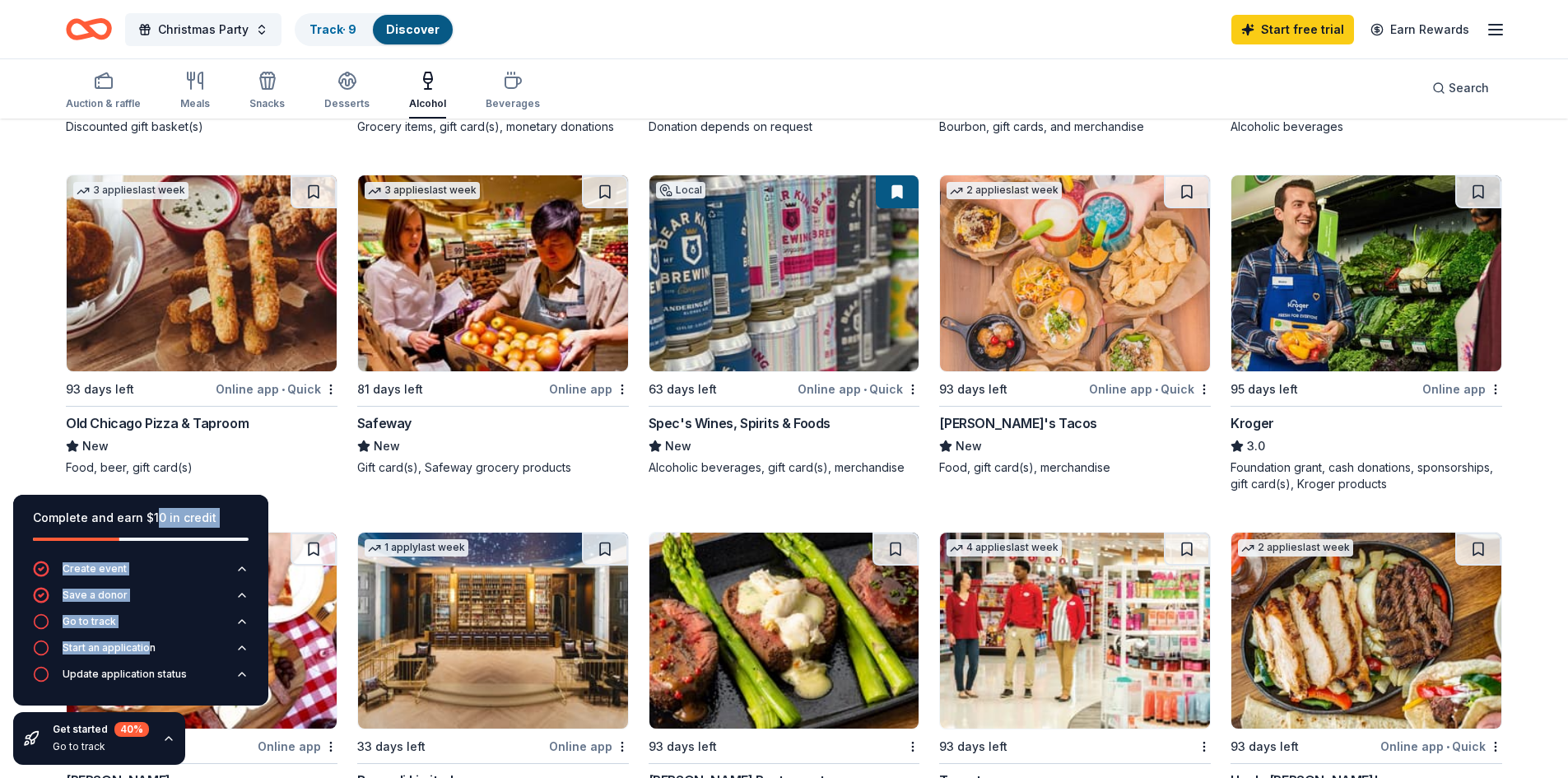
scroll to position [741, 0]
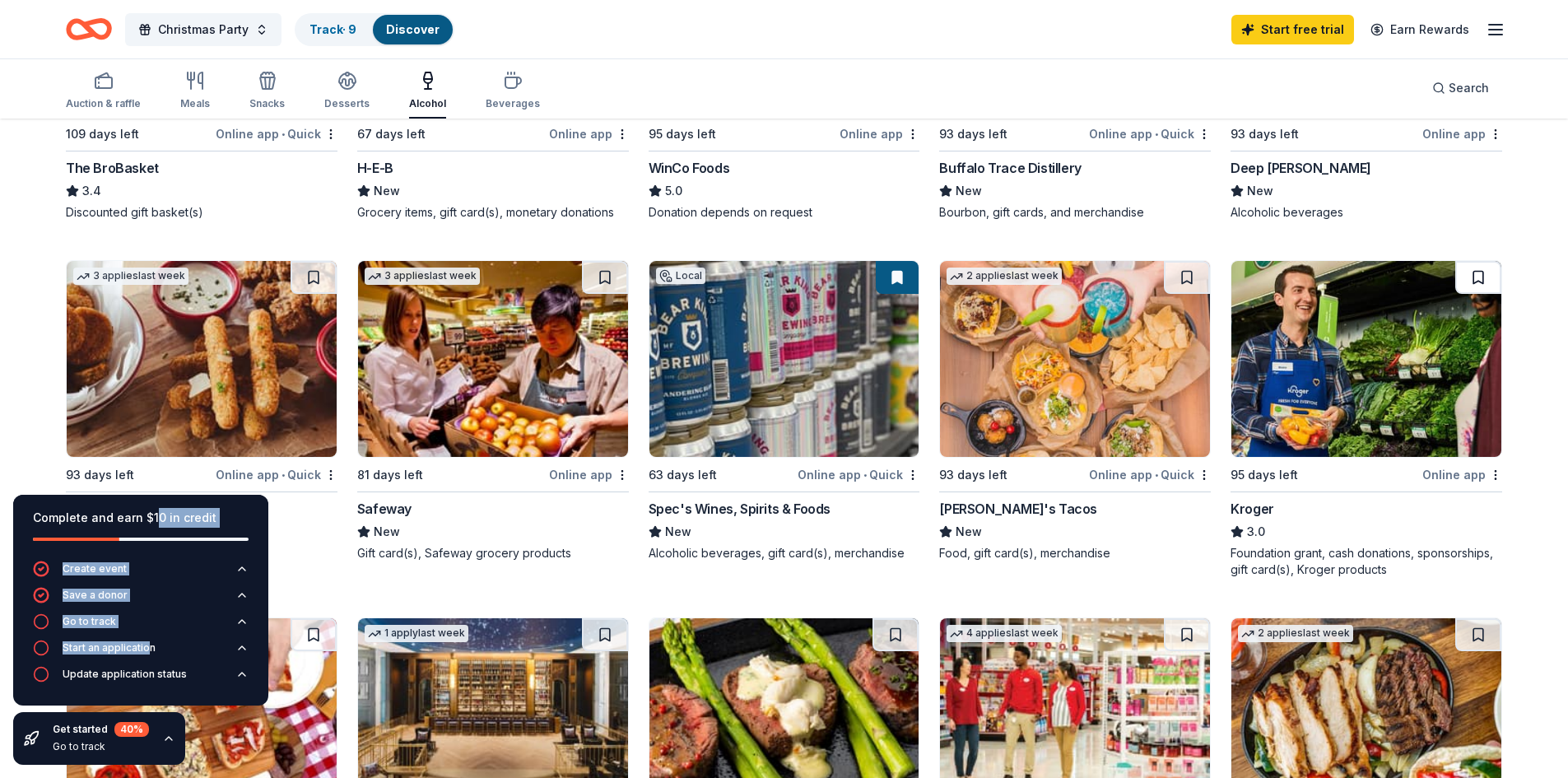
click at [1490, 280] on button at bounding box center [1478, 276] width 46 height 33
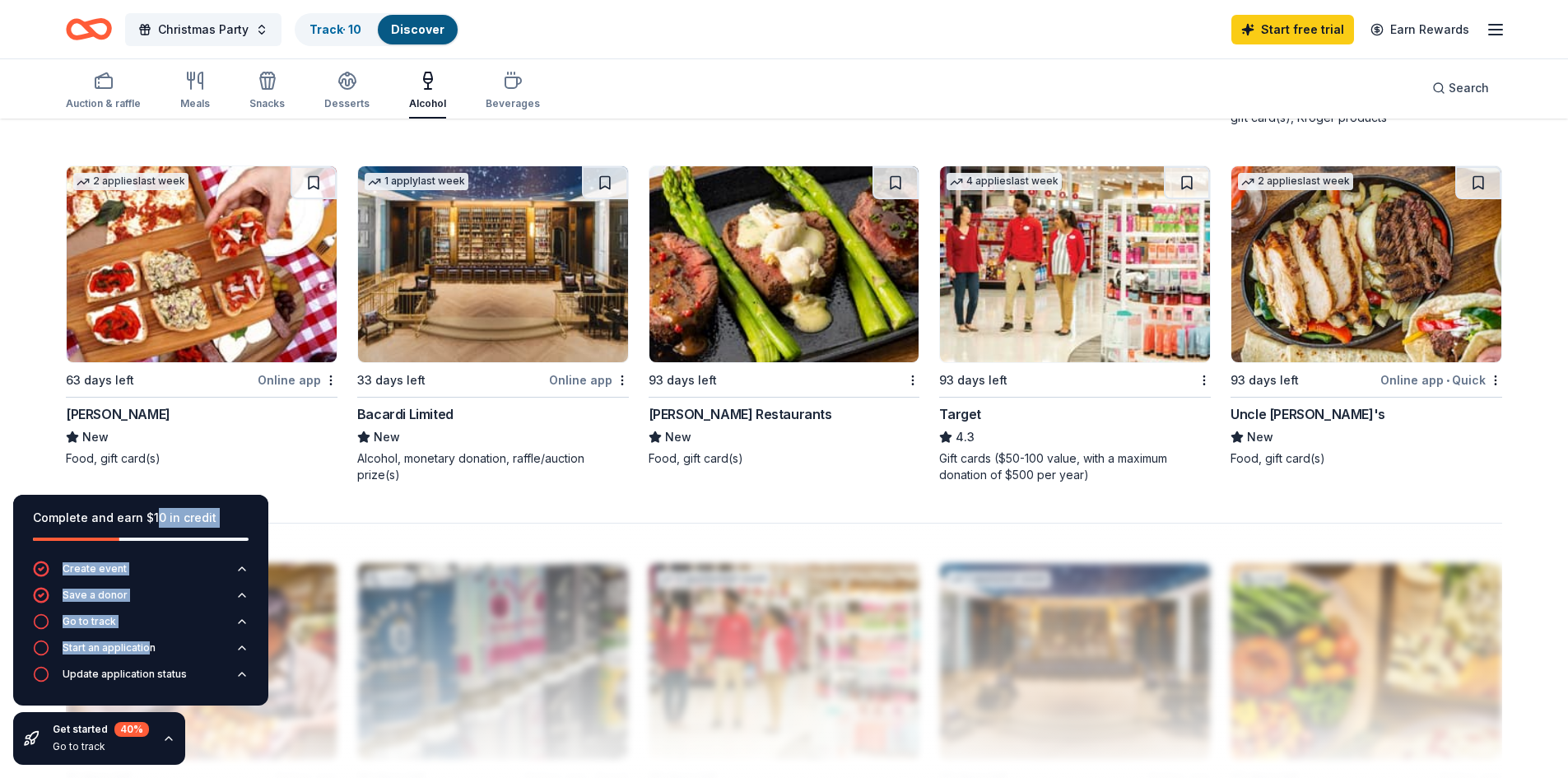
scroll to position [1153, 0]
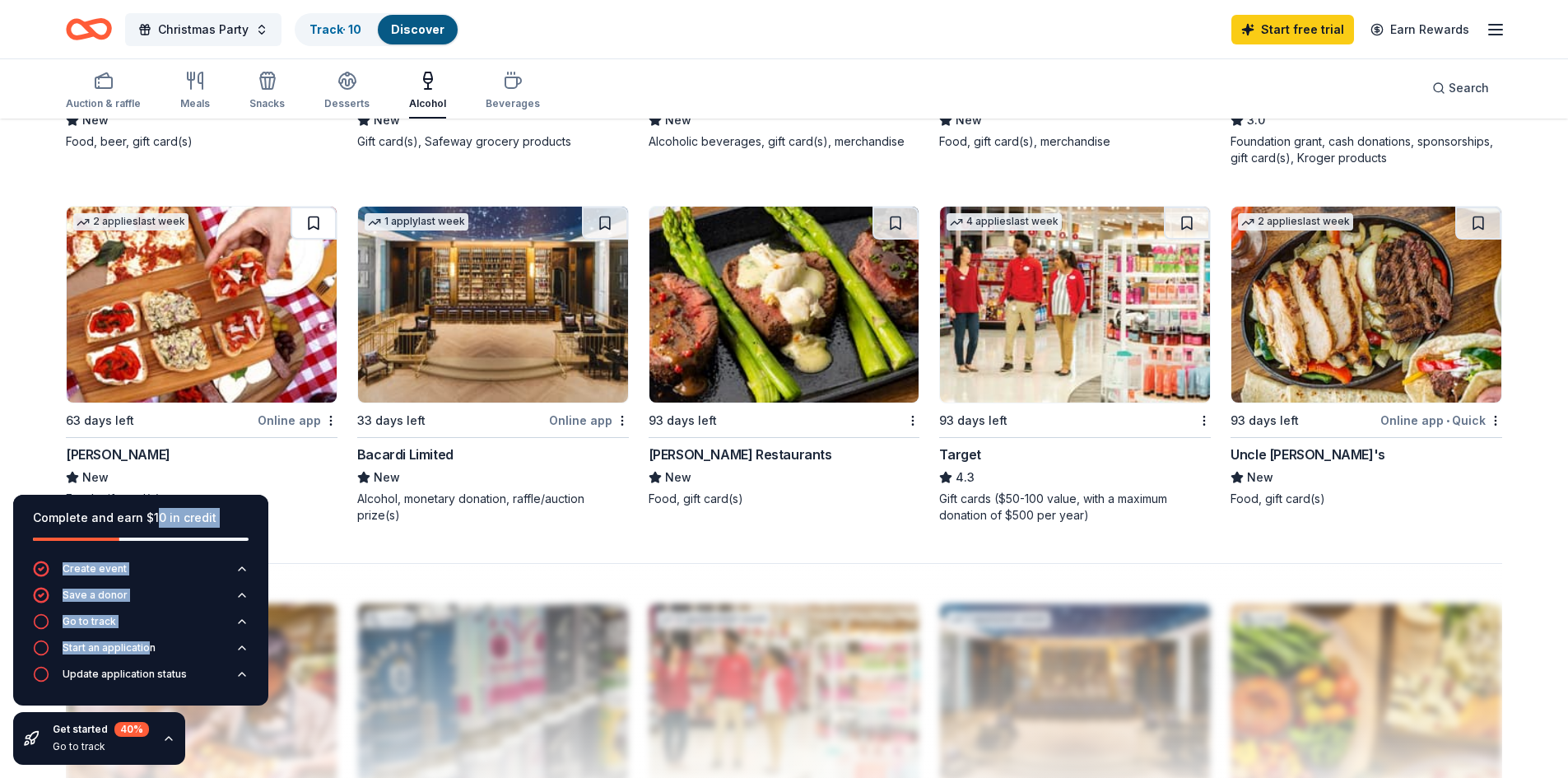
click at [320, 226] on button at bounding box center [313, 222] width 46 height 33
click at [1176, 220] on button at bounding box center [1186, 222] width 46 height 33
click at [903, 218] on button at bounding box center [895, 222] width 46 height 33
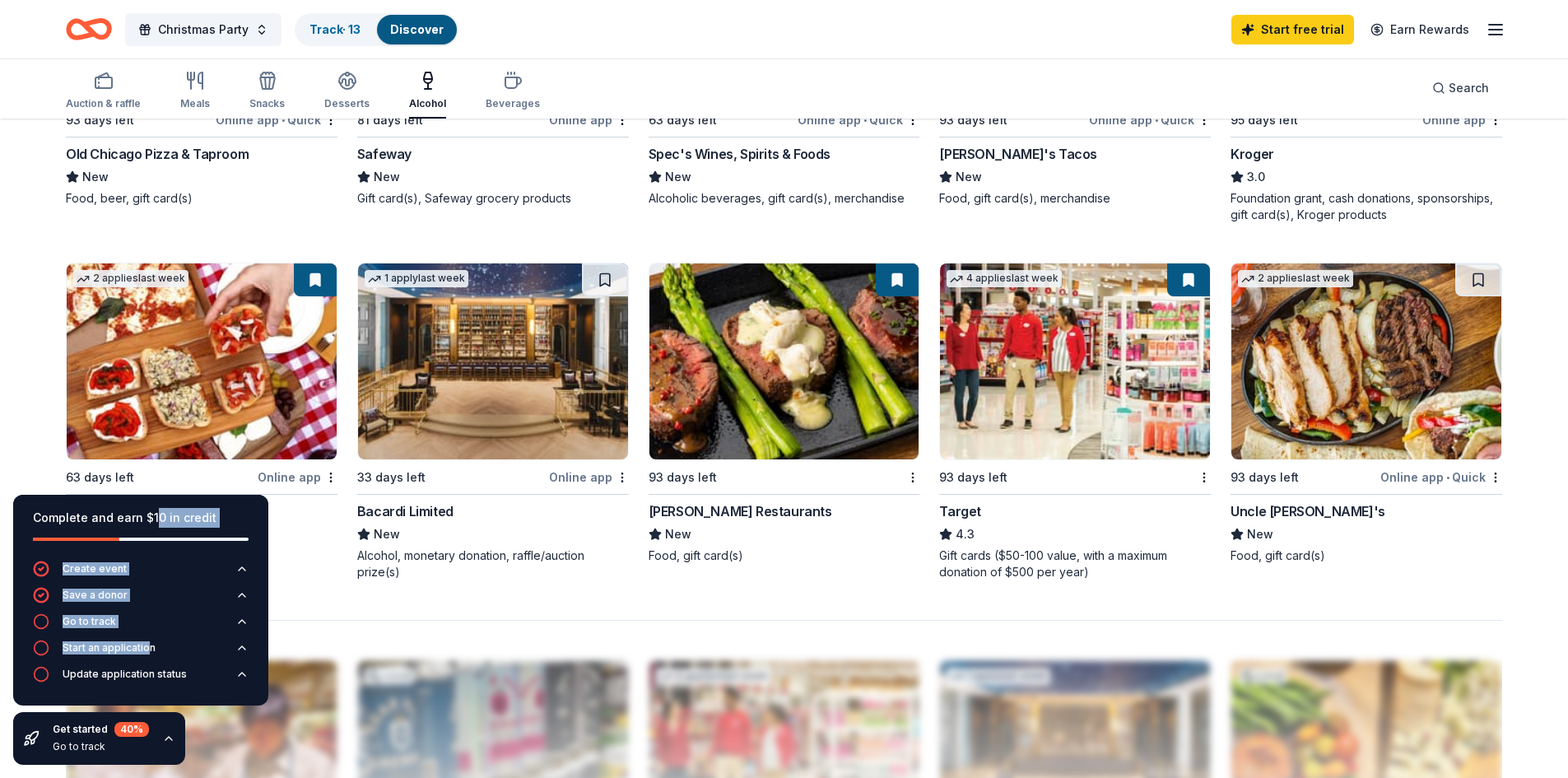
scroll to position [1070, 0]
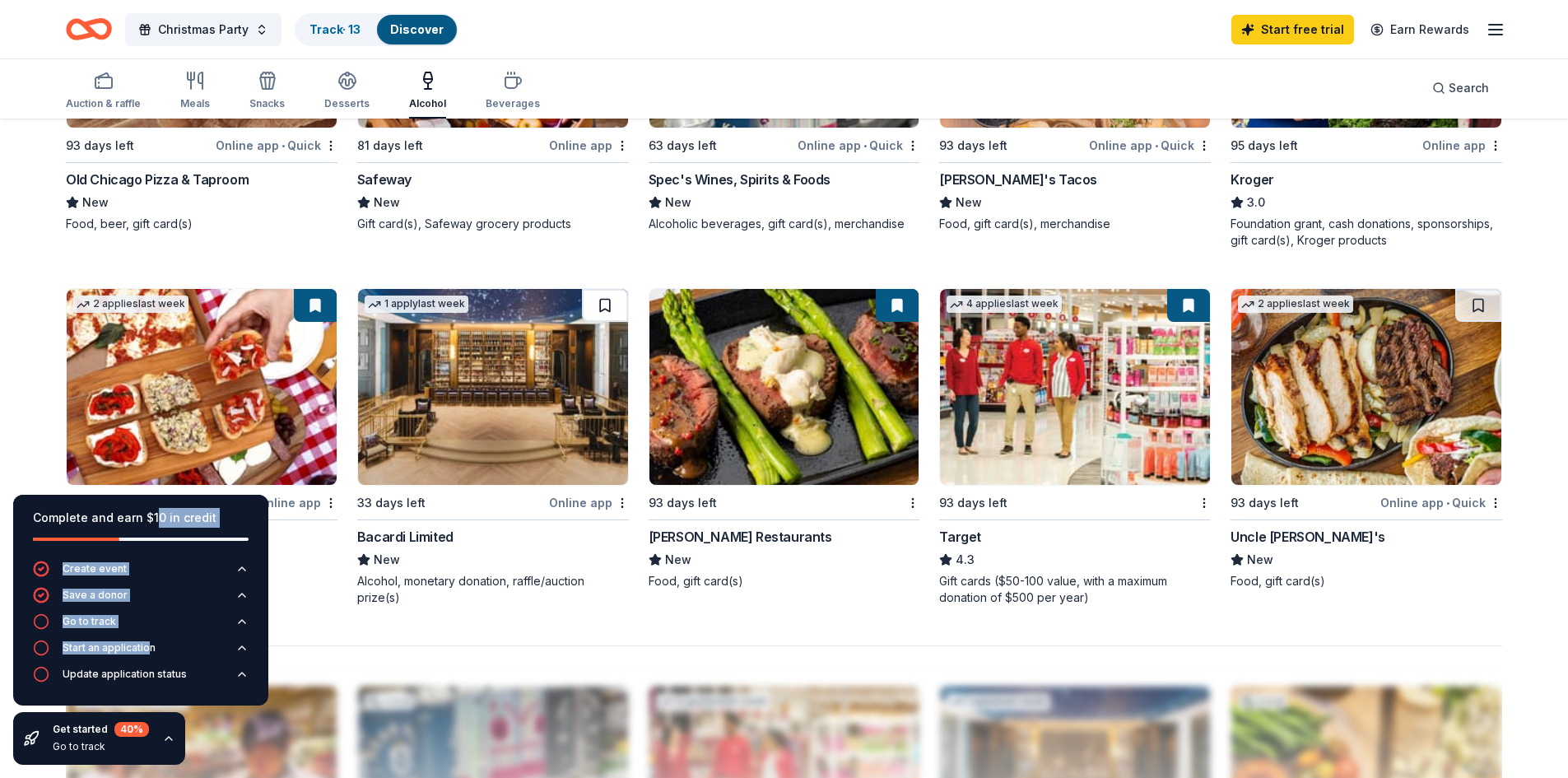
click at [604, 302] on button at bounding box center [605, 305] width 46 height 33
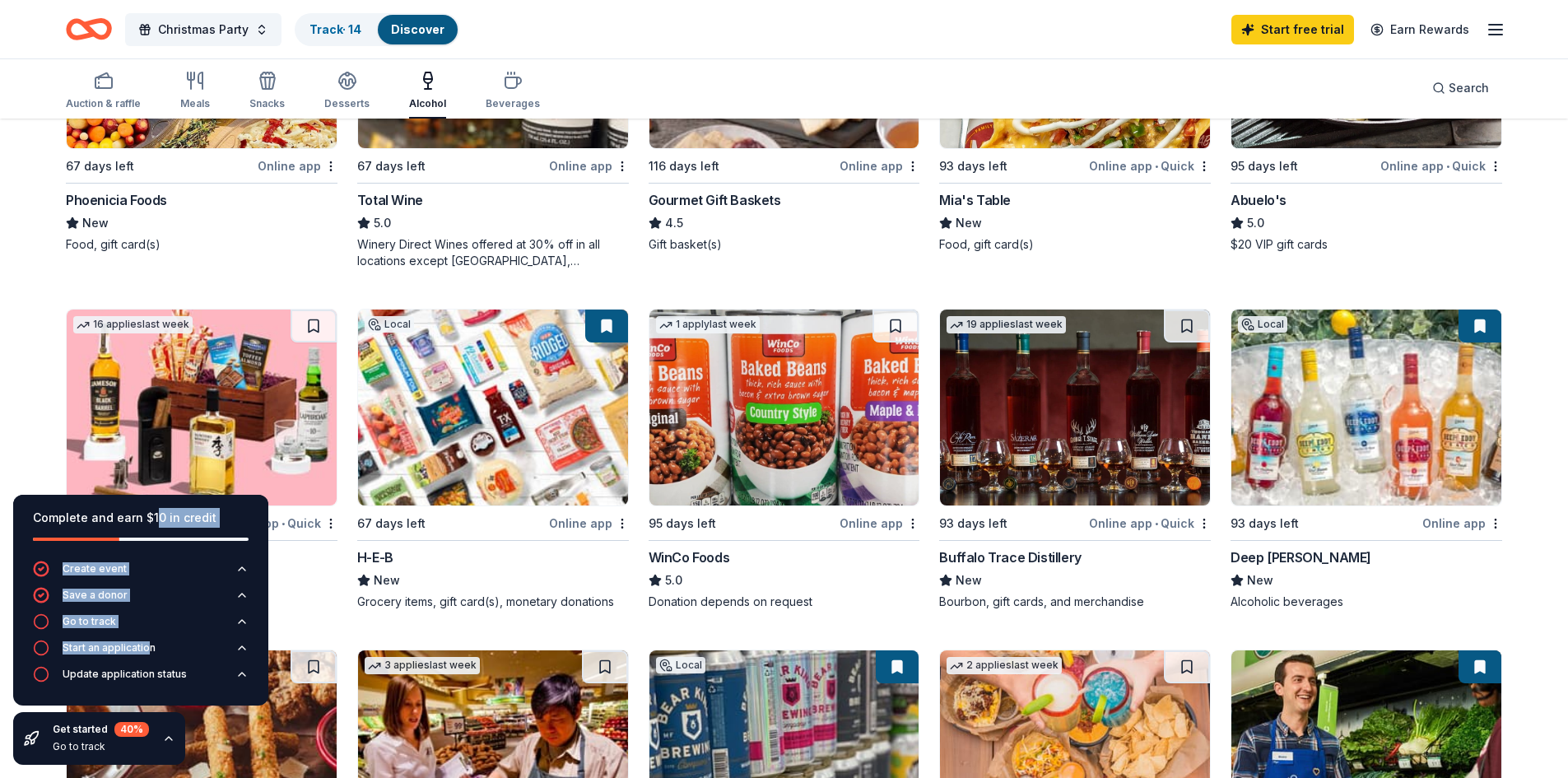
scroll to position [494, 0]
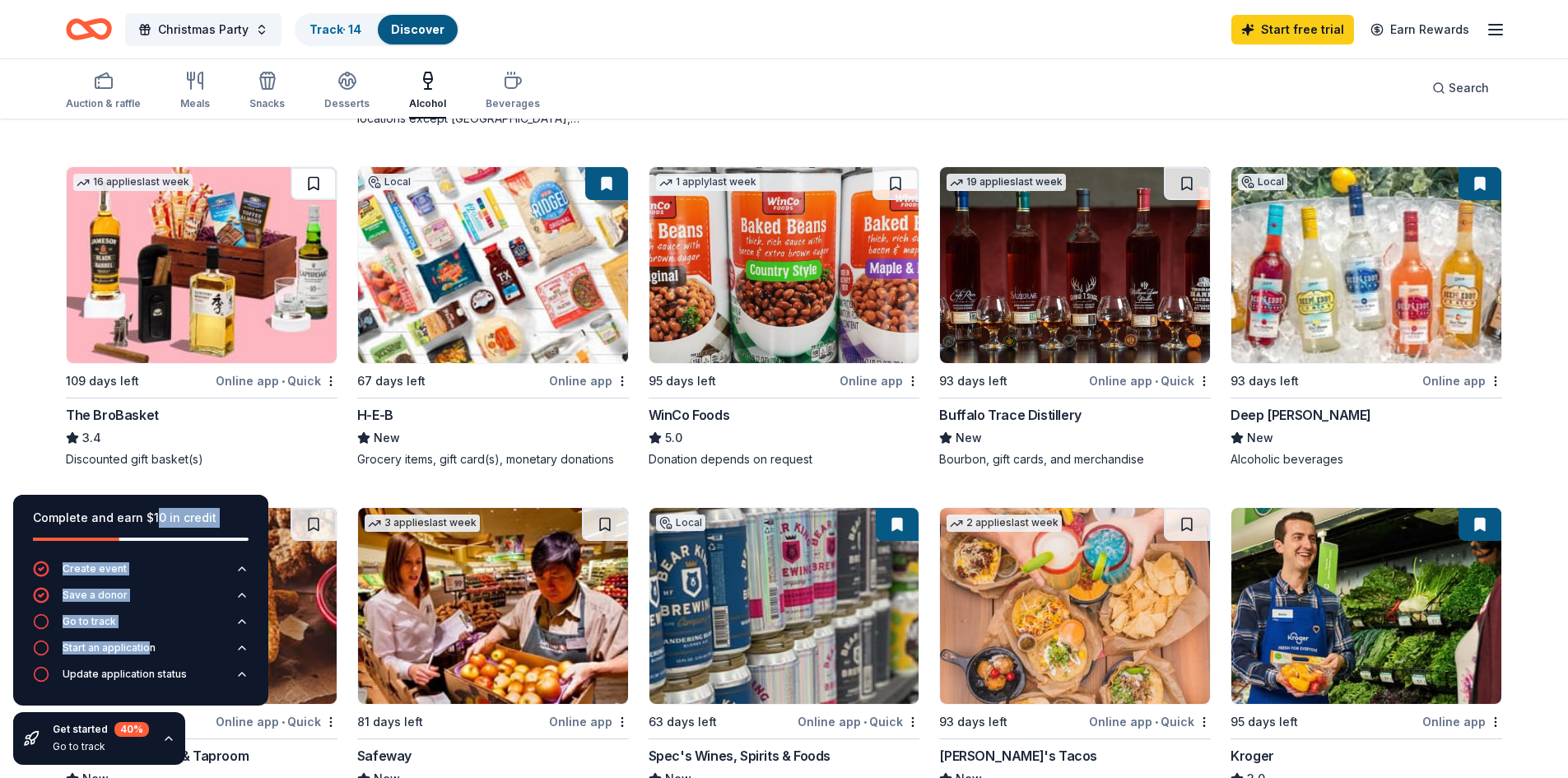
click at [309, 182] on button at bounding box center [313, 183] width 46 height 33
click at [503, 86] on icon "button" at bounding box center [513, 81] width 20 height 20
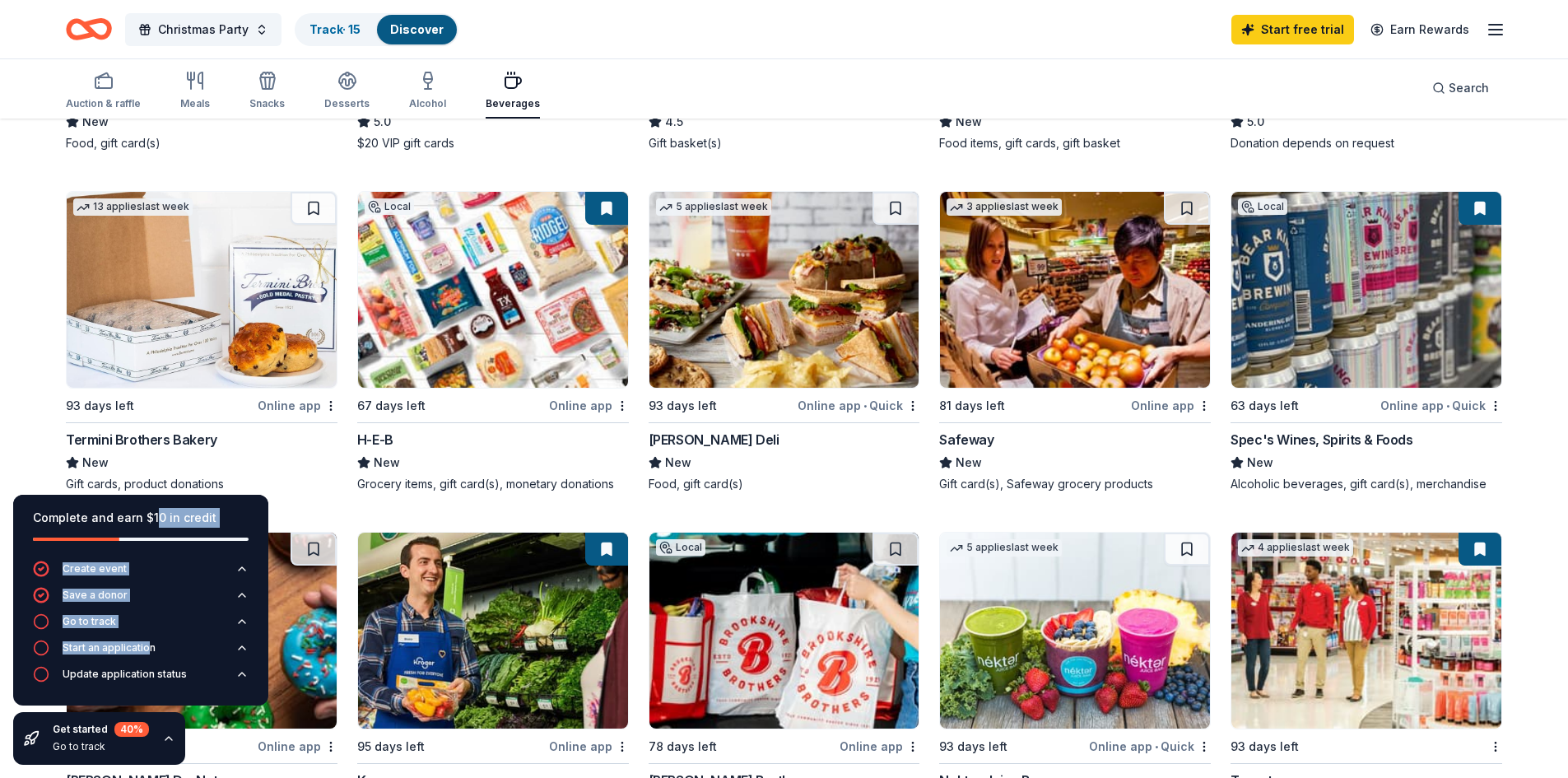
scroll to position [494, 0]
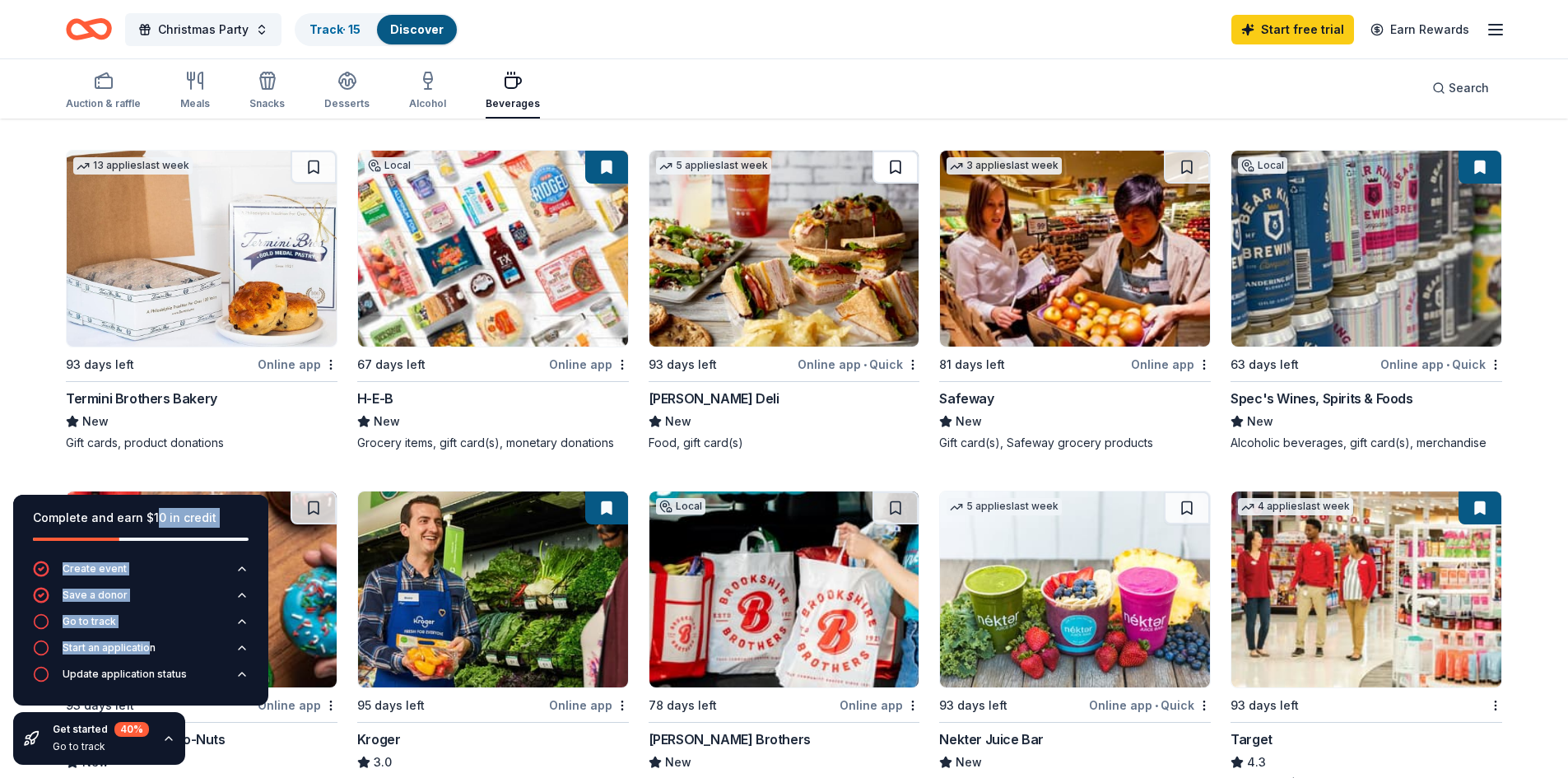
click at [891, 158] on button at bounding box center [895, 167] width 46 height 33
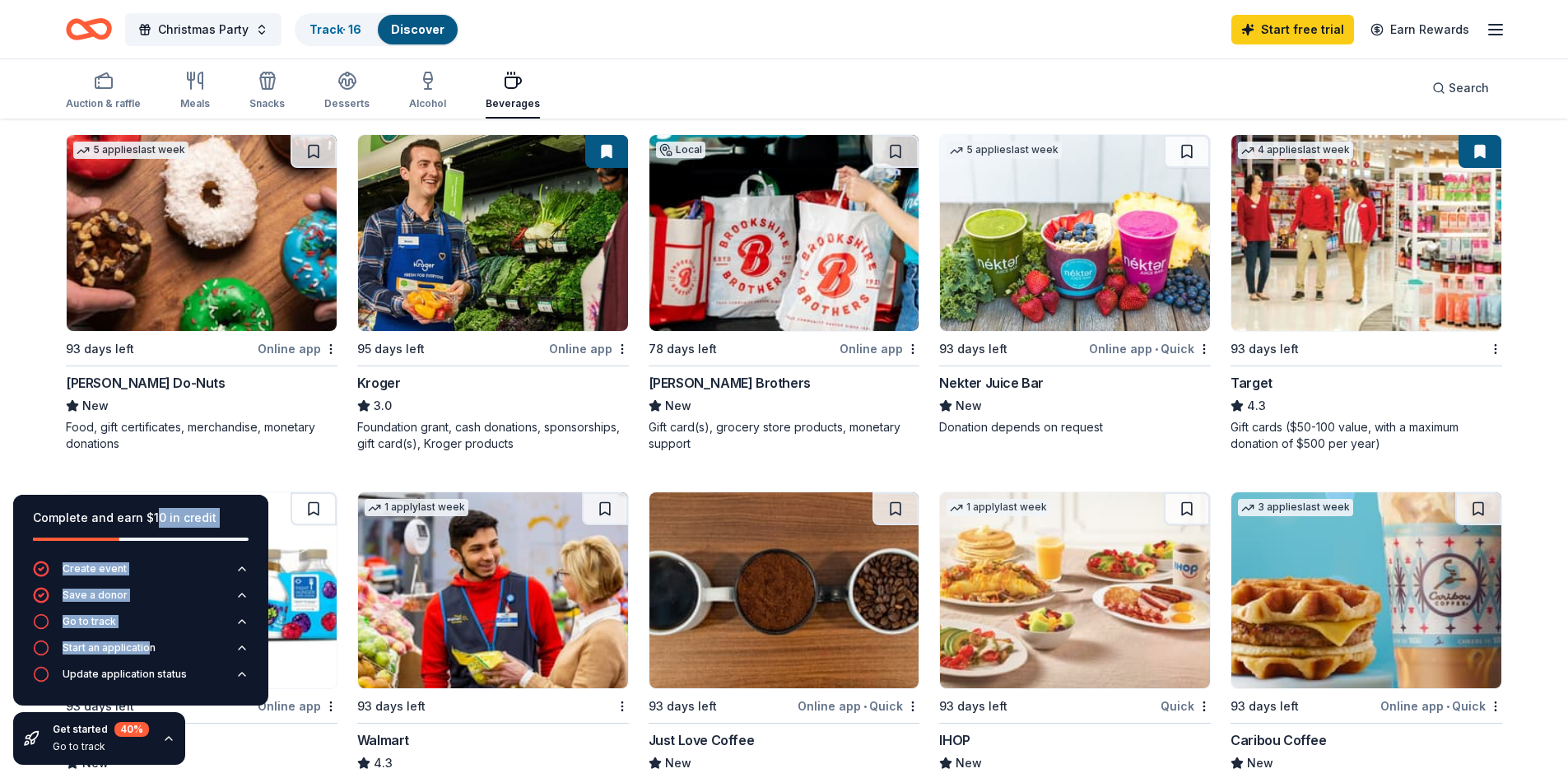
scroll to position [823, 0]
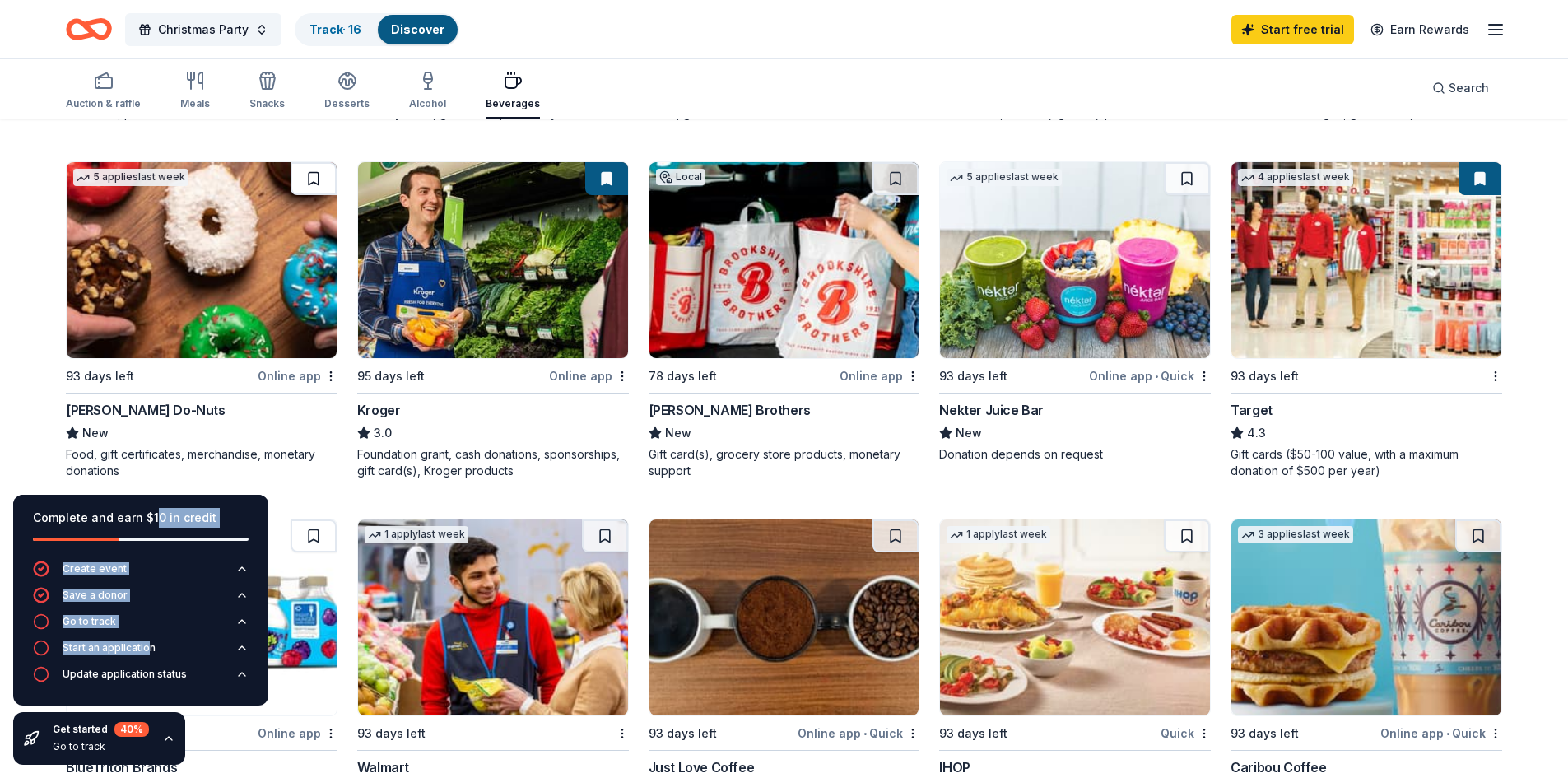
click at [315, 183] on button at bounding box center [313, 178] width 46 height 33
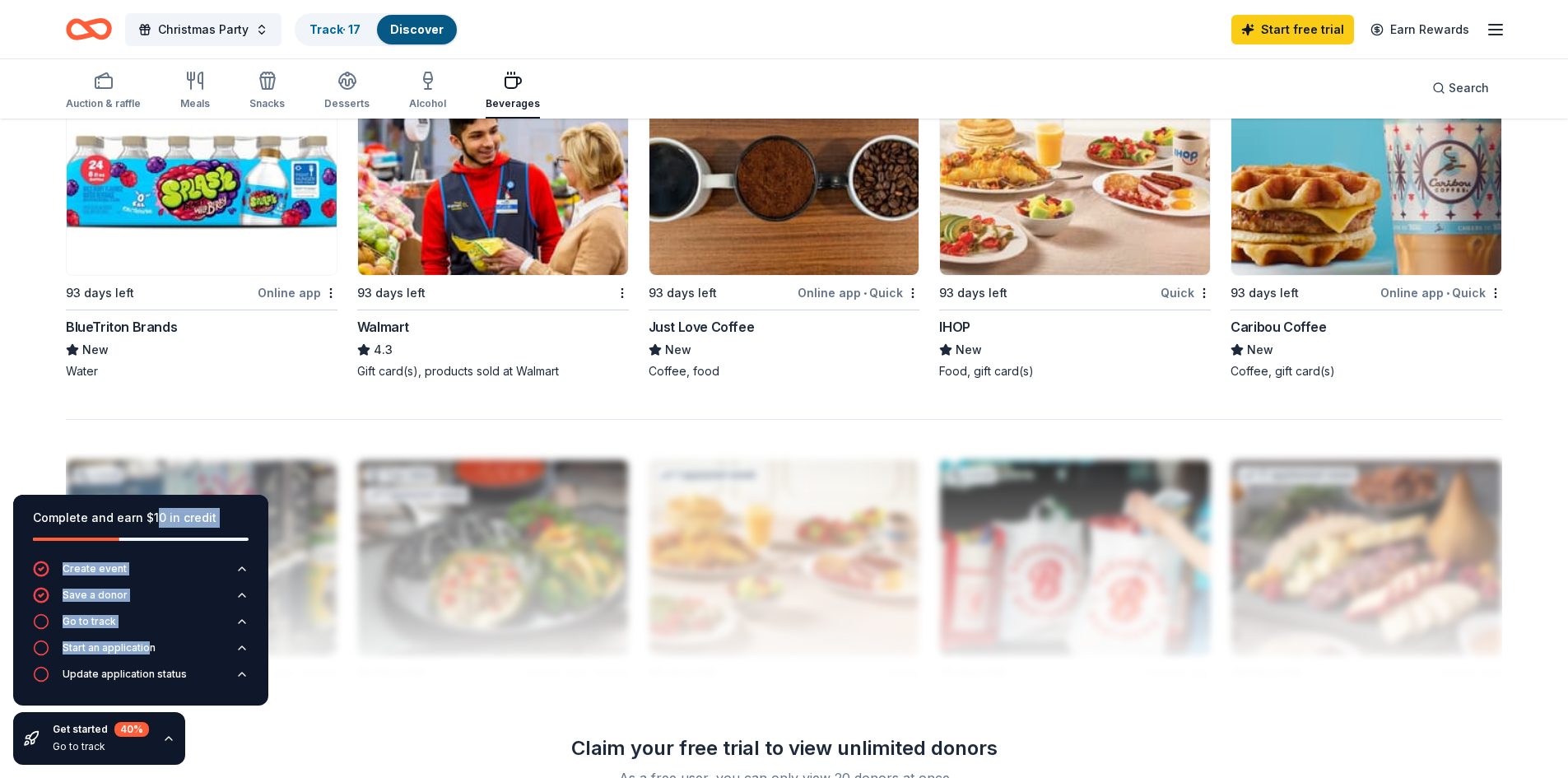
scroll to position [1235, 0]
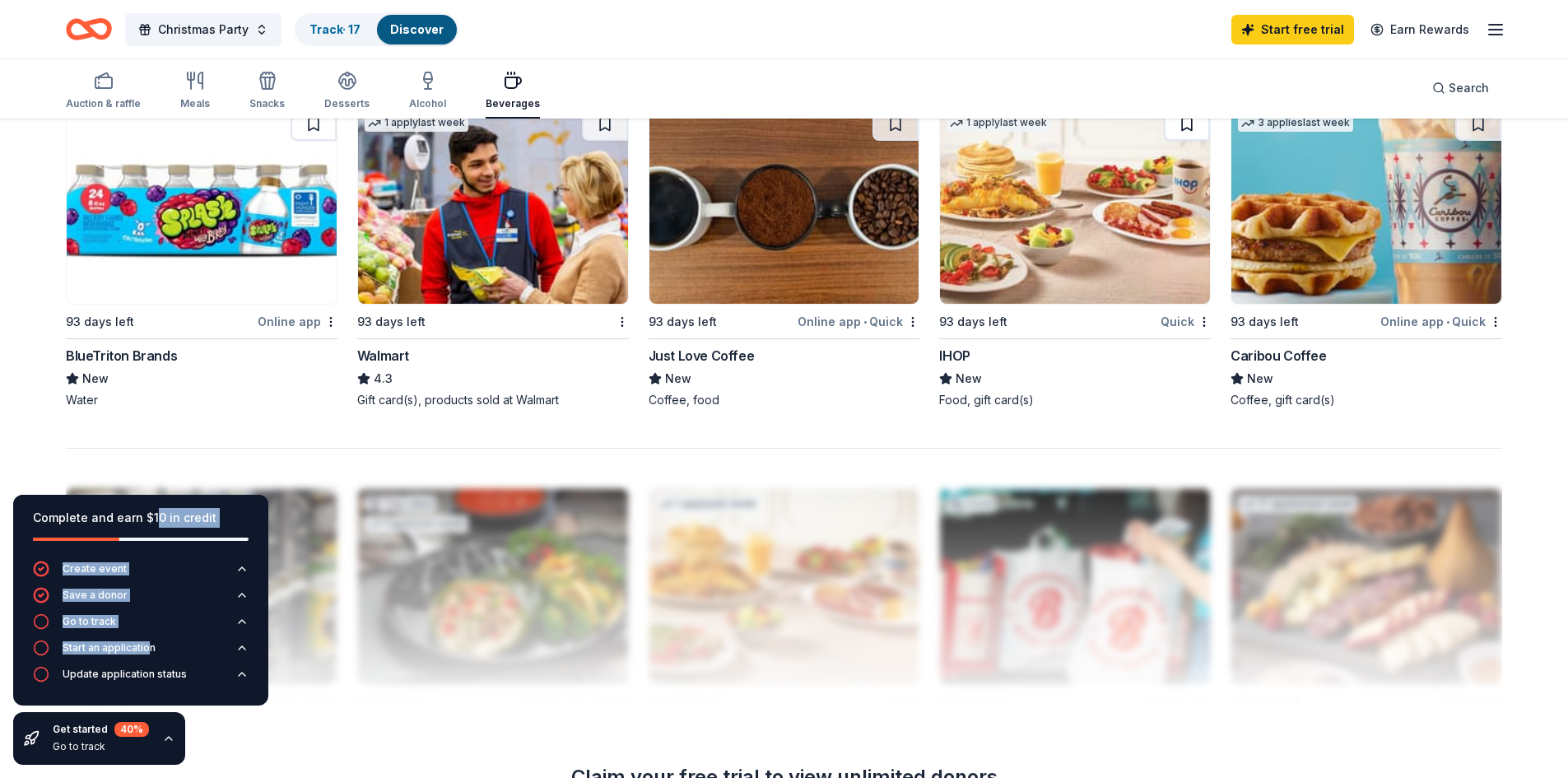
click at [1196, 129] on button at bounding box center [1186, 123] width 46 height 33
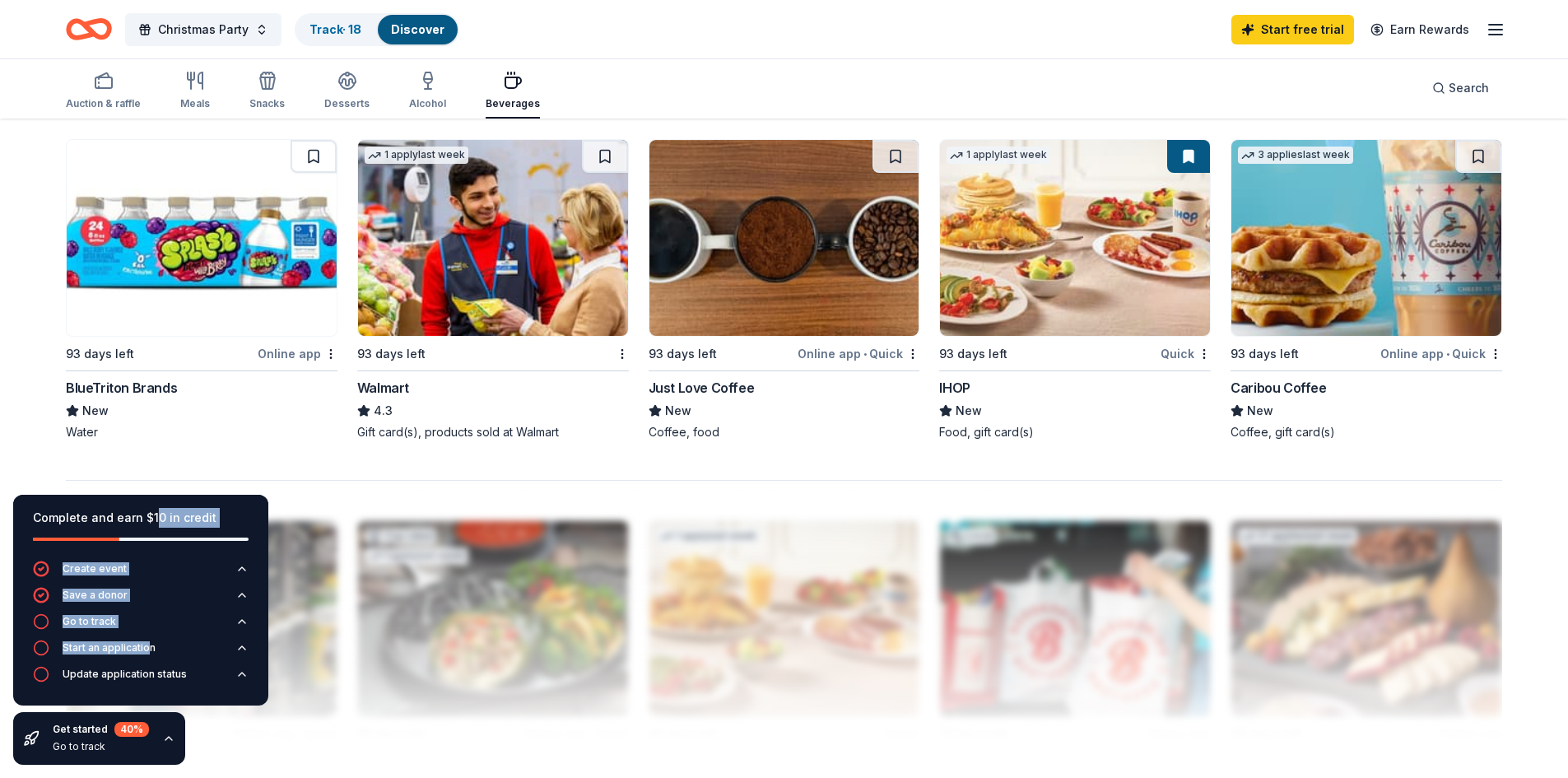
scroll to position [1153, 0]
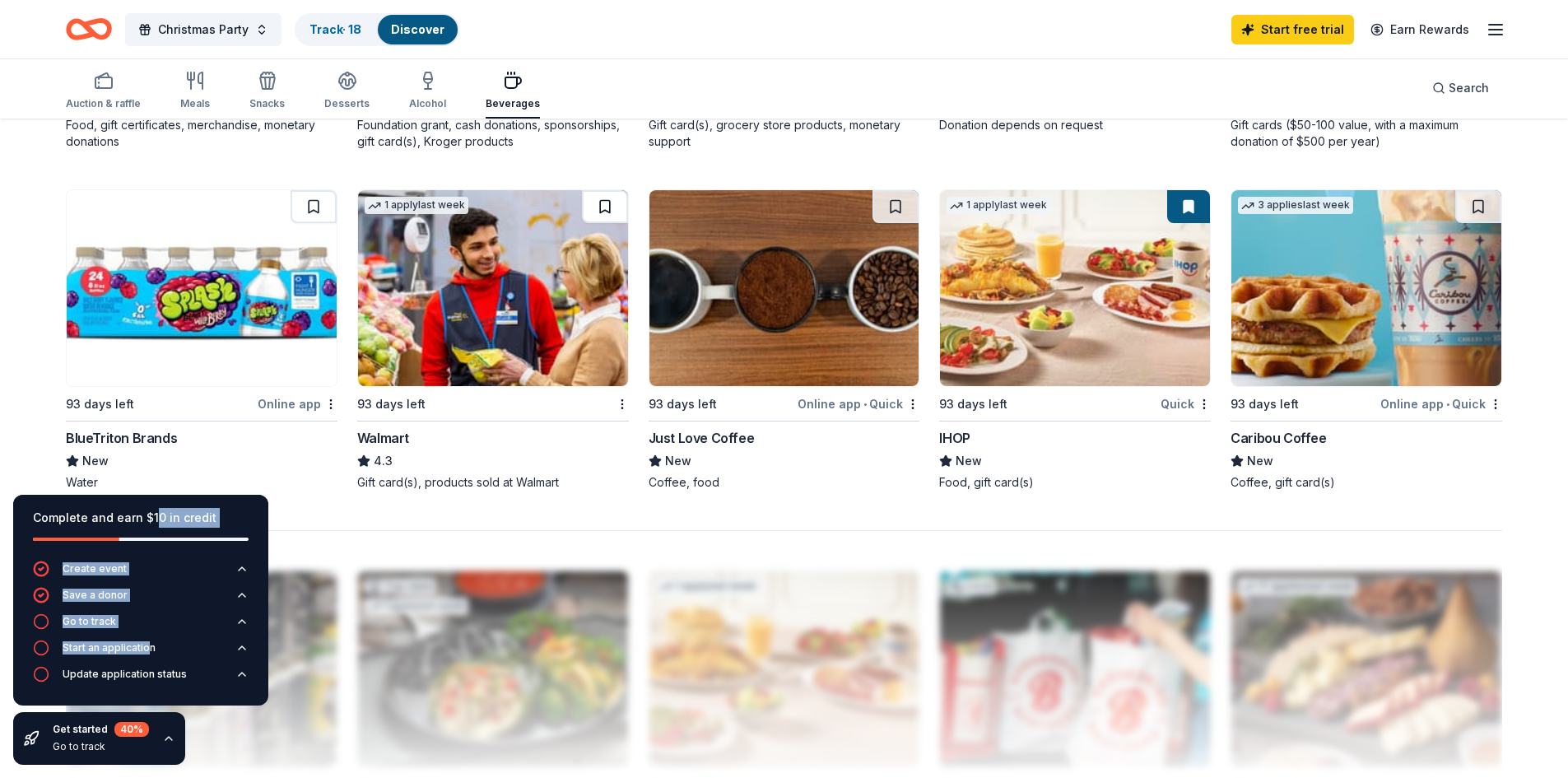
click at [606, 202] on button at bounding box center [605, 206] width 46 height 33
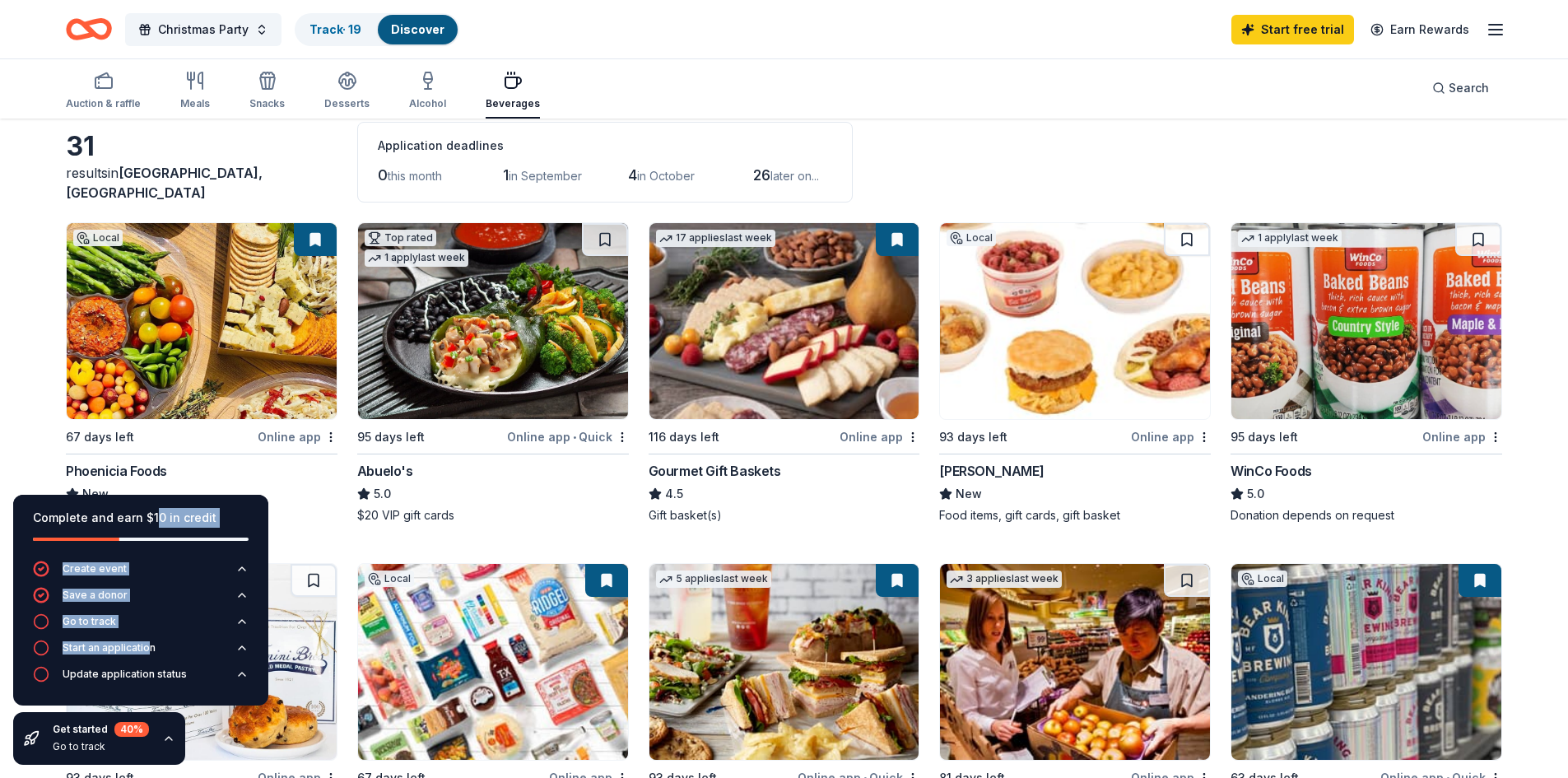
scroll to position [0, 0]
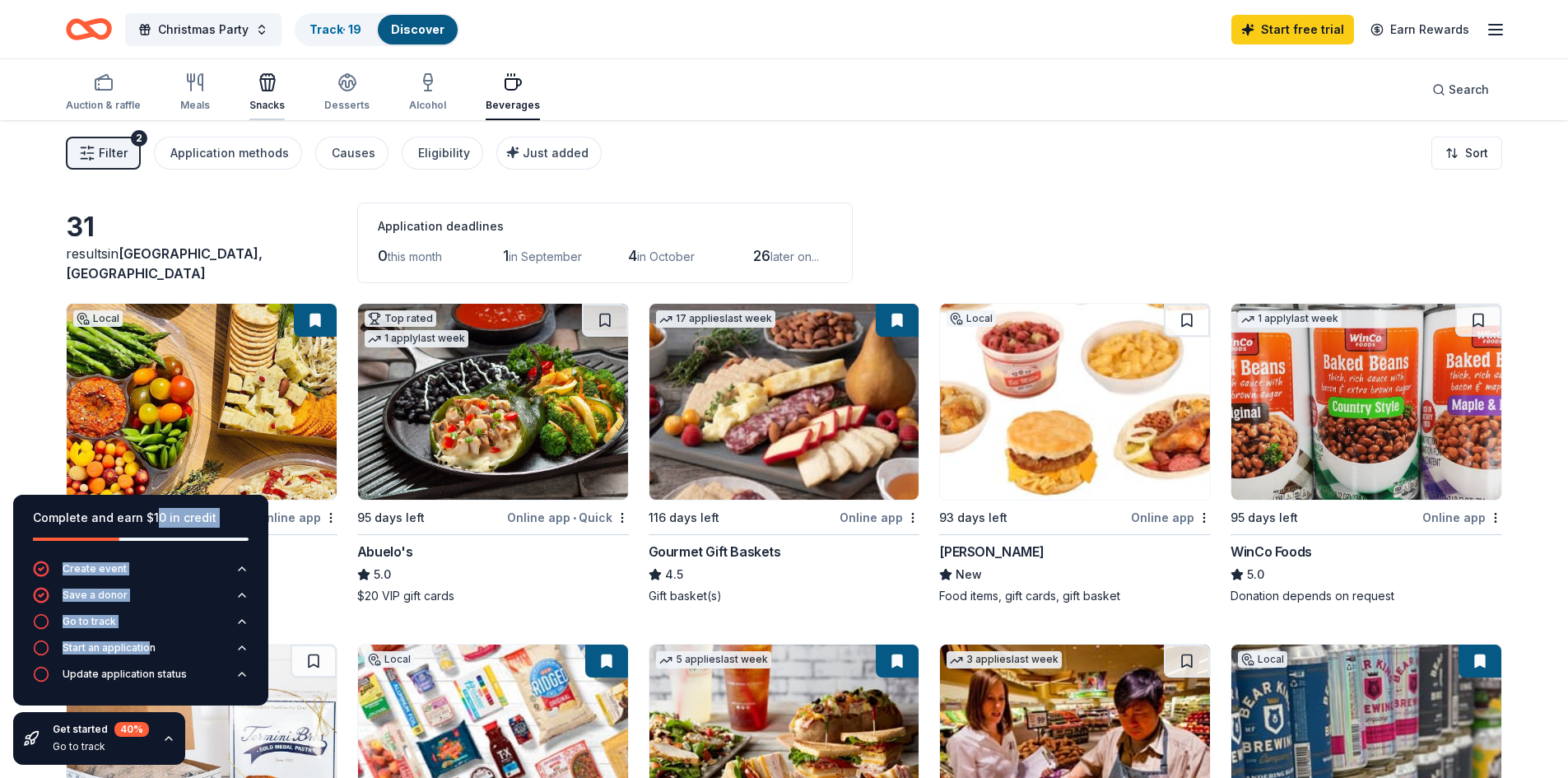
click at [271, 96] on div "Snacks" at bounding box center [267, 92] width 36 height 39
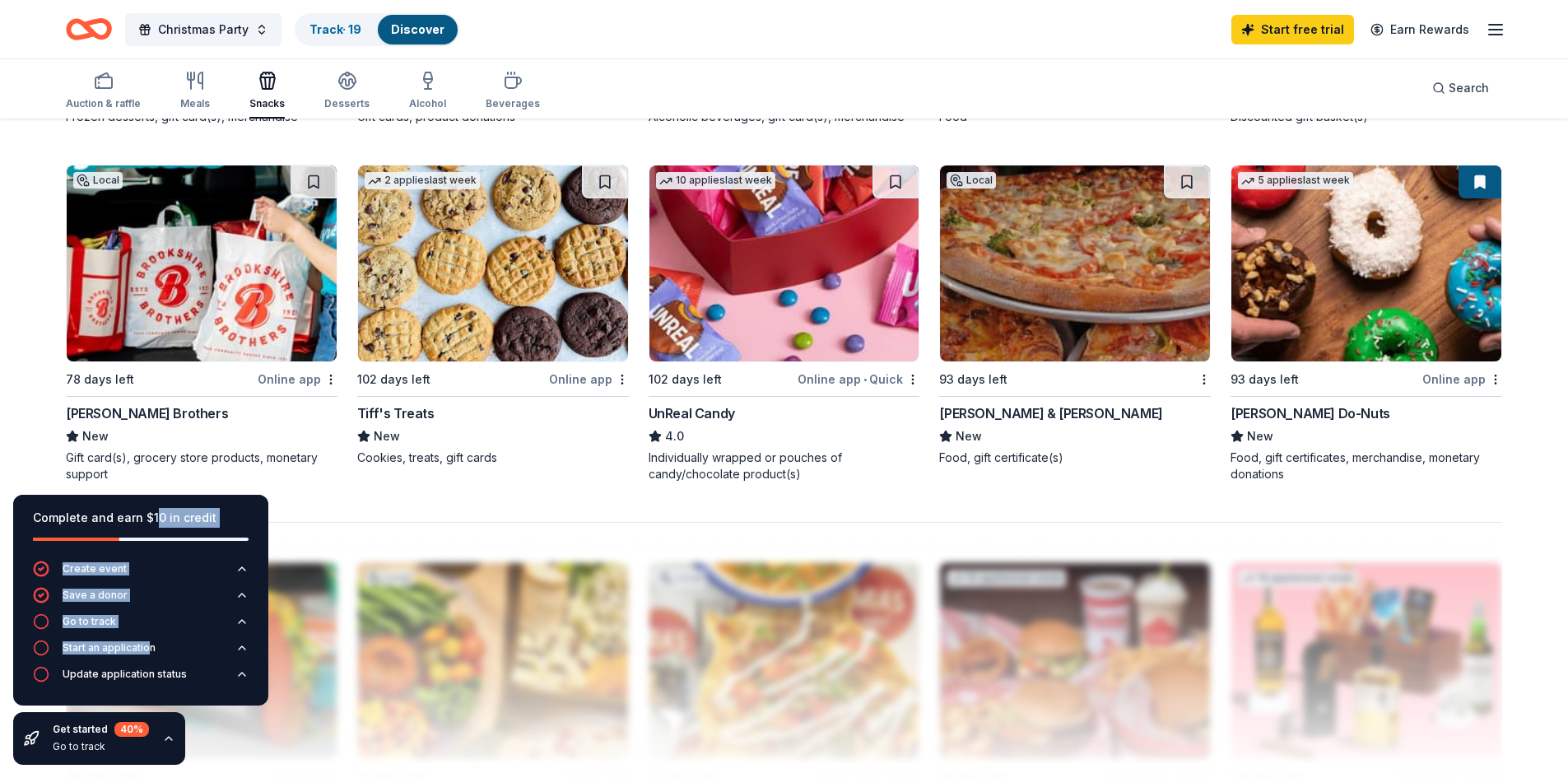
scroll to position [1153, 0]
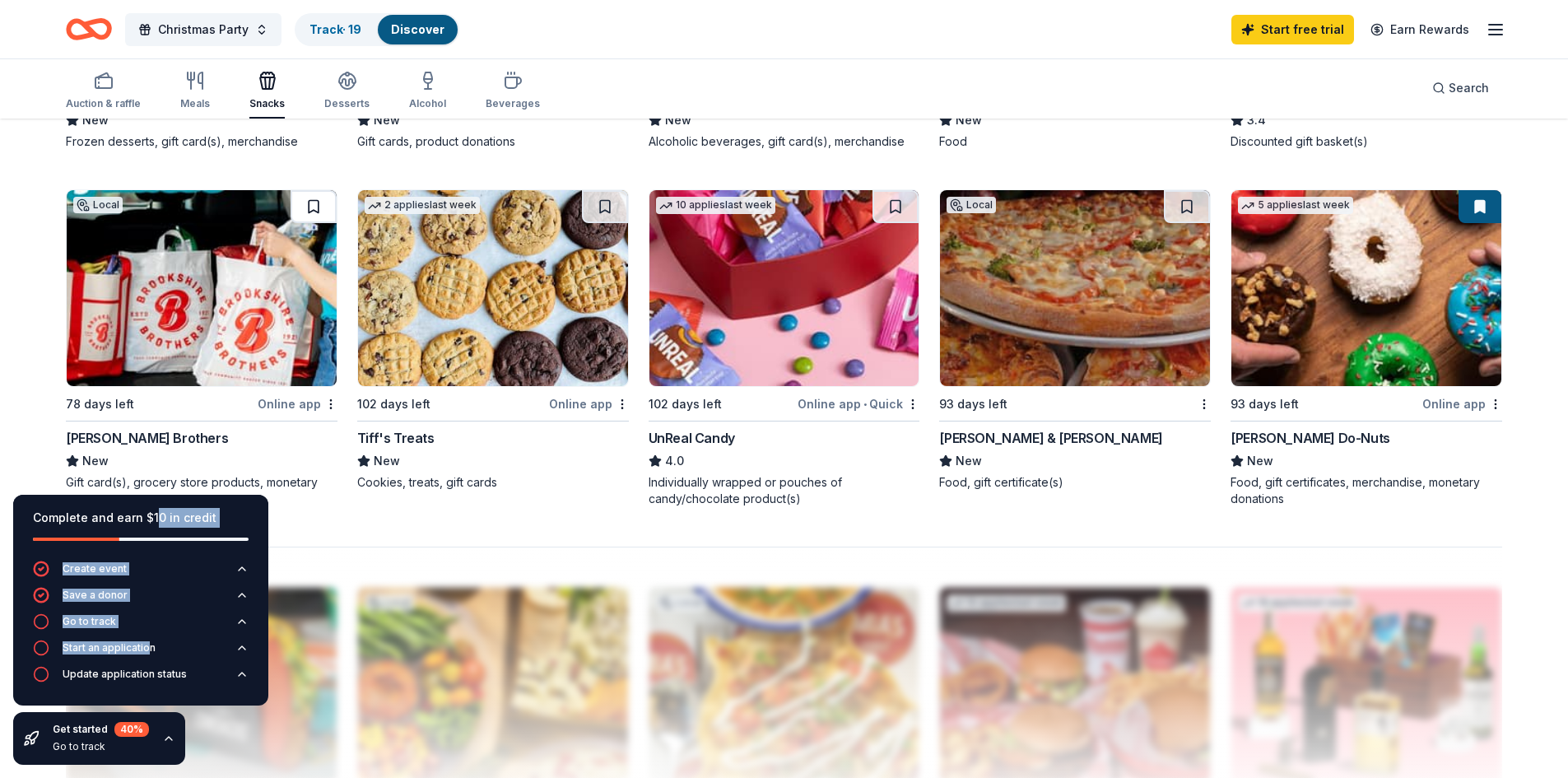
click at [311, 198] on button at bounding box center [313, 206] width 46 height 33
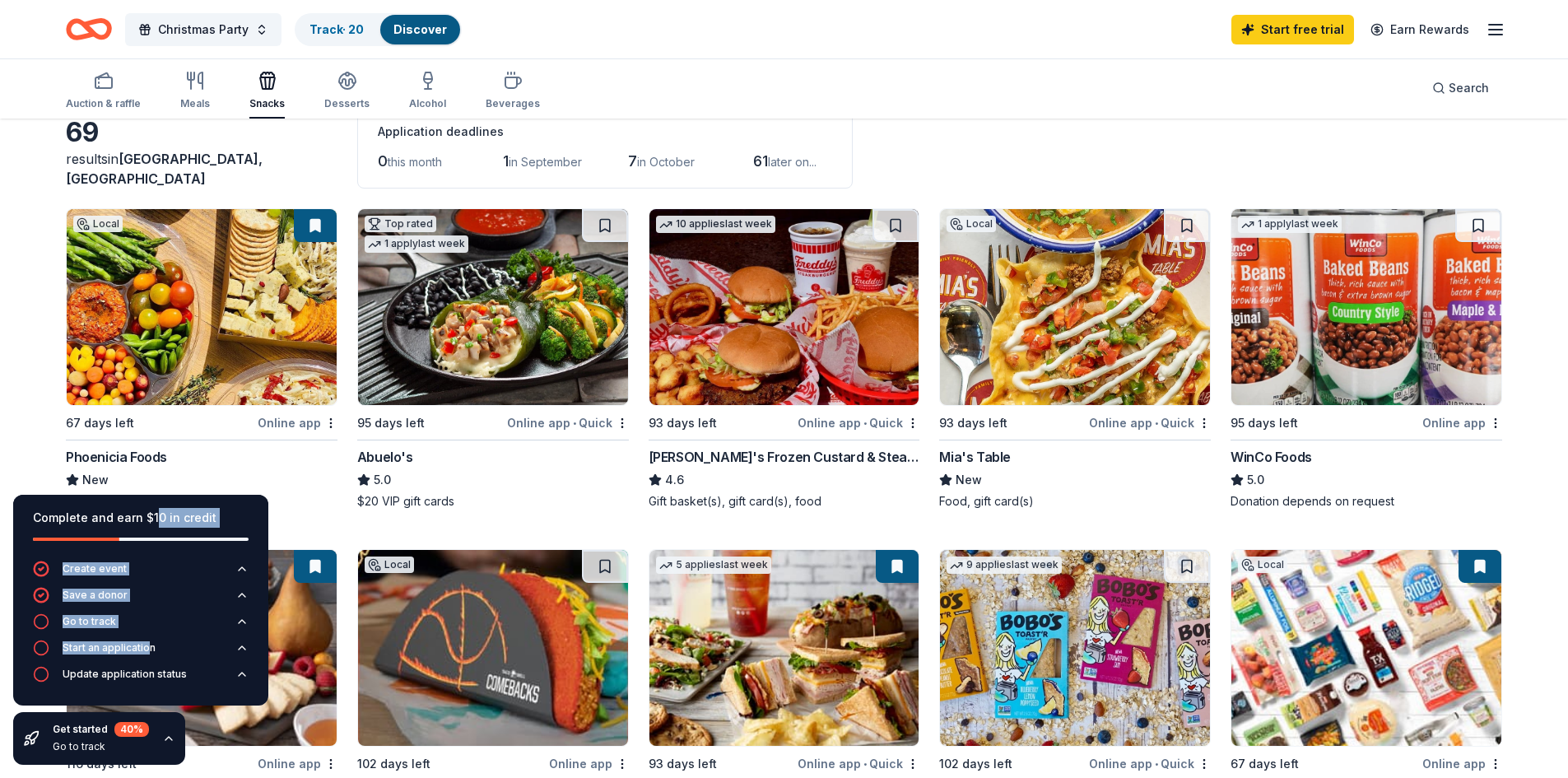
scroll to position [0, 0]
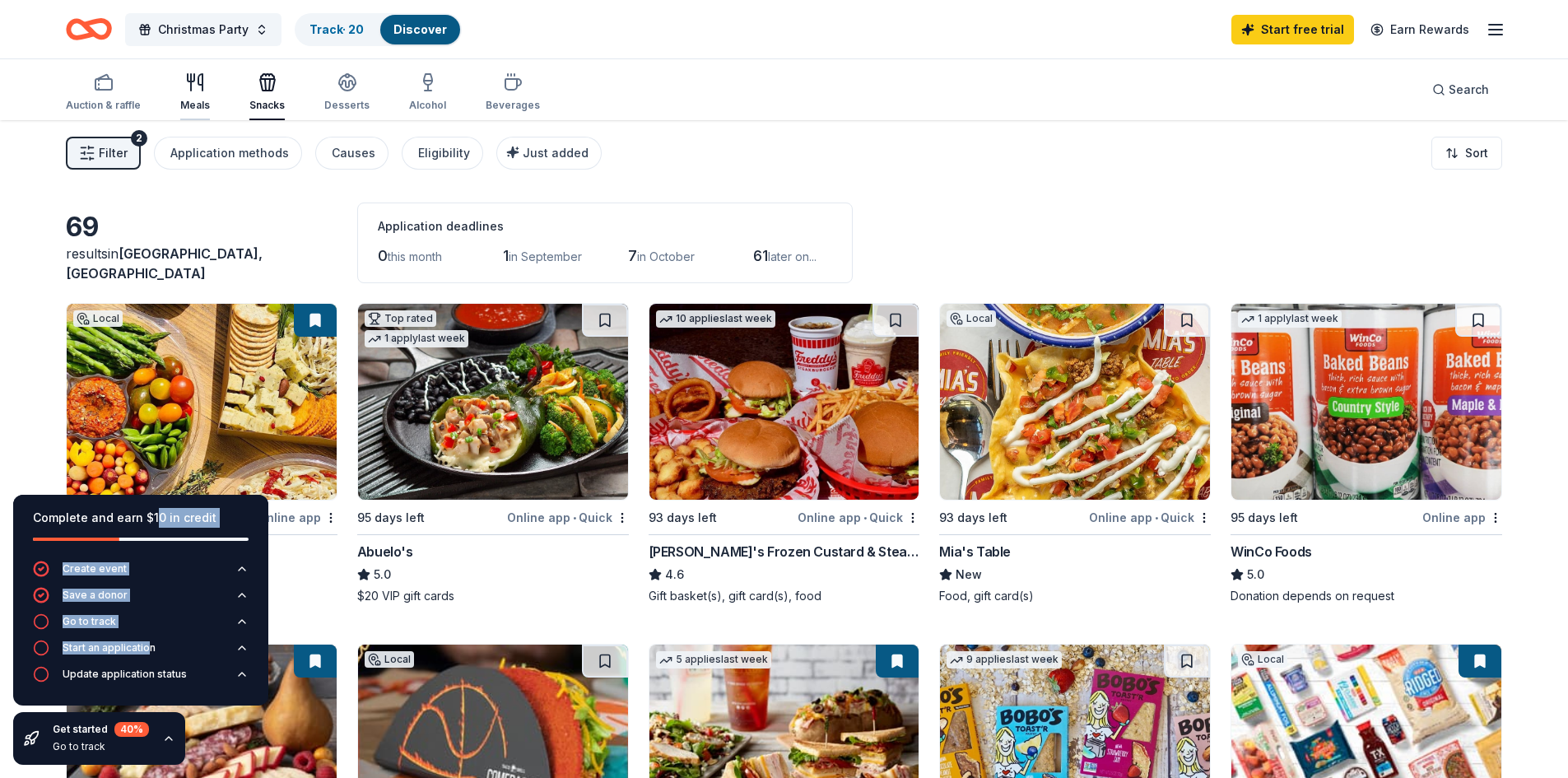
click at [196, 82] on icon "button" at bounding box center [195, 82] width 20 height 20
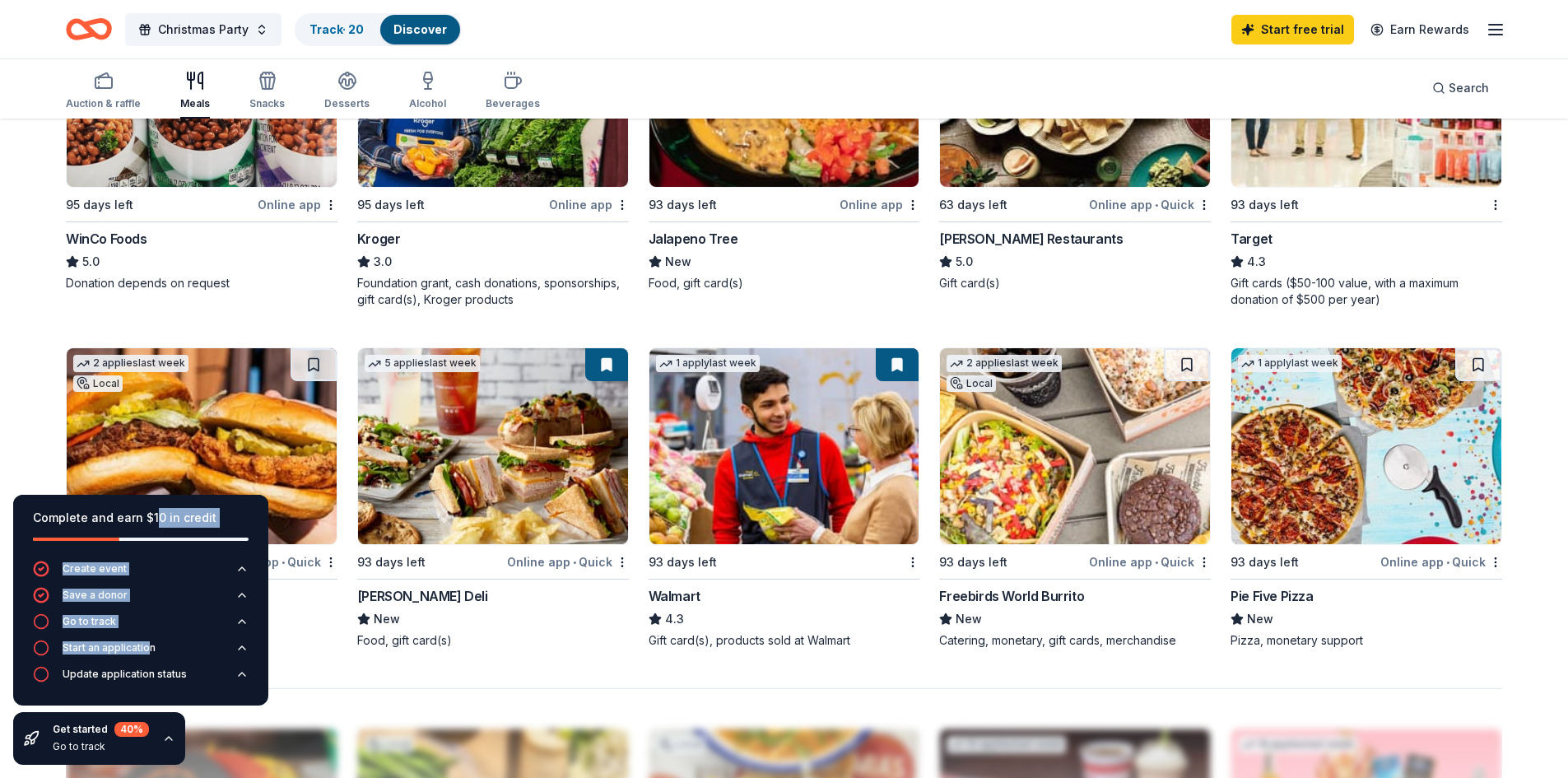
scroll to position [1153, 0]
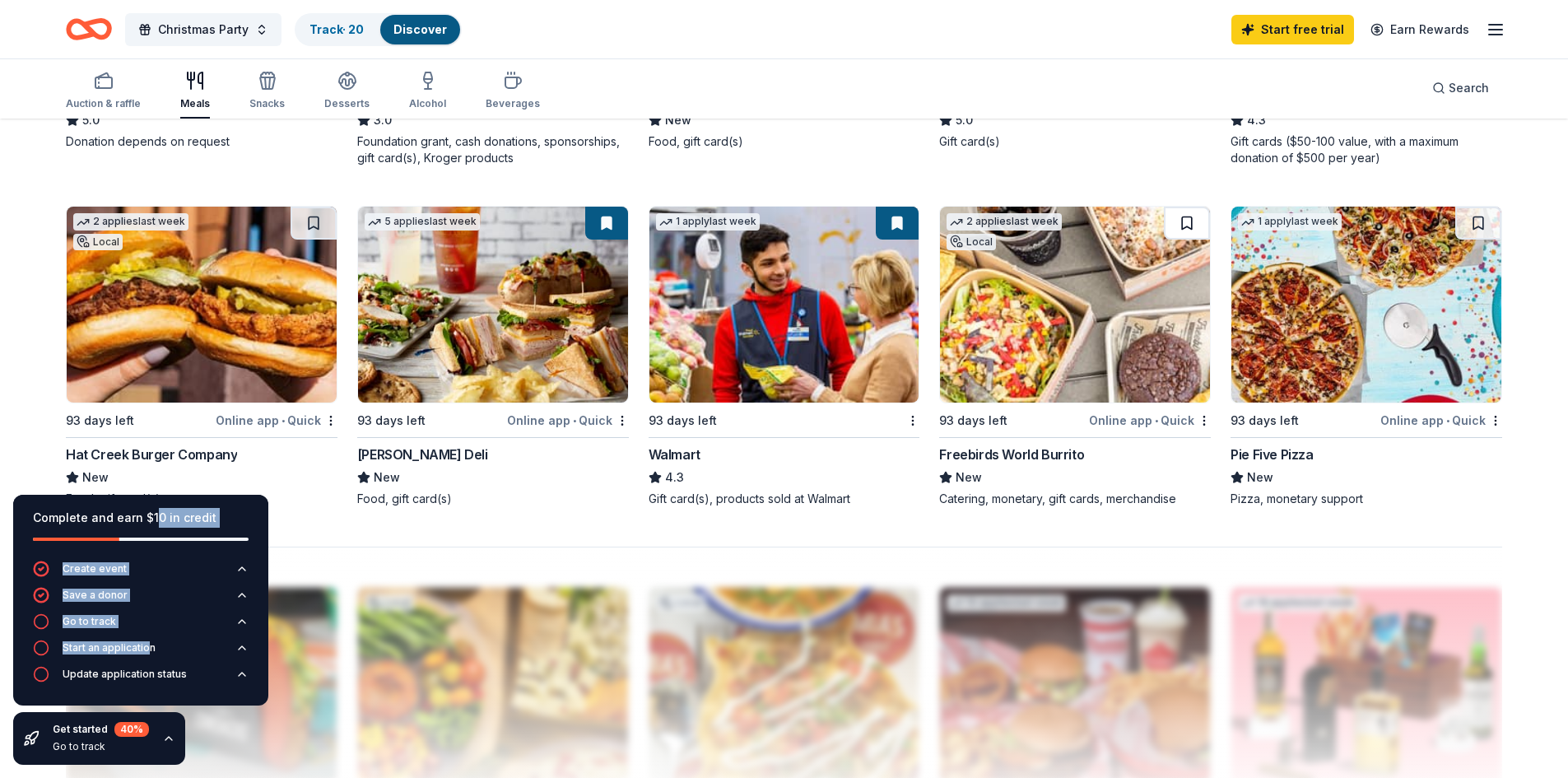
click at [1199, 216] on button at bounding box center [1186, 222] width 46 height 33
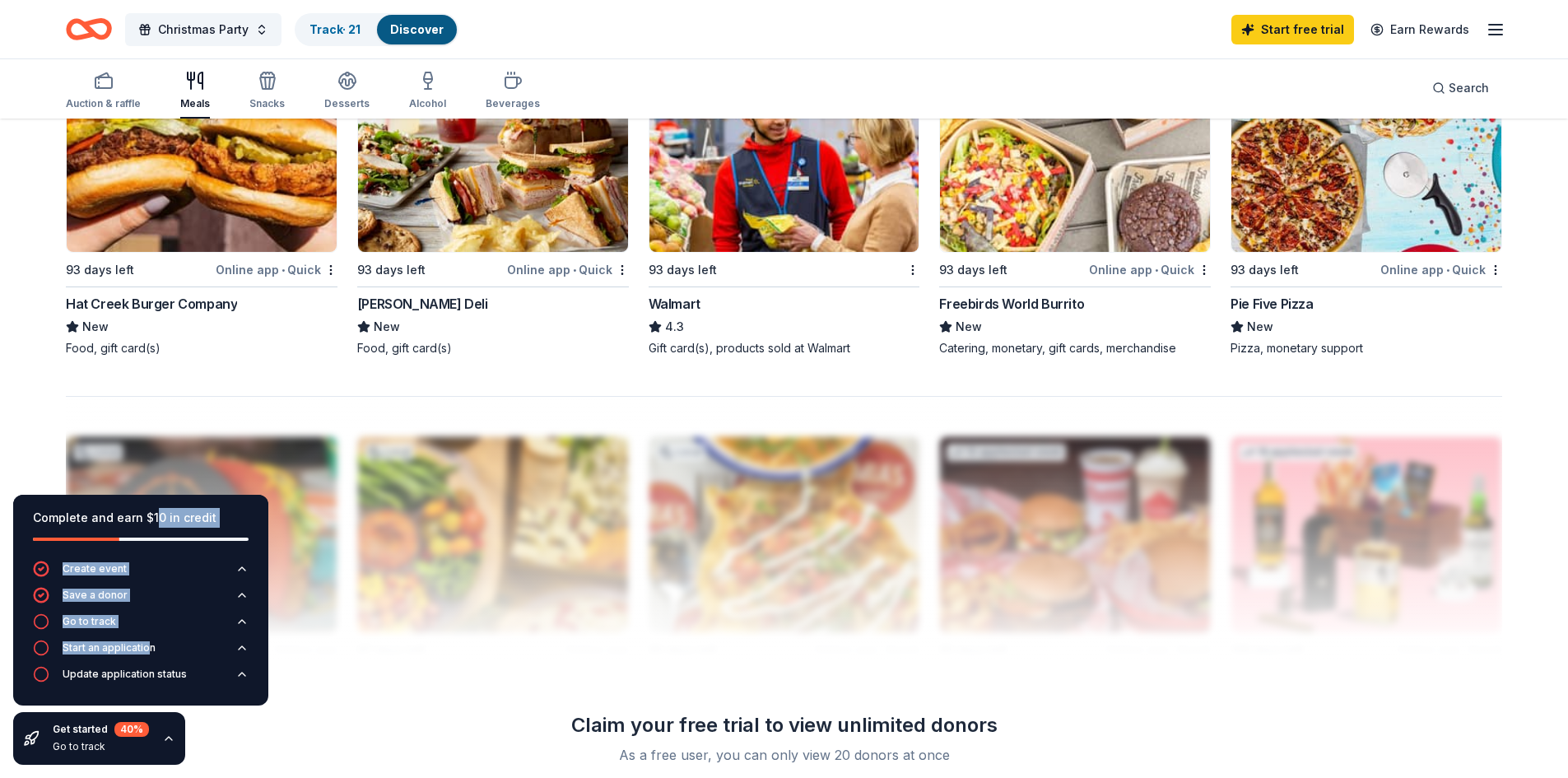
scroll to position [923, 0]
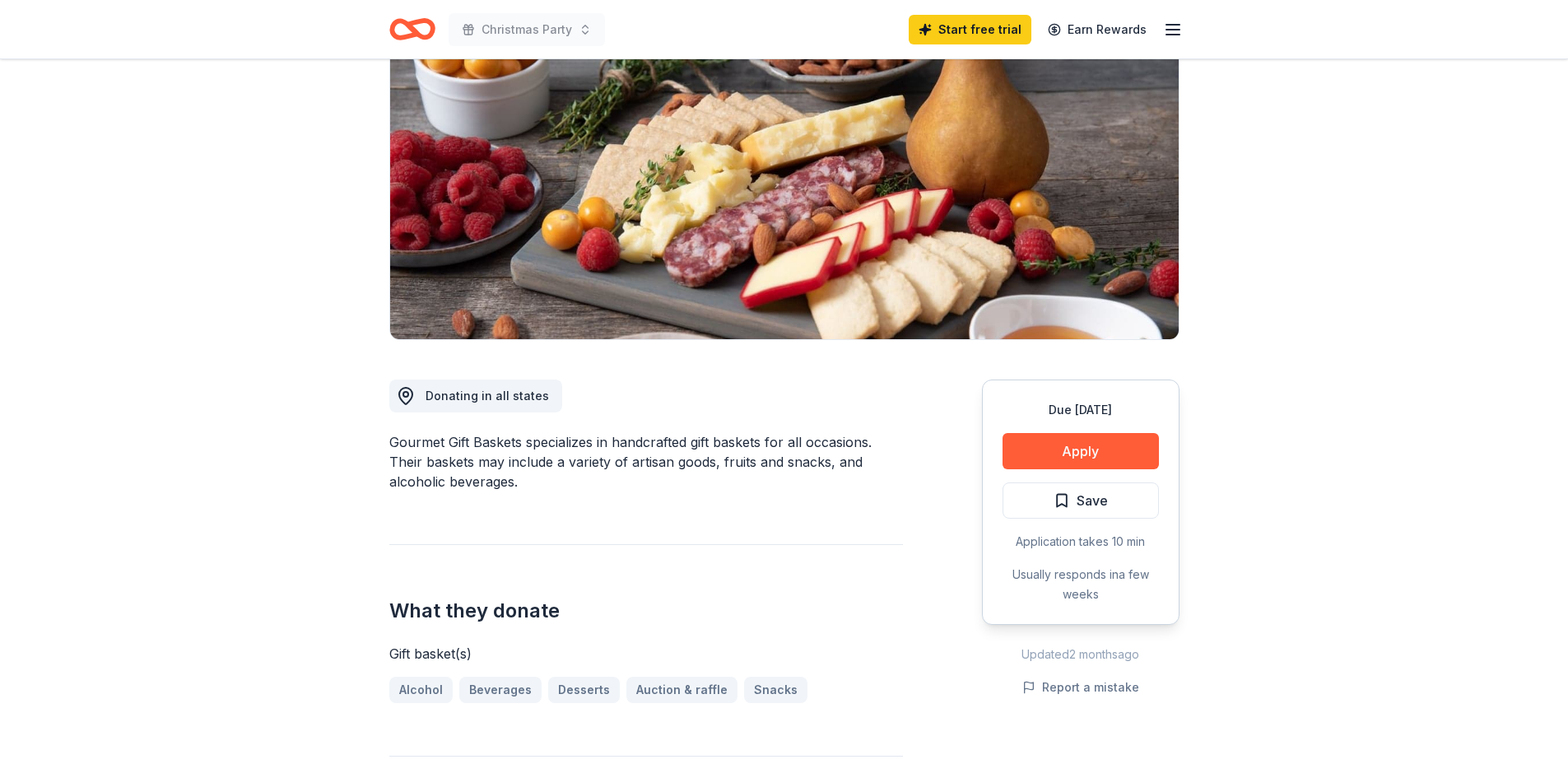
scroll to position [165, 0]
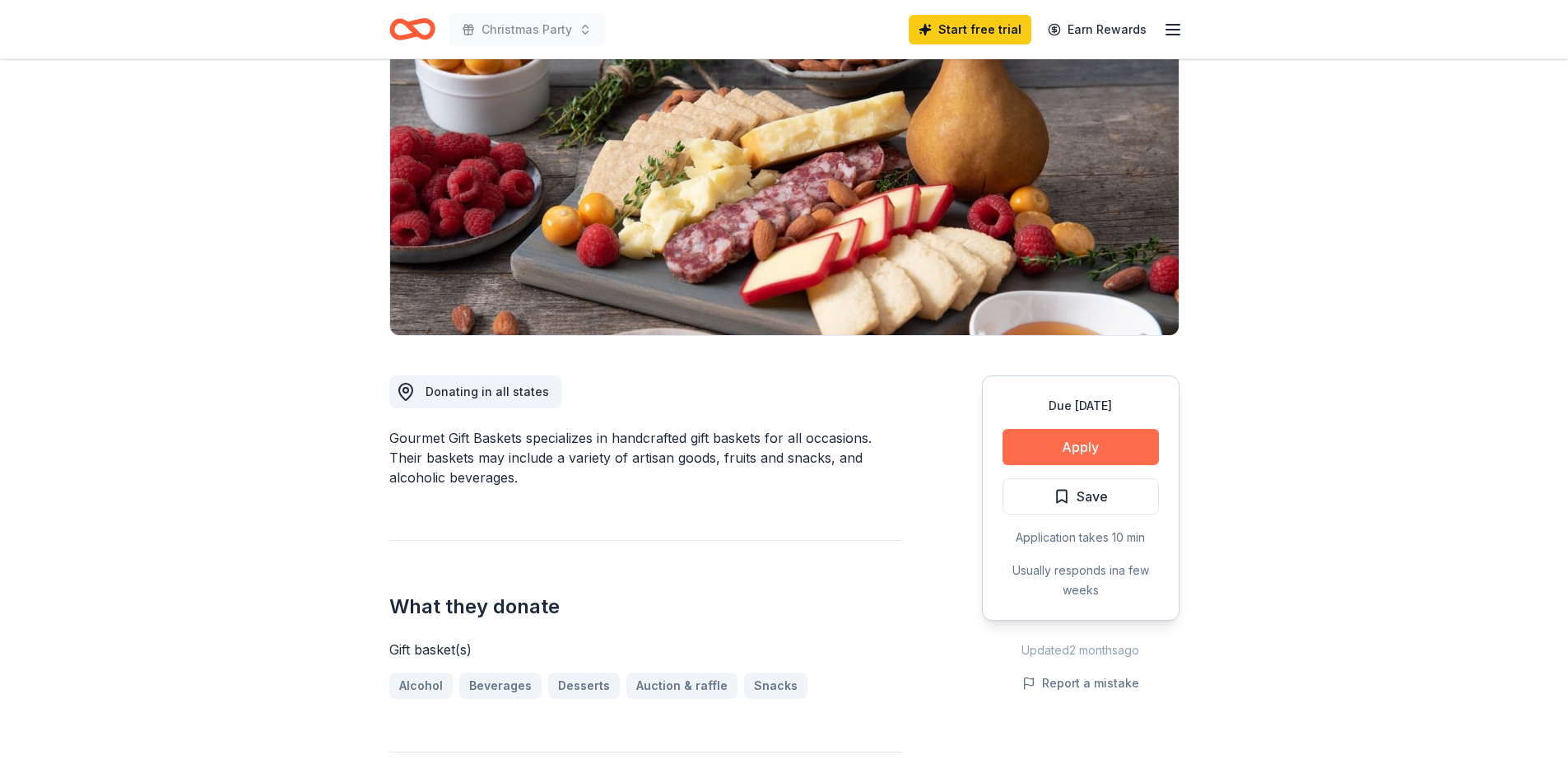
click at [1080, 445] on button "Apply" at bounding box center [1081, 447] width 156 height 37
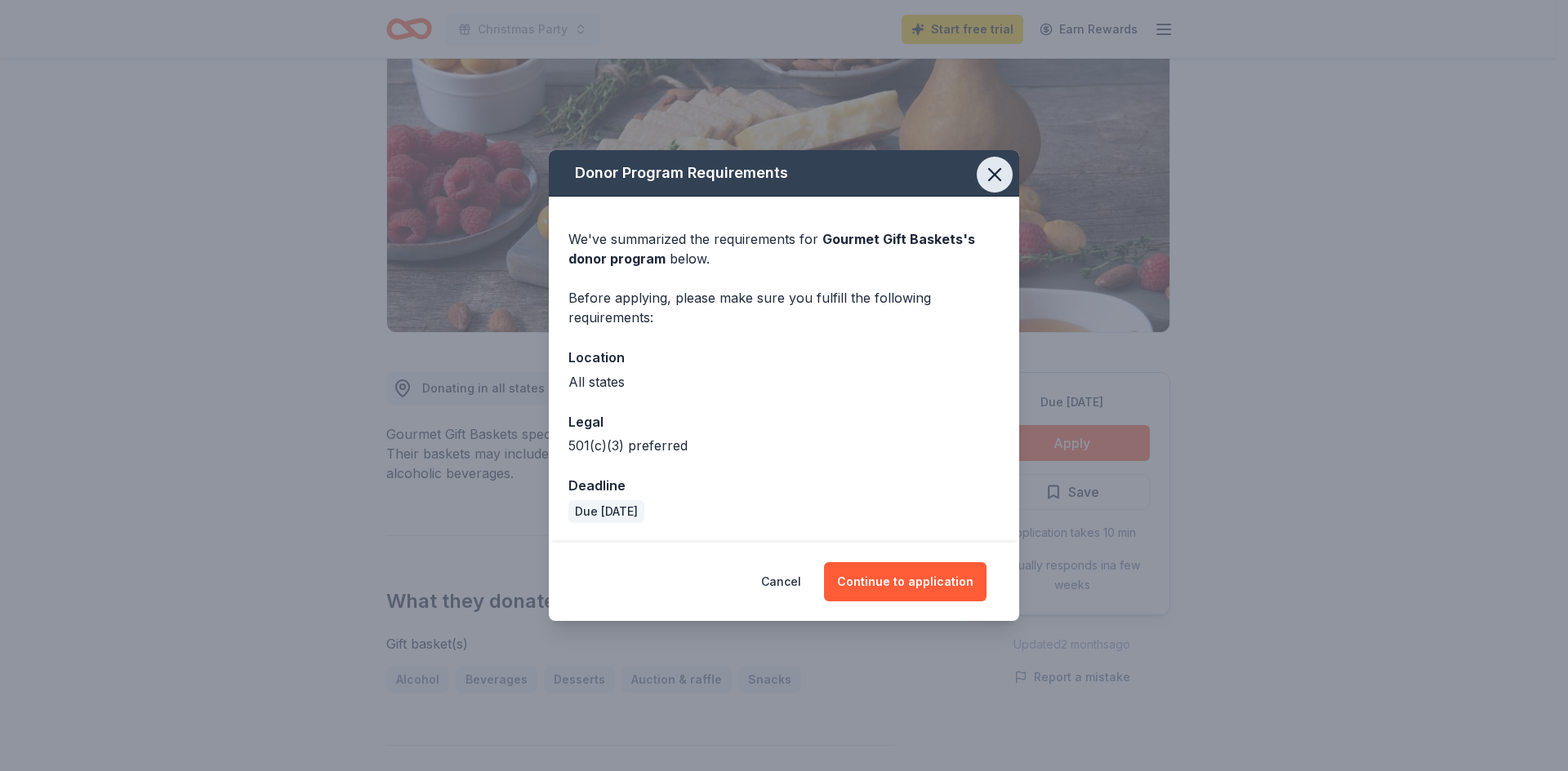
click at [992, 180] on icon "button" at bounding box center [993, 174] width 23 height 23
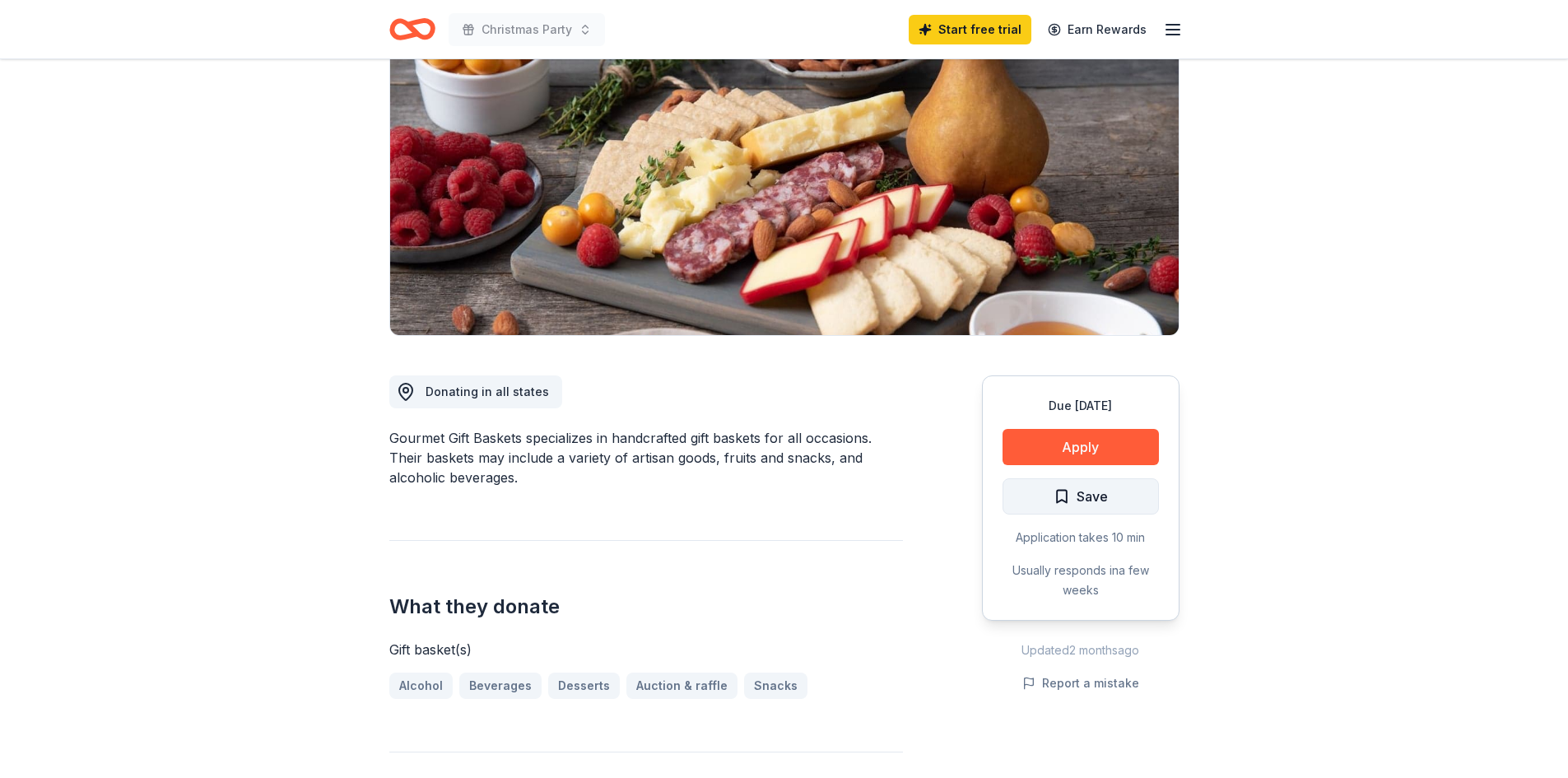
click at [1084, 495] on span "Save" at bounding box center [1092, 497] width 32 height 22
